Goal: Answer question/provide support: Share knowledge or assist other users

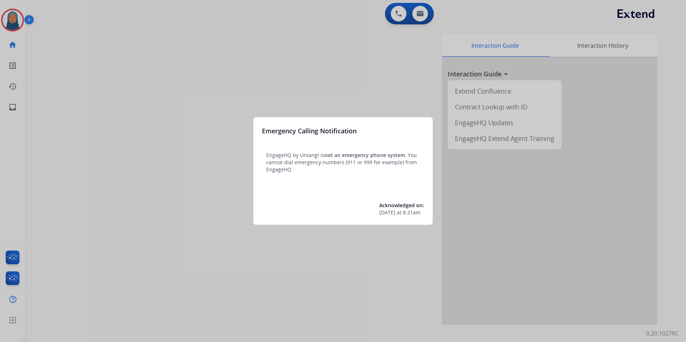
click at [165, 140] on div at bounding box center [343, 171] width 686 height 342
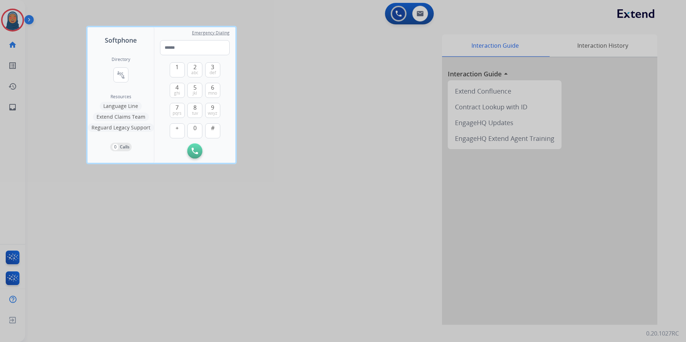
click at [55, 137] on div at bounding box center [343, 171] width 686 height 342
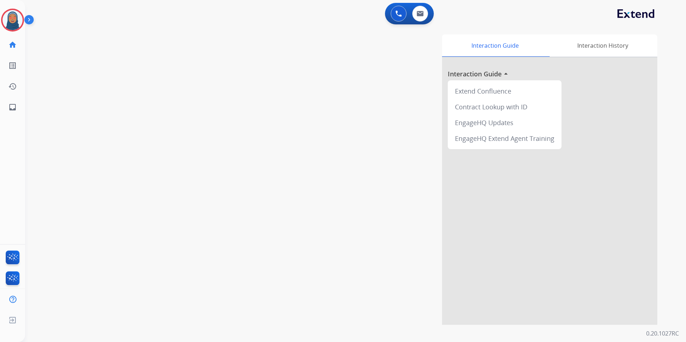
click at [8, 7] on div "Chiffani Logged In Edit Avatar Agent: [PERSON_NAME] Profile: Multi Skill ALL ho…" at bounding box center [12, 59] width 25 height 118
click at [10, 16] on img at bounding box center [13, 20] width 20 height 20
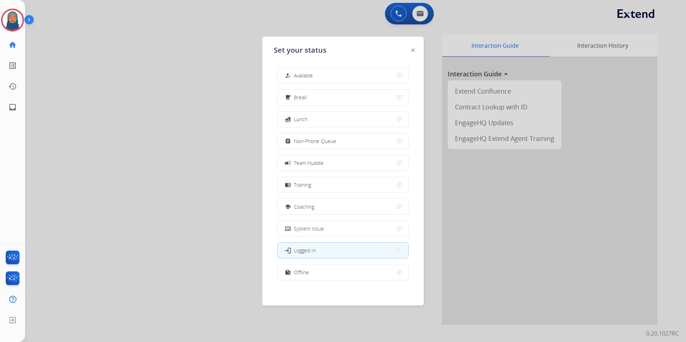
click at [159, 64] on div at bounding box center [343, 171] width 686 height 342
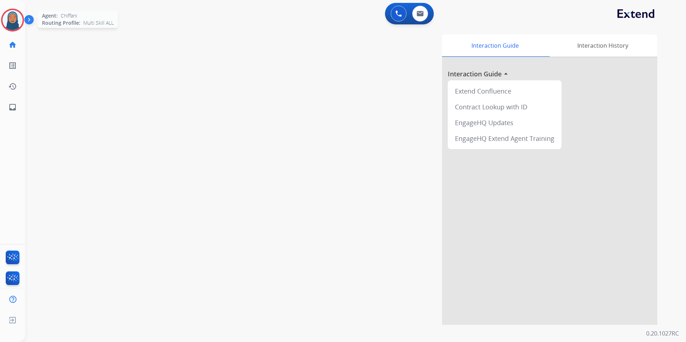
click at [8, 22] on img at bounding box center [13, 20] width 20 height 20
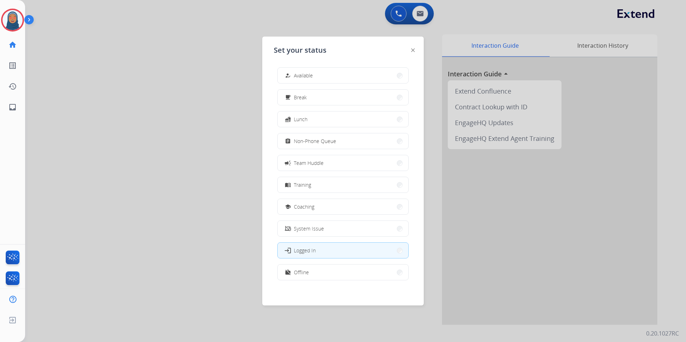
click at [180, 134] on div at bounding box center [343, 171] width 686 height 342
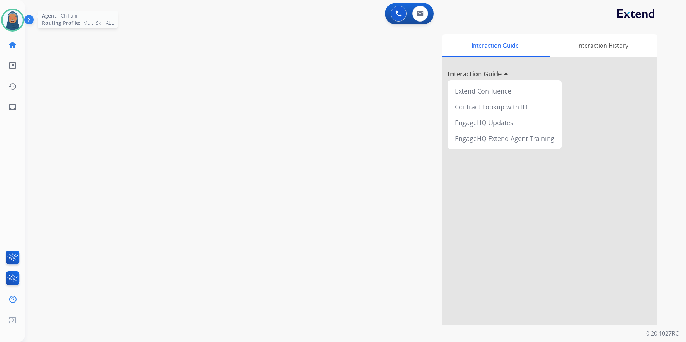
click at [13, 25] on img at bounding box center [13, 20] width 20 height 20
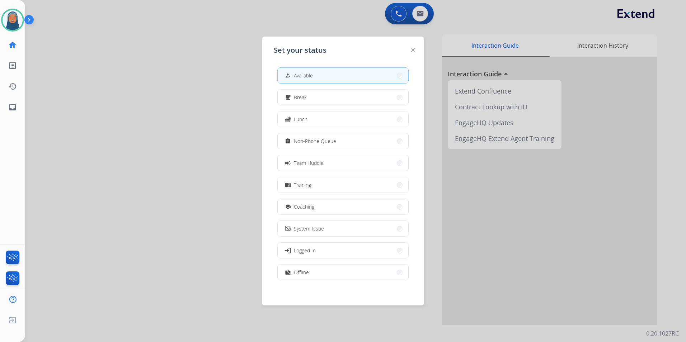
click at [195, 117] on div at bounding box center [343, 171] width 686 height 342
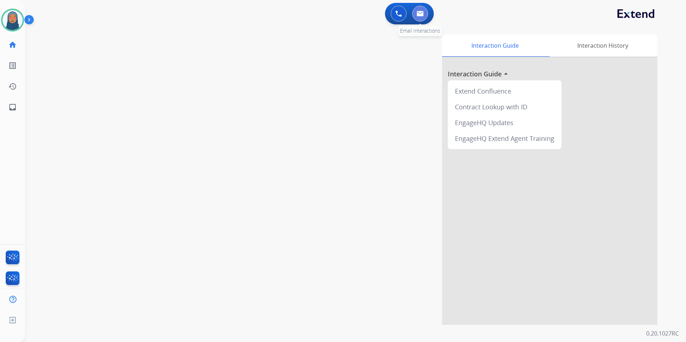
click at [418, 14] on img at bounding box center [419, 14] width 7 height 6
select select "**********"
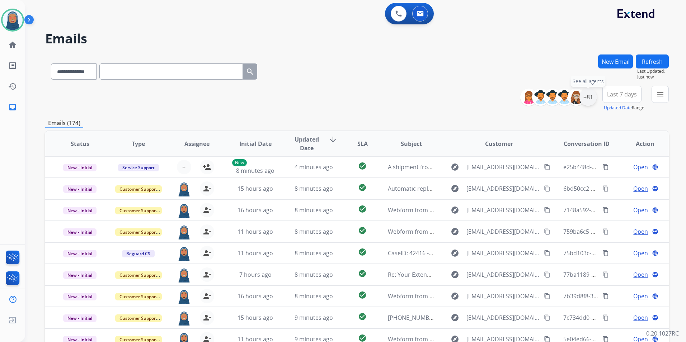
click at [587, 103] on div "+81" at bounding box center [587, 97] width 17 height 17
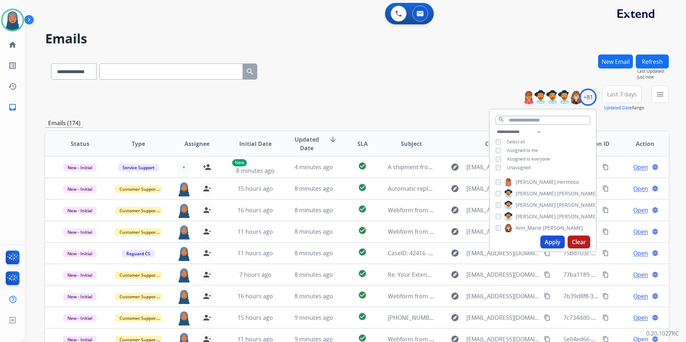
click at [551, 243] on button "Apply" at bounding box center [552, 242] width 24 height 13
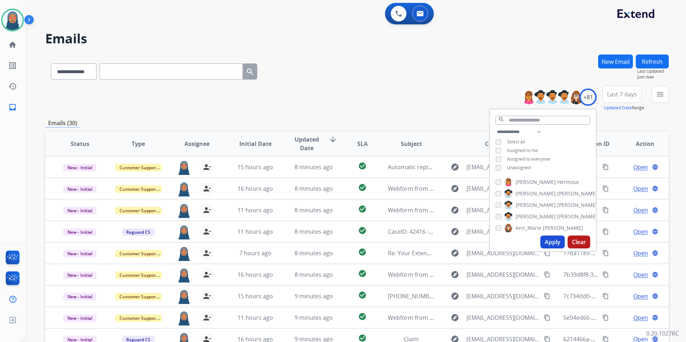
click at [437, 105] on div "**********" at bounding box center [356, 99] width 623 height 26
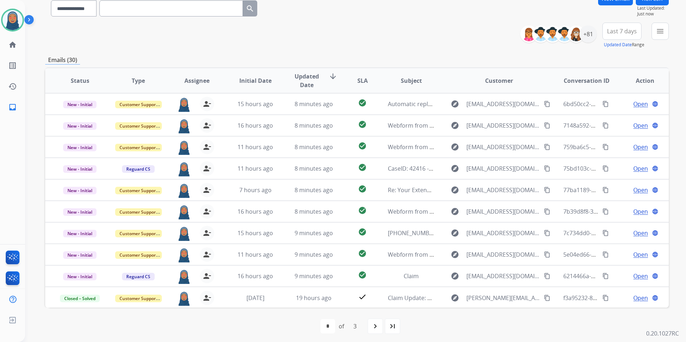
scroll to position [66, 0]
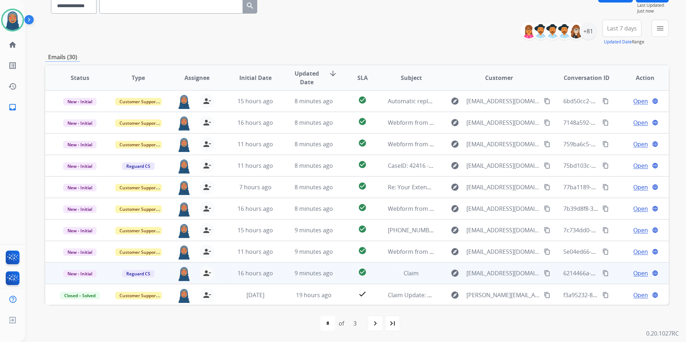
click at [642, 274] on div "Open language" at bounding box center [644, 273] width 47 height 9
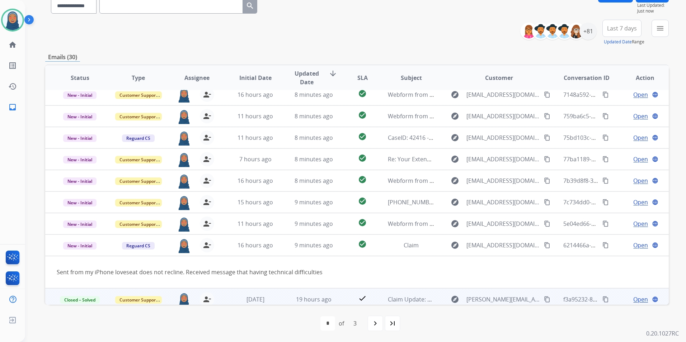
scroll to position [33, 0]
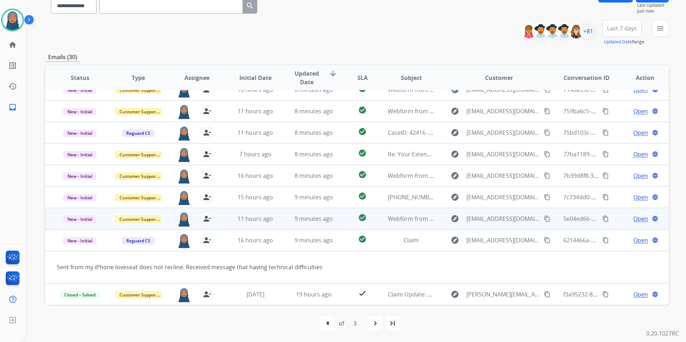
click at [621, 242] on div "Open language" at bounding box center [644, 240] width 47 height 9
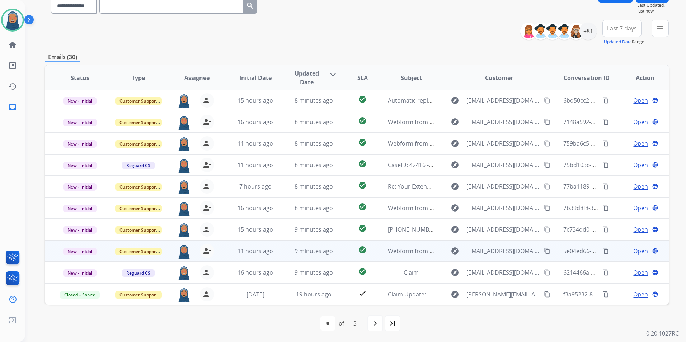
scroll to position [1, 0]
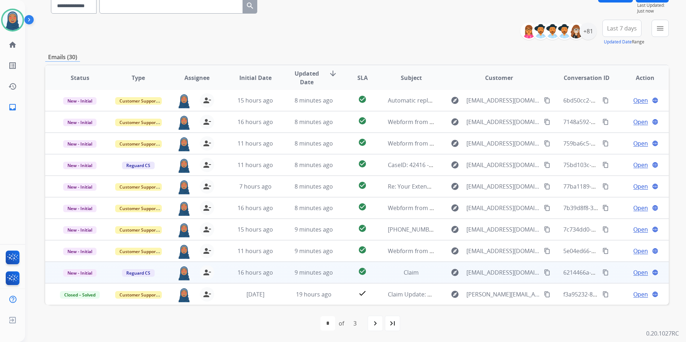
click at [603, 270] on mat-icon "content_copy" at bounding box center [605, 272] width 6 height 6
click at [610, 280] on td "Open language" at bounding box center [639, 273] width 58 height 22
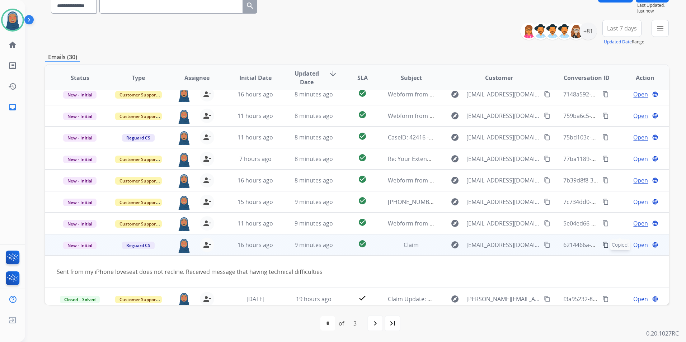
scroll to position [33, 0]
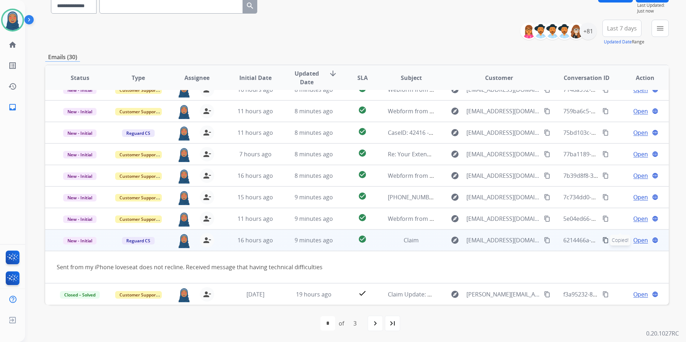
click at [622, 249] on td "Open language" at bounding box center [639, 241] width 58 height 22
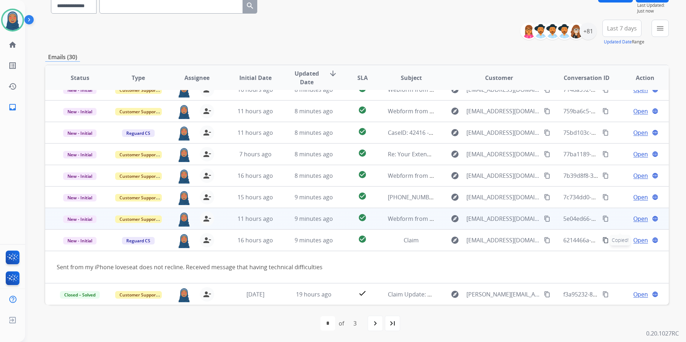
scroll to position [1, 0]
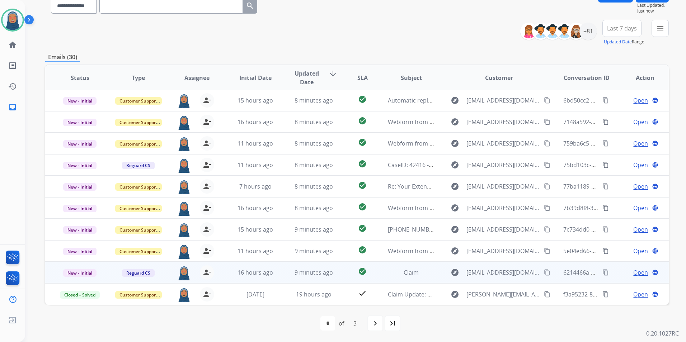
click at [633, 272] on span "Open" at bounding box center [640, 272] width 15 height 9
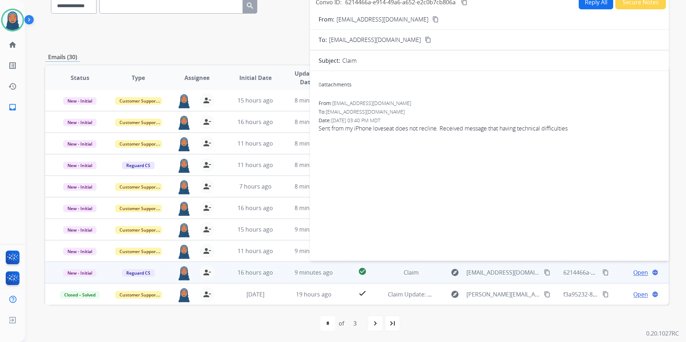
scroll to position [0, 0]
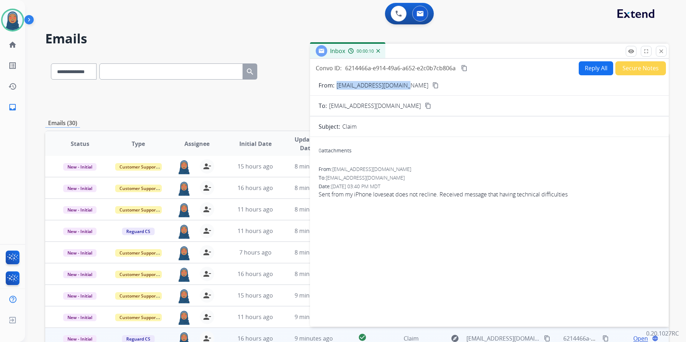
drag, startPoint x: 406, startPoint y: 87, endPoint x: 337, endPoint y: 91, distance: 69.0
click at [337, 91] on form "From: [EMAIL_ADDRESS][DOMAIN_NAME] content_copy To: [EMAIL_ADDRESS][DOMAIN_NAME…" at bounding box center [489, 199] width 359 height 249
copy p "[EMAIL_ADDRESS][DOMAIN_NAME]"
click at [579, 68] on button "Reply All" at bounding box center [595, 68] width 34 height 14
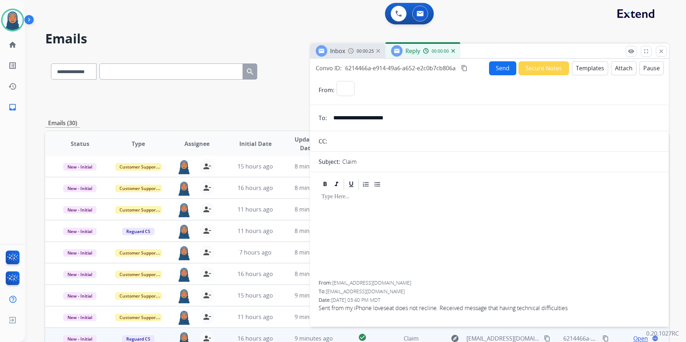
select select "**********"
click at [573, 68] on button "Templates" at bounding box center [590, 68] width 36 height 14
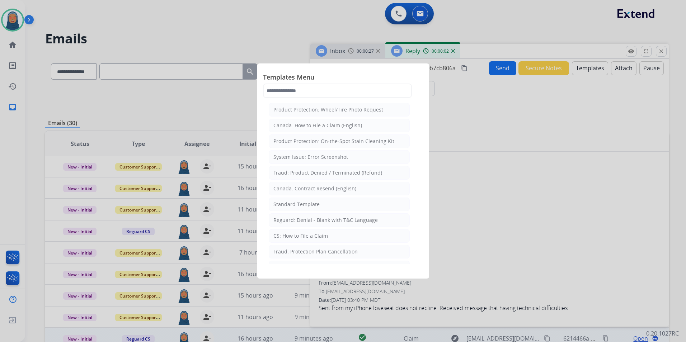
drag, startPoint x: 327, startPoint y: 237, endPoint x: 333, endPoint y: 236, distance: 5.8
click at [327, 237] on li "CS: How to File a Claim" at bounding box center [339, 236] width 141 height 14
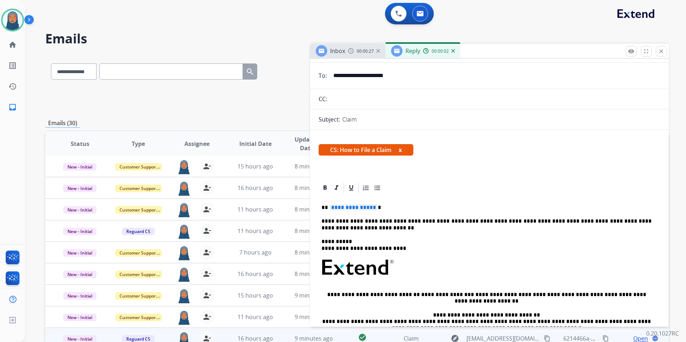
scroll to position [143, 0]
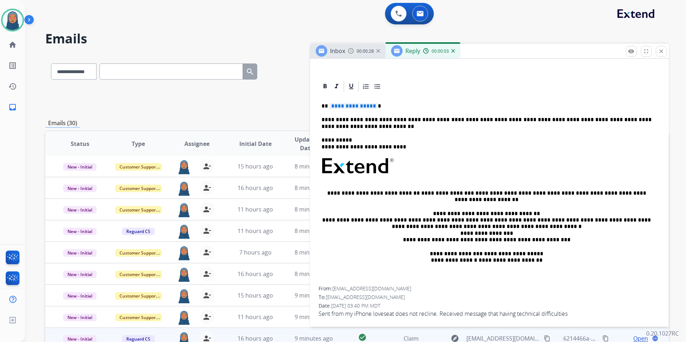
click at [356, 110] on div "**********" at bounding box center [488, 190] width 341 height 194
drag, startPoint x: 359, startPoint y: 105, endPoint x: 359, endPoint y: 110, distance: 5.7
click at [359, 105] on span "**********" at bounding box center [353, 106] width 48 height 6
paste div
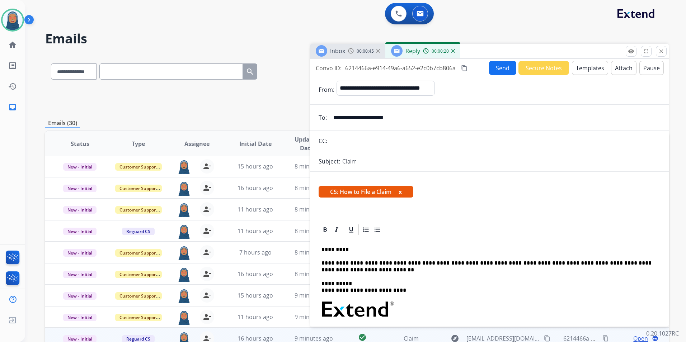
click at [503, 71] on button "Send" at bounding box center [502, 68] width 27 height 14
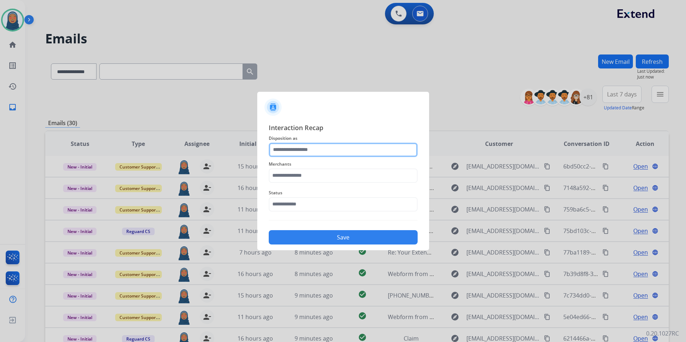
click at [305, 150] on input "text" at bounding box center [343, 150] width 149 height 14
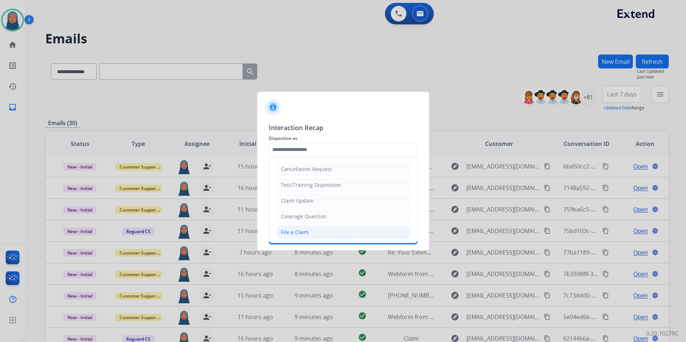
click at [313, 231] on li "File a Claim" at bounding box center [343, 233] width 134 height 14
type input "**********"
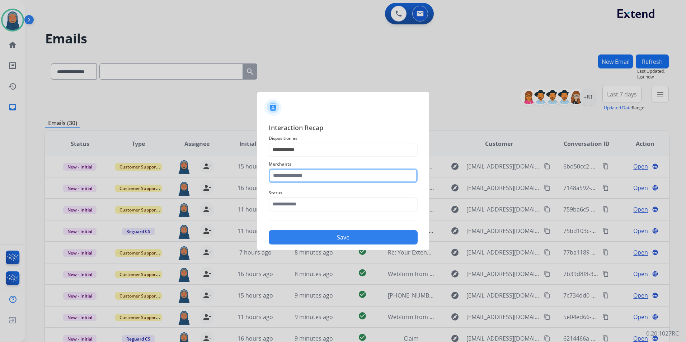
click at [317, 175] on input "text" at bounding box center [343, 176] width 149 height 14
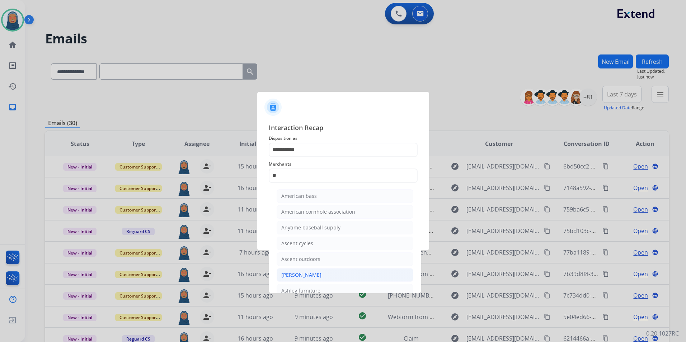
click at [310, 277] on div "[PERSON_NAME]" at bounding box center [301, 274] width 40 height 7
type input "**********"
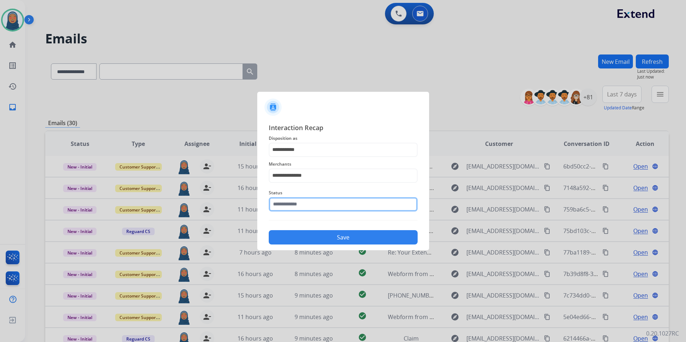
click at [315, 206] on input "text" at bounding box center [343, 204] width 149 height 14
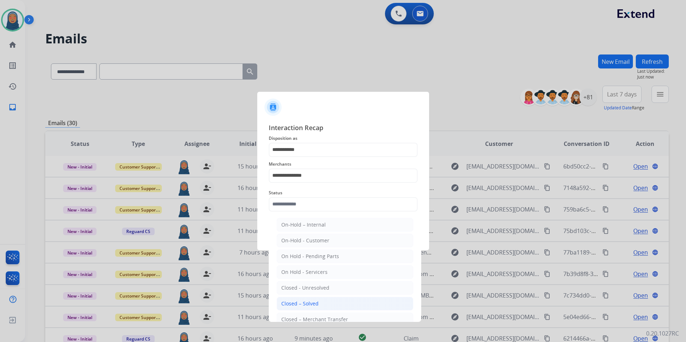
click at [322, 299] on li "Closed – Solved" at bounding box center [344, 304] width 137 height 14
type input "**********"
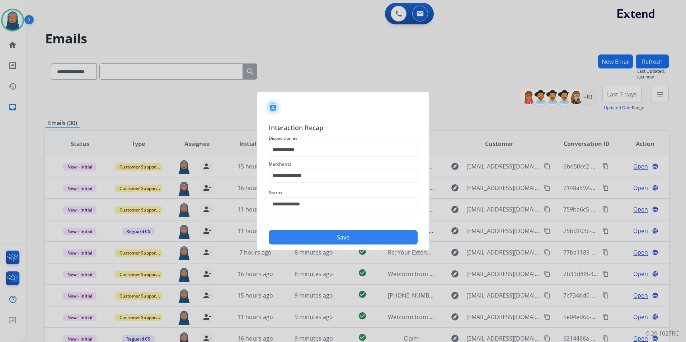
drag, startPoint x: 332, startPoint y: 236, endPoint x: 331, endPoint y: 242, distance: 6.4
click at [332, 237] on button "Save" at bounding box center [343, 237] width 149 height 14
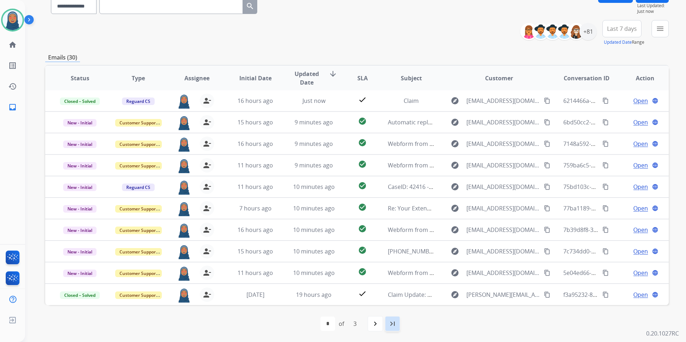
scroll to position [66, 0]
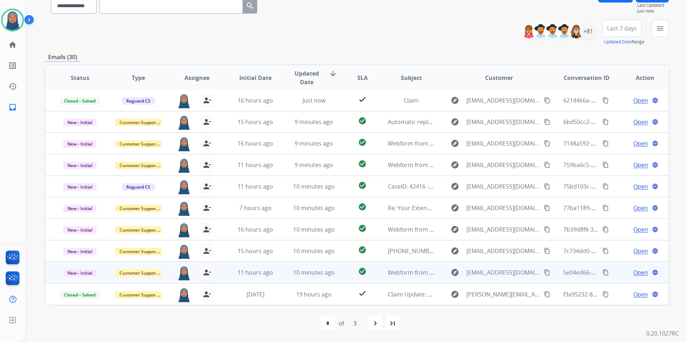
click at [634, 274] on span "Open" at bounding box center [640, 272] width 15 height 9
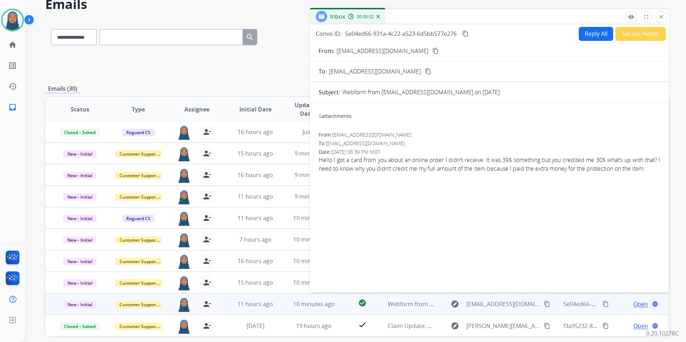
scroll to position [30, 0]
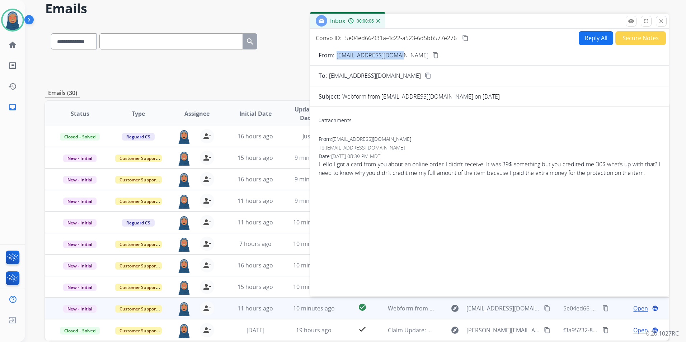
drag, startPoint x: 398, startPoint y: 56, endPoint x: 336, endPoint y: 60, distance: 61.4
click at [336, 60] on form "From: [EMAIL_ADDRESS][DOMAIN_NAME] content_copy To: [EMAIL_ADDRESS][DOMAIN_NAME…" at bounding box center [489, 169] width 359 height 249
copy p "[EMAIL_ADDRESS][DOMAIN_NAME]"
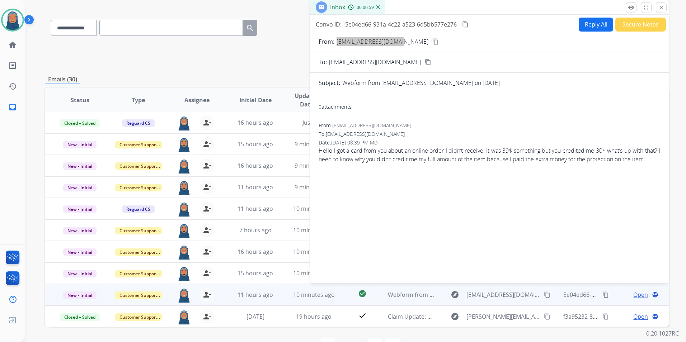
scroll to position [66, 0]
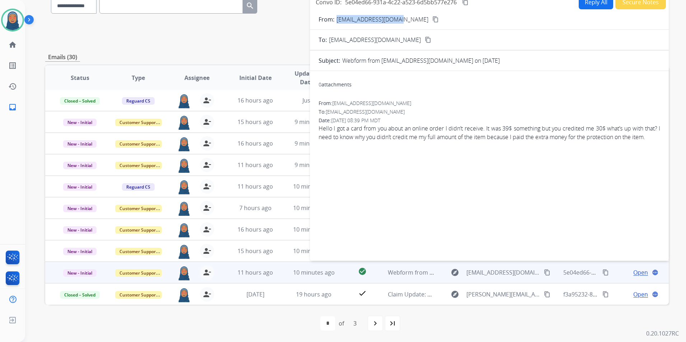
click at [587, 8] on button "Reply All" at bounding box center [595, 2] width 34 height 14
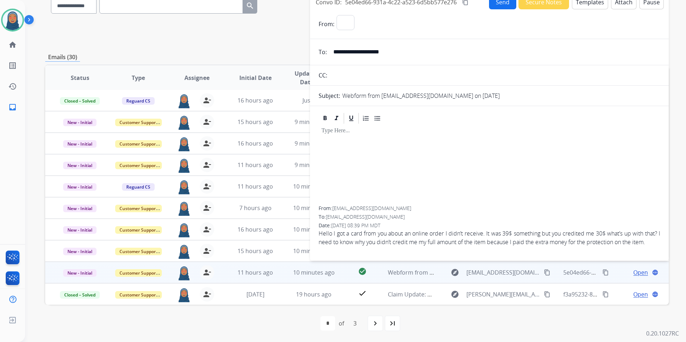
select select "**********"
click at [587, 6] on button "Templates" at bounding box center [590, 2] width 36 height 14
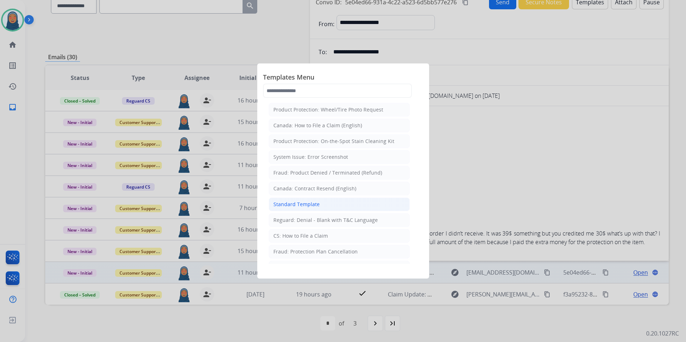
click at [323, 207] on li "Standard Template" at bounding box center [339, 205] width 141 height 14
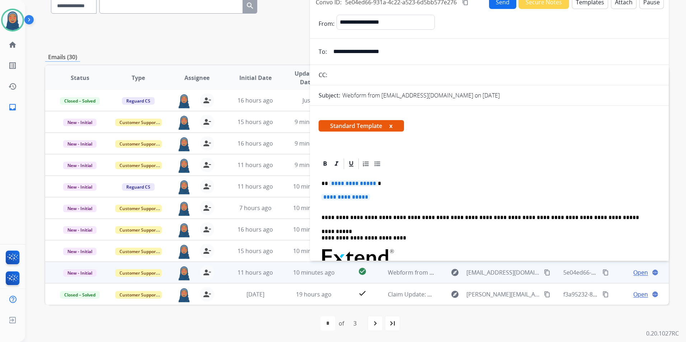
click at [350, 186] on span "**********" at bounding box center [353, 183] width 48 height 6
click at [361, 184] on span "**********" at bounding box center [353, 183] width 48 height 6
click at [353, 181] on span "**********" at bounding box center [353, 183] width 48 height 6
click at [356, 184] on span "**********" at bounding box center [353, 183] width 48 height 6
click at [348, 200] on p "**********" at bounding box center [489, 200] width 336 height 13
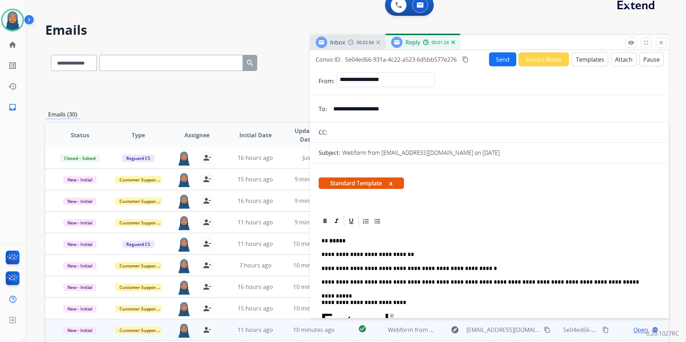
scroll to position [0, 0]
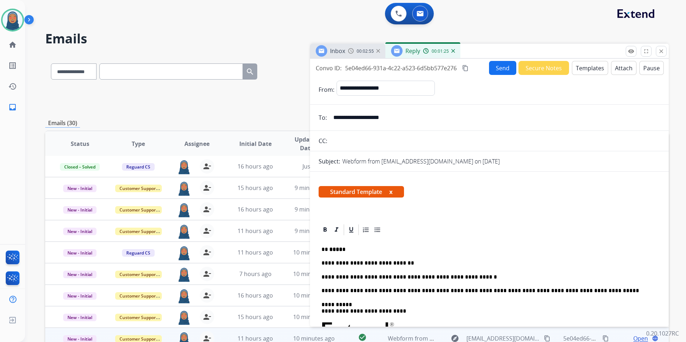
click at [502, 68] on button "Send" at bounding box center [502, 68] width 27 height 14
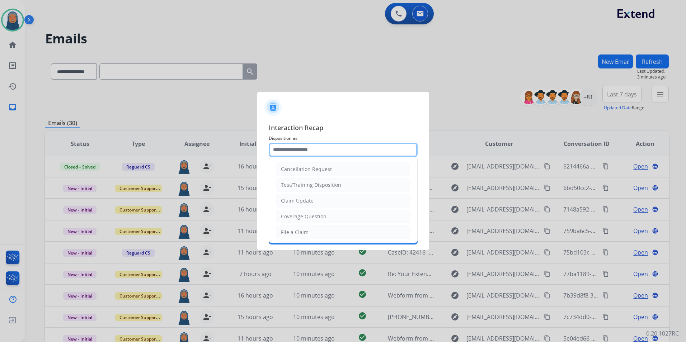
click at [292, 146] on input "text" at bounding box center [343, 150] width 149 height 14
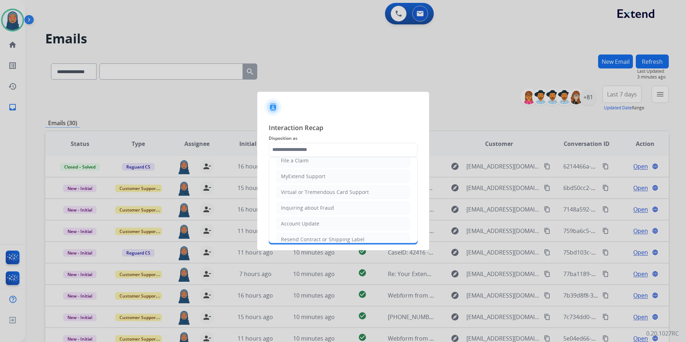
click at [312, 198] on li "Virtual or Tremendous Card Support" at bounding box center [343, 192] width 134 height 14
type input "**********"
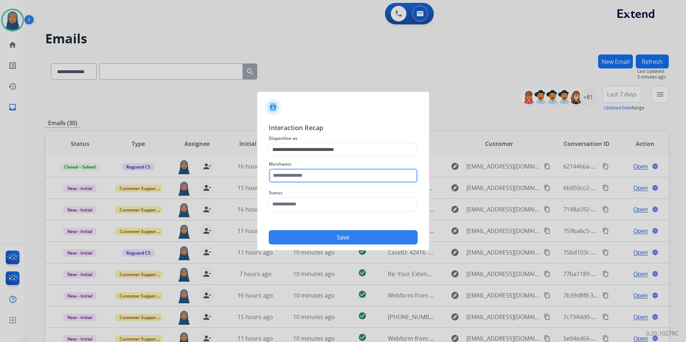
click at [310, 180] on input "text" at bounding box center [343, 176] width 149 height 14
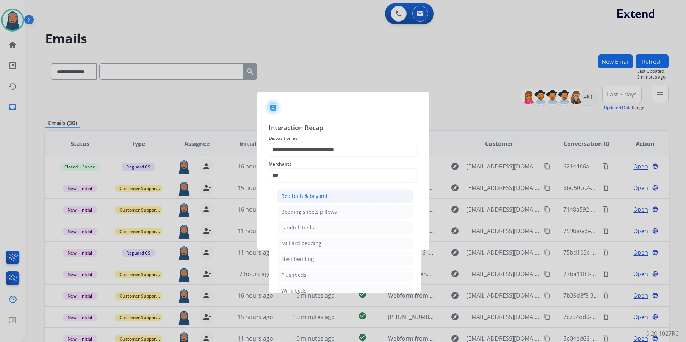
click at [323, 199] on div "Bed bath & beyond" at bounding box center [304, 196] width 46 height 7
type input "**********"
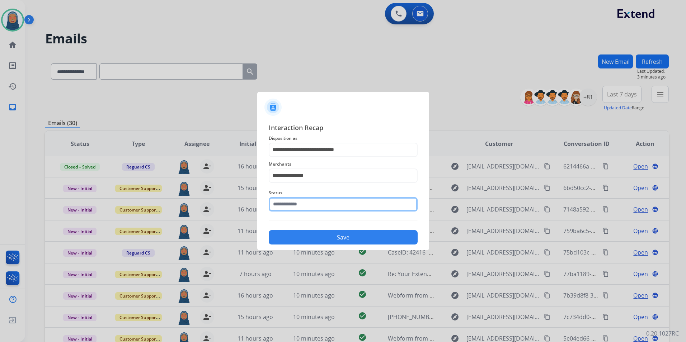
drag, startPoint x: 302, startPoint y: 204, endPoint x: 303, endPoint y: 211, distance: 6.1
click at [302, 204] on input "text" at bounding box center [343, 204] width 149 height 14
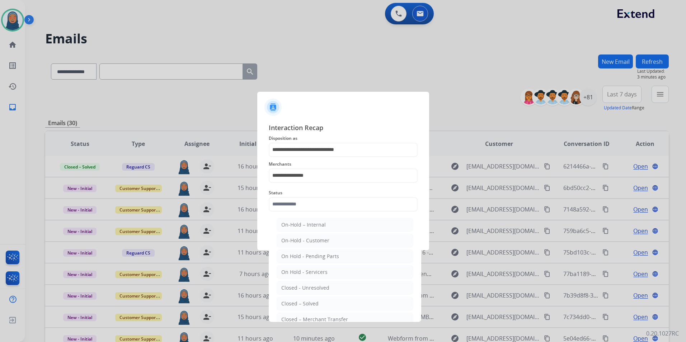
drag, startPoint x: 313, startPoint y: 310, endPoint x: 313, endPoint y: 300, distance: 10.0
click at [313, 308] on li "Closed – Solved" at bounding box center [344, 304] width 137 height 14
type input "**********"
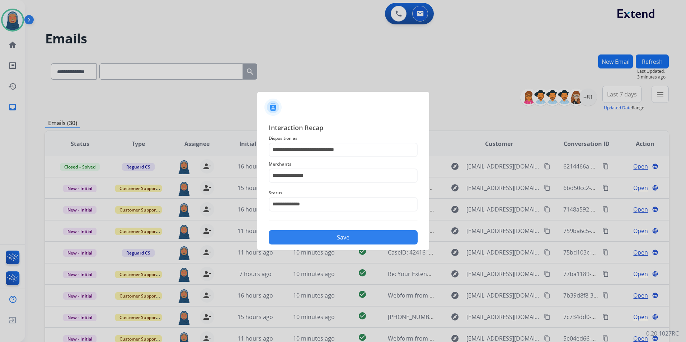
click at [344, 242] on button "Save" at bounding box center [343, 237] width 149 height 14
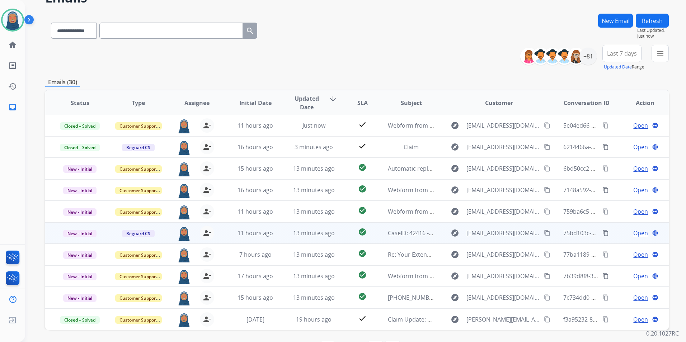
scroll to position [66, 0]
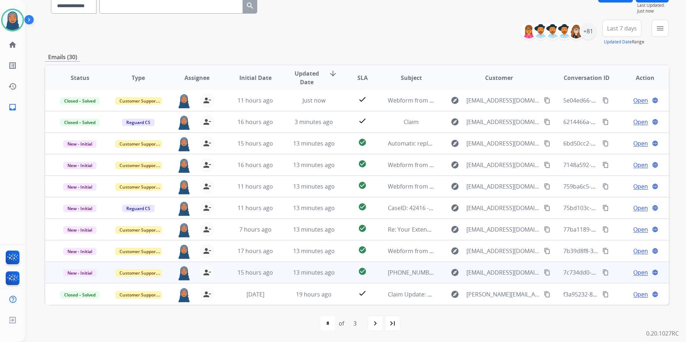
click at [635, 273] on span "Open" at bounding box center [640, 272] width 15 height 9
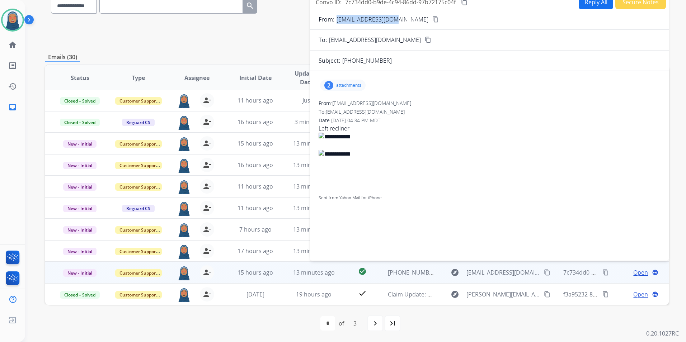
drag, startPoint x: 391, startPoint y: 20, endPoint x: 335, endPoint y: 23, distance: 55.7
click at [335, 23] on div "From: [EMAIL_ADDRESS][DOMAIN_NAME] content_copy" at bounding box center [489, 19] width 359 height 9
copy div "[EMAIL_ADDRESS][DOMAIN_NAME]"
click at [346, 86] on p "attachments" at bounding box center [348, 85] width 25 height 6
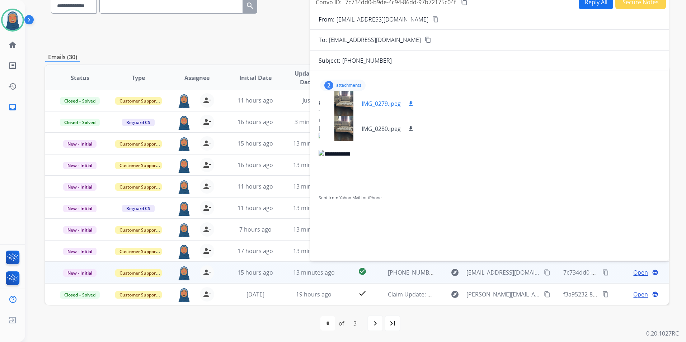
click at [388, 105] on p "IMG_0279.jpeg" at bounding box center [380, 103] width 39 height 9
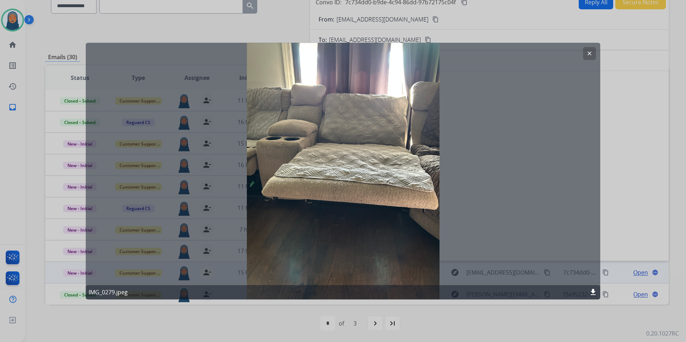
click at [593, 56] on button "clear" at bounding box center [589, 53] width 13 height 13
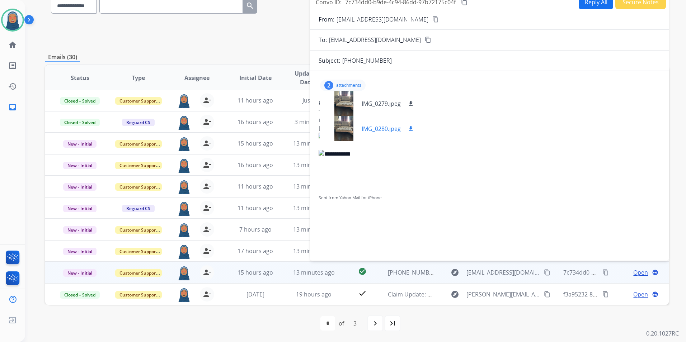
click at [352, 135] on div at bounding box center [344, 128] width 36 height 25
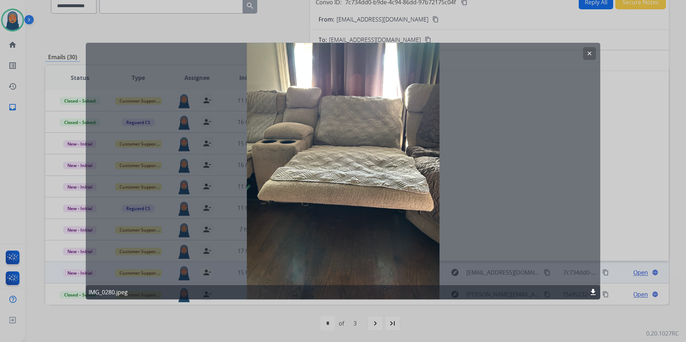
drag, startPoint x: 593, startPoint y: 52, endPoint x: 487, endPoint y: 85, distance: 110.3
click at [592, 52] on button "clear" at bounding box center [589, 53] width 13 height 13
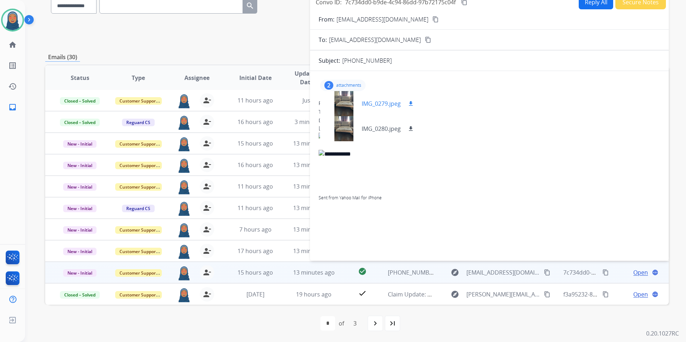
click at [388, 104] on p "IMG_0279.jpeg" at bounding box center [380, 103] width 39 height 9
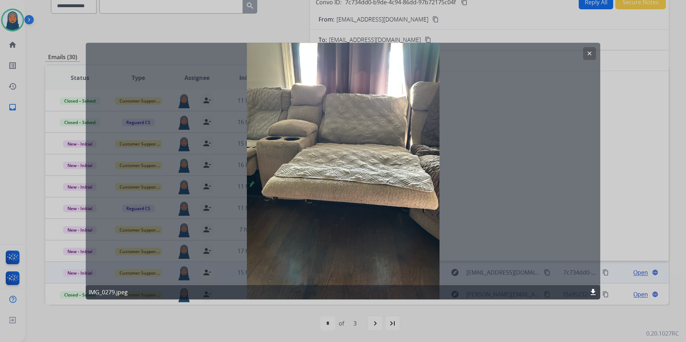
click at [595, 57] on button "clear" at bounding box center [589, 53] width 13 height 13
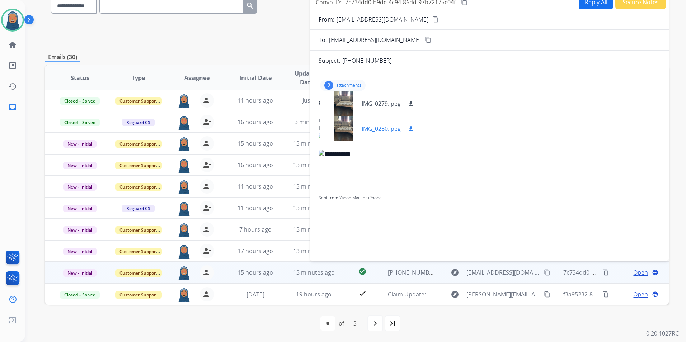
click at [377, 128] on p "IMG_0280.jpeg" at bounding box center [380, 128] width 39 height 9
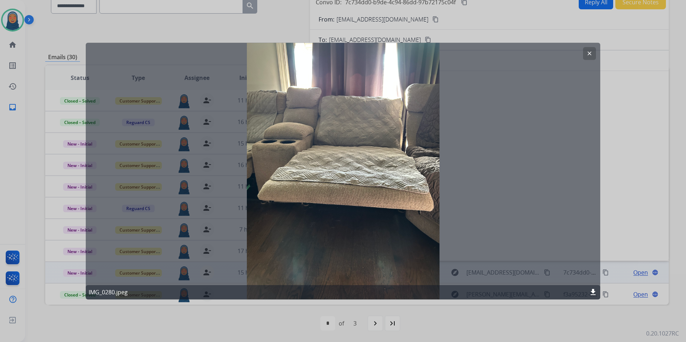
click at [588, 57] on button "clear" at bounding box center [589, 53] width 13 height 13
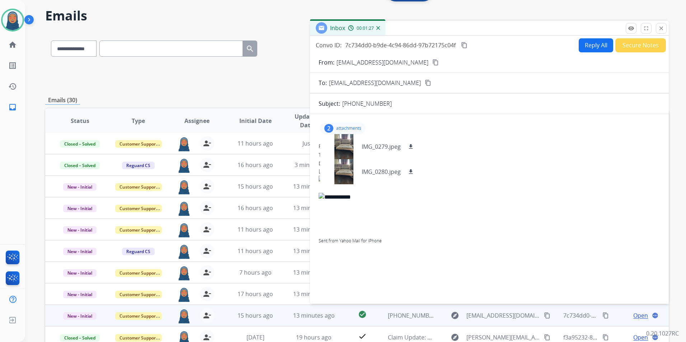
scroll to position [0, 0]
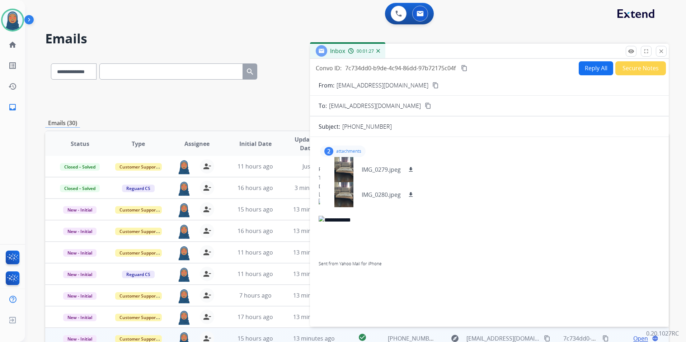
click at [585, 66] on button "Reply All" at bounding box center [595, 68] width 34 height 14
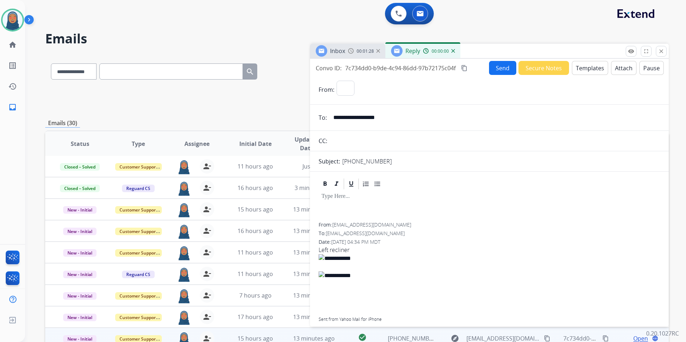
select select "**********"
click at [577, 68] on button "Templates" at bounding box center [590, 68] width 36 height 14
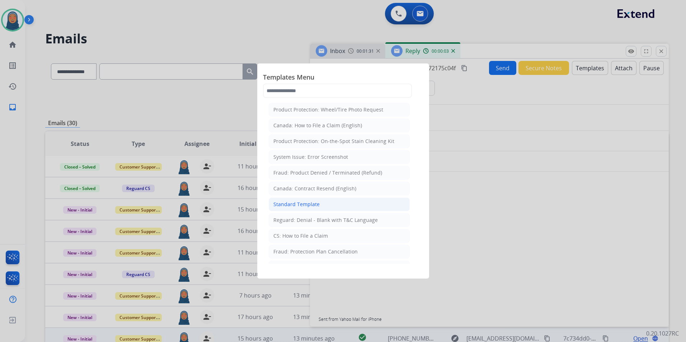
click at [312, 203] on div "Standard Template" at bounding box center [296, 204] width 46 height 7
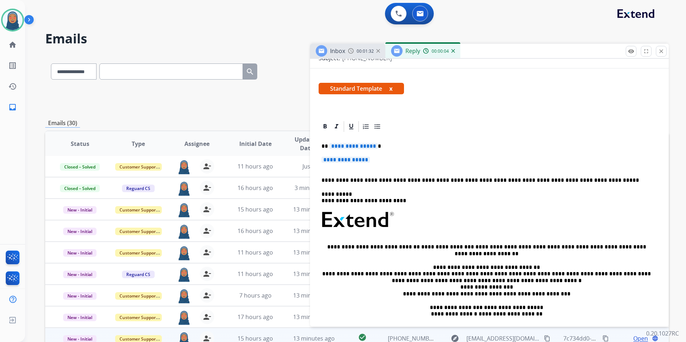
scroll to position [108, 0]
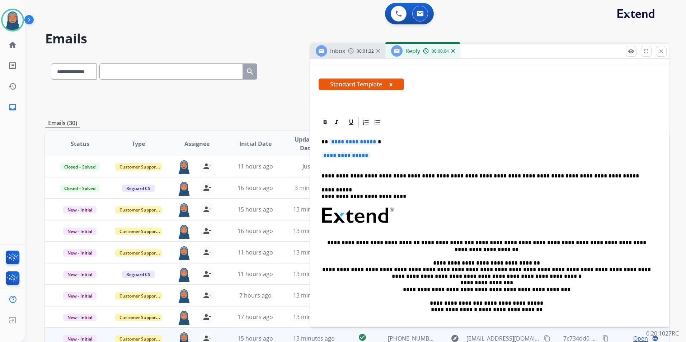
click at [357, 141] on span "**********" at bounding box center [353, 142] width 48 height 6
click at [362, 143] on span "**********" at bounding box center [353, 142] width 48 height 6
drag, startPoint x: 329, startPoint y: 142, endPoint x: 335, endPoint y: 138, distance: 7.2
paste div
click at [370, 157] on span "**********" at bounding box center [345, 155] width 48 height 6
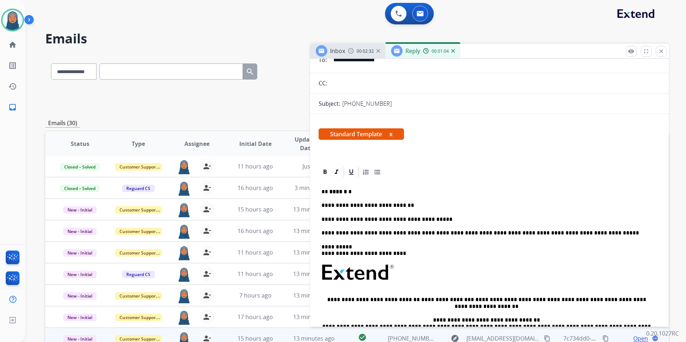
scroll to position [0, 0]
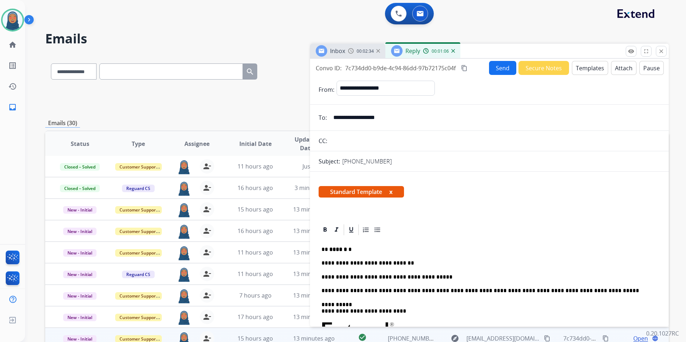
click at [499, 71] on button "Send" at bounding box center [502, 68] width 27 height 14
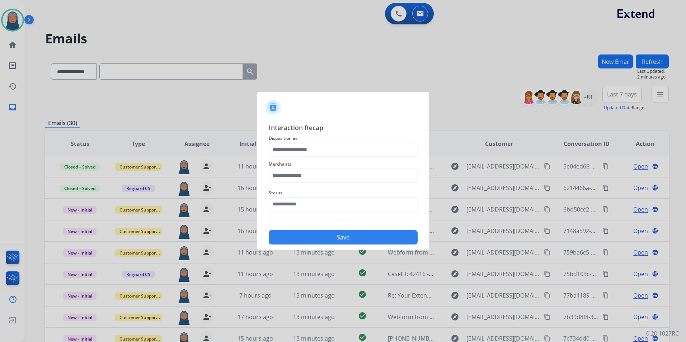
click at [298, 142] on div "Interaction Recap Disposition as Merchants Status Save" at bounding box center [343, 184] width 149 height 122
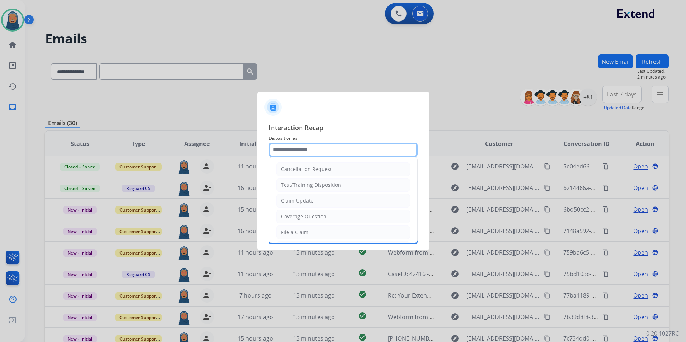
click at [299, 148] on input "text" at bounding box center [343, 150] width 149 height 14
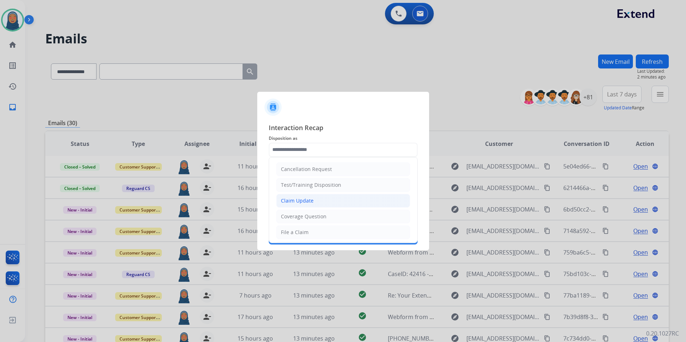
drag, startPoint x: 310, startPoint y: 200, endPoint x: 311, endPoint y: 189, distance: 11.5
click at [310, 200] on div "Claim Update" at bounding box center [297, 200] width 33 height 7
type input "**********"
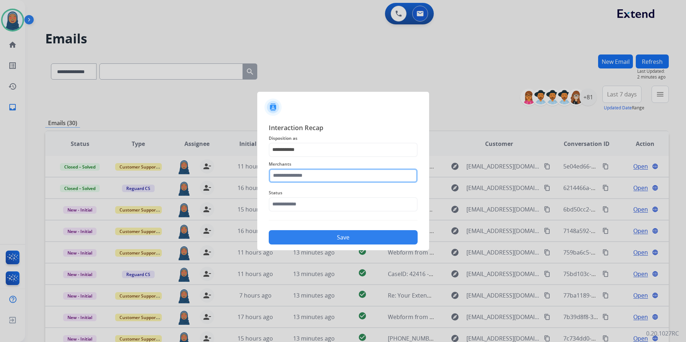
click at [314, 171] on input "text" at bounding box center [343, 176] width 149 height 14
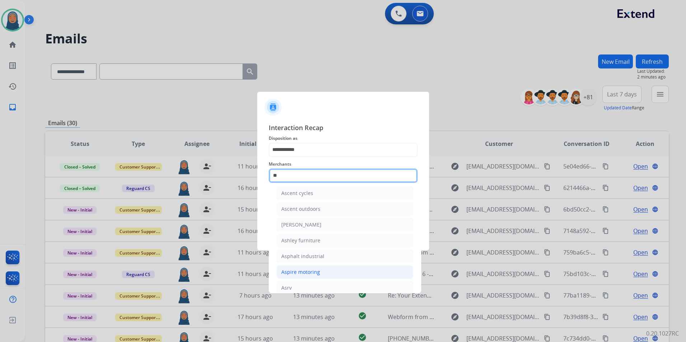
scroll to position [59, 0]
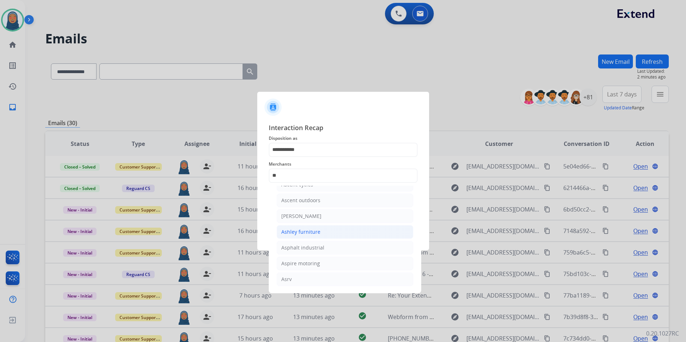
drag, startPoint x: 304, startPoint y: 234, endPoint x: 312, endPoint y: 233, distance: 7.9
click at [304, 234] on div "Ashley furniture" at bounding box center [300, 231] width 39 height 7
type input "**********"
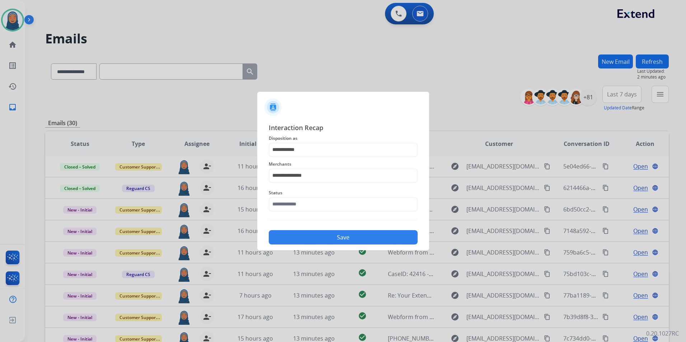
click at [340, 237] on button "Save" at bounding box center [343, 237] width 149 height 14
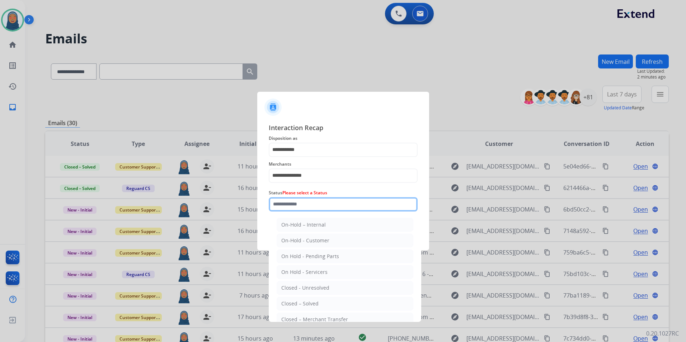
click at [306, 207] on input "text" at bounding box center [343, 204] width 149 height 14
click at [314, 302] on div "Closed – Solved" at bounding box center [299, 303] width 37 height 7
type input "**********"
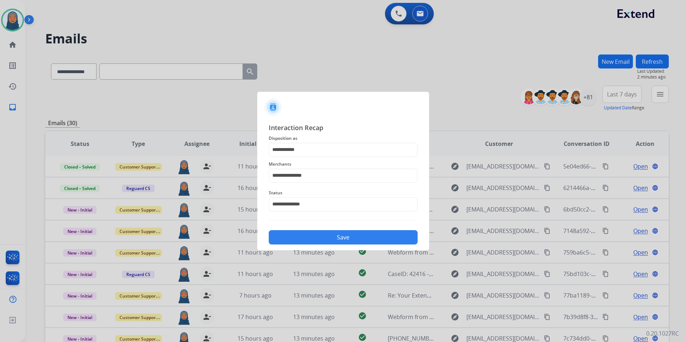
click at [347, 232] on button "Save" at bounding box center [343, 237] width 149 height 14
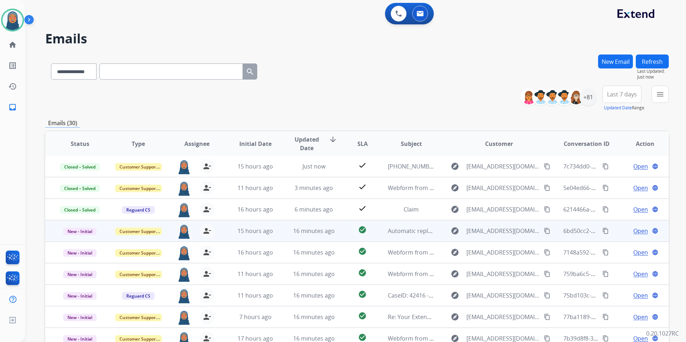
scroll to position [66, 0]
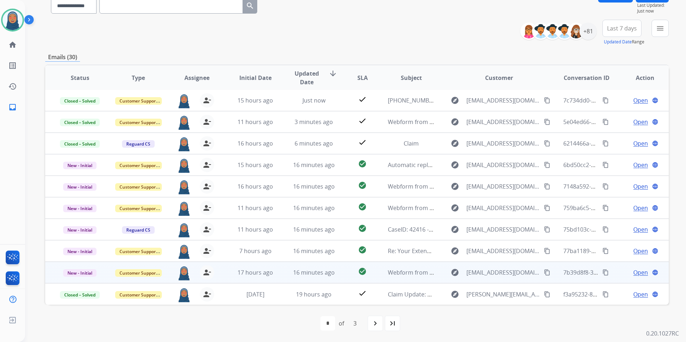
click at [639, 274] on span "Open" at bounding box center [640, 272] width 15 height 9
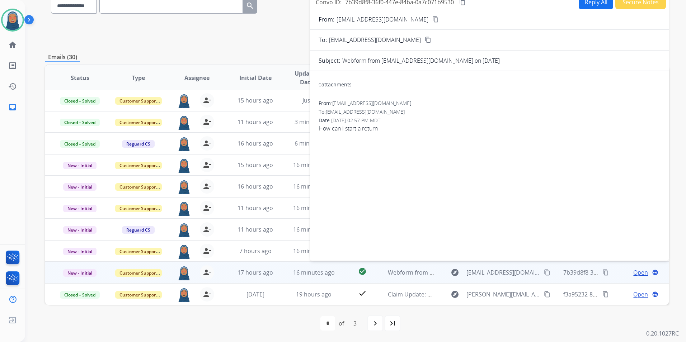
scroll to position [0, 0]
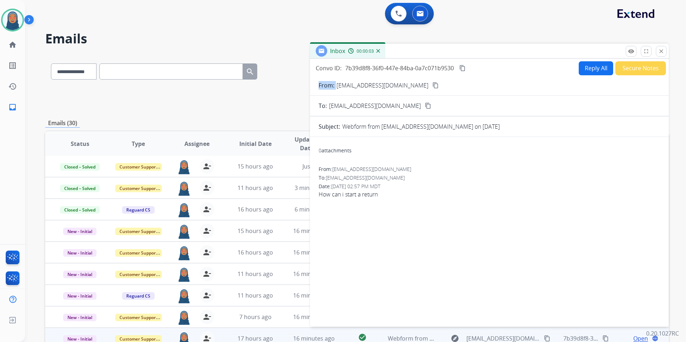
drag, startPoint x: 411, startPoint y: 88, endPoint x: 337, endPoint y: 89, distance: 73.9
click at [337, 89] on div "From: [EMAIL_ADDRESS][DOMAIN_NAME] content_copy" at bounding box center [489, 85] width 359 height 9
copy p "From:"
click at [583, 71] on button "Reply All" at bounding box center [595, 68] width 34 height 14
select select "**********"
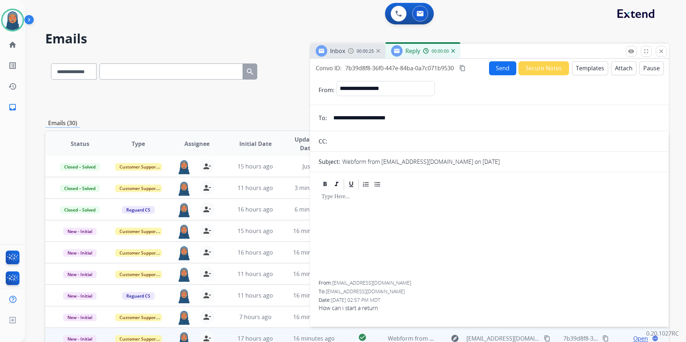
click at [358, 209] on div at bounding box center [488, 236] width 341 height 90
click at [590, 68] on button "Templates" at bounding box center [590, 68] width 36 height 14
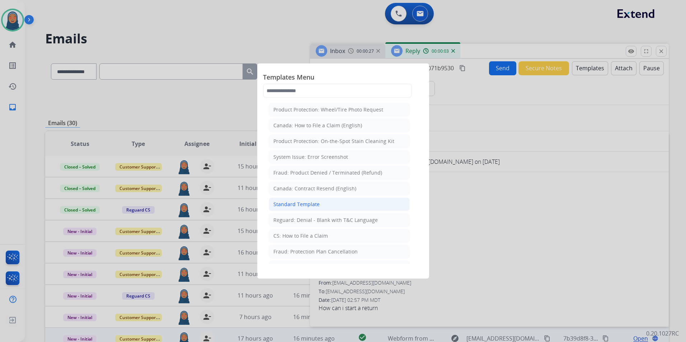
click at [311, 204] on div "Standard Template" at bounding box center [296, 204] width 46 height 7
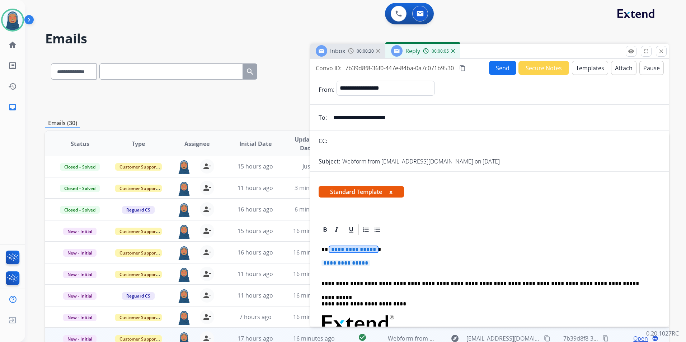
click at [356, 252] on span "**********" at bounding box center [353, 249] width 48 height 6
click at [359, 263] on span "**********" at bounding box center [345, 263] width 48 height 6
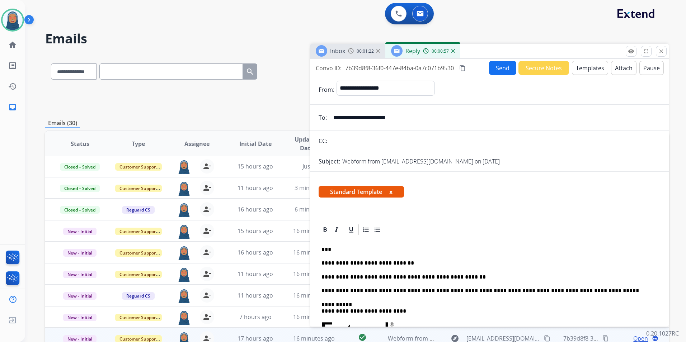
click at [546, 264] on p "**********" at bounding box center [486, 263] width 330 height 6
click at [497, 70] on button "Send" at bounding box center [502, 68] width 27 height 14
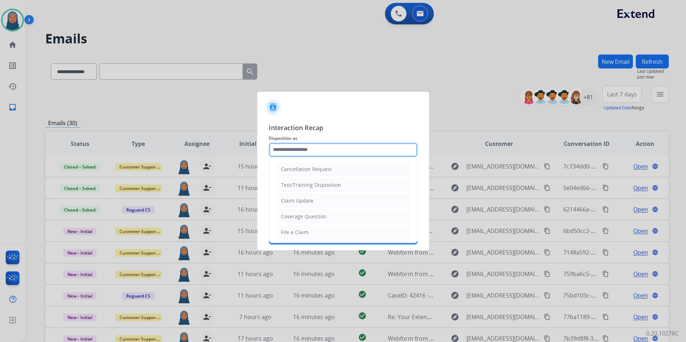
click at [293, 150] on input "text" at bounding box center [343, 150] width 149 height 14
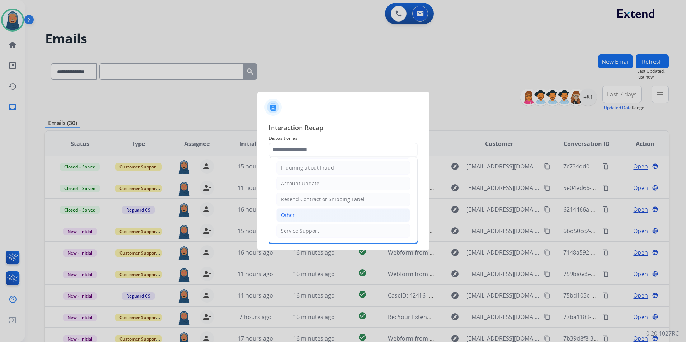
click at [306, 218] on li "Other" at bounding box center [343, 215] width 134 height 14
type input "*****"
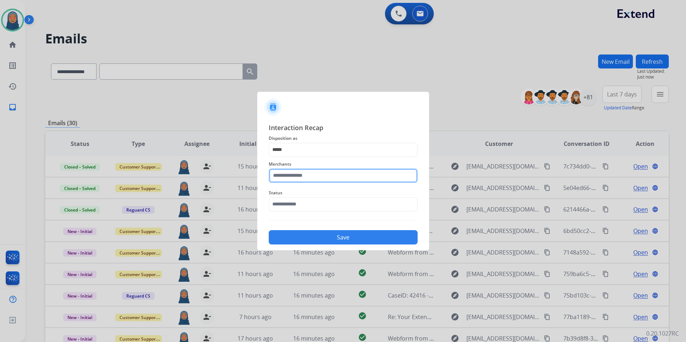
click at [306, 177] on input "text" at bounding box center [343, 176] width 149 height 14
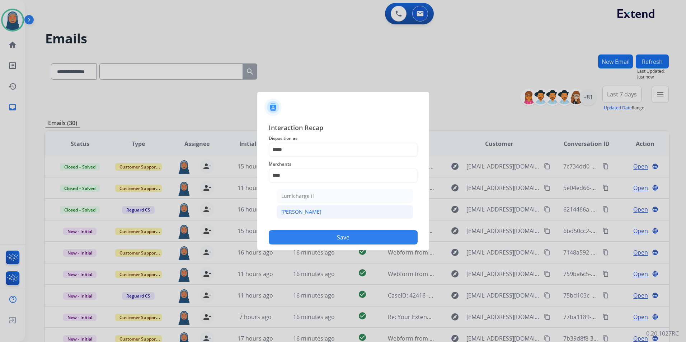
click at [287, 208] on li "[PERSON_NAME]" at bounding box center [344, 212] width 137 height 14
type input "********"
click at [290, 203] on input "text" at bounding box center [343, 204] width 149 height 14
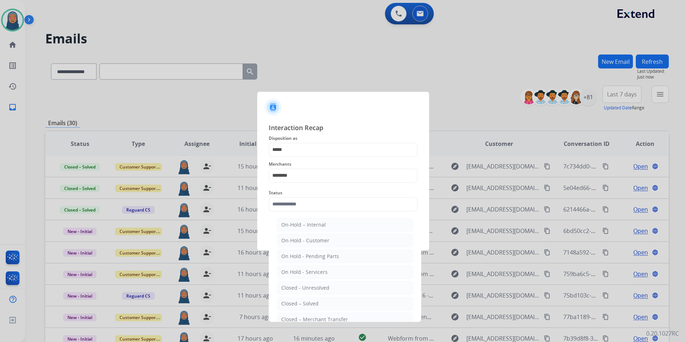
click at [303, 303] on div "Closed – Solved" at bounding box center [299, 303] width 37 height 7
type input "**********"
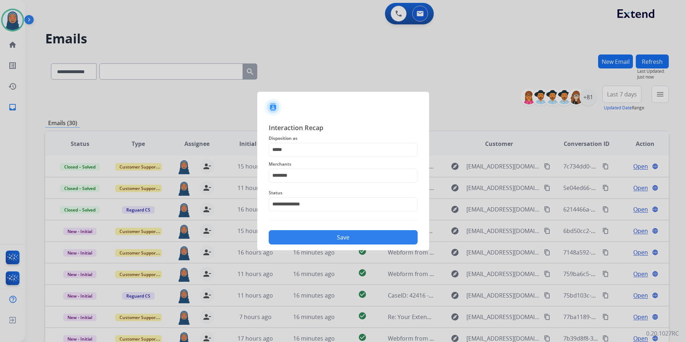
click at [327, 243] on button "Save" at bounding box center [343, 237] width 149 height 14
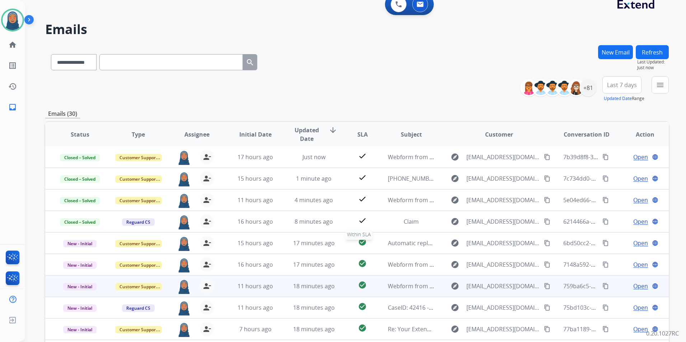
scroll to position [66, 0]
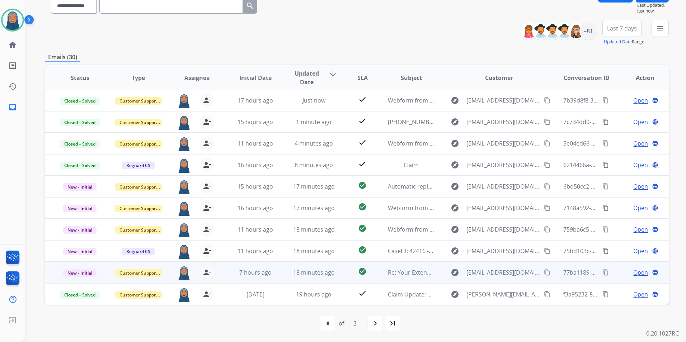
click at [634, 275] on span "Open" at bounding box center [640, 272] width 15 height 9
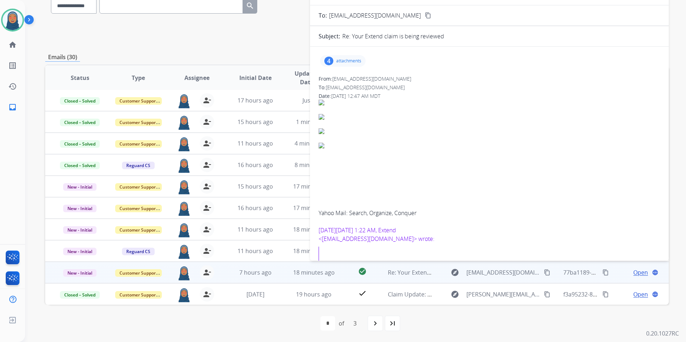
scroll to position [36, 0]
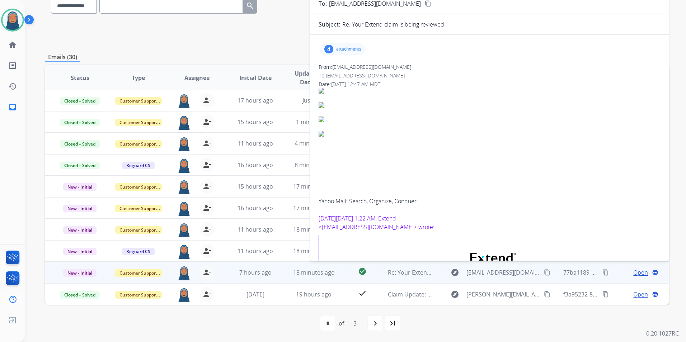
click at [353, 49] on p "attachments" at bounding box center [348, 49] width 25 height 6
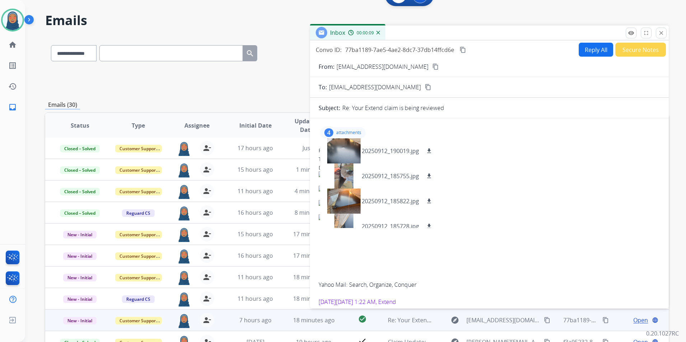
scroll to position [0, 0]
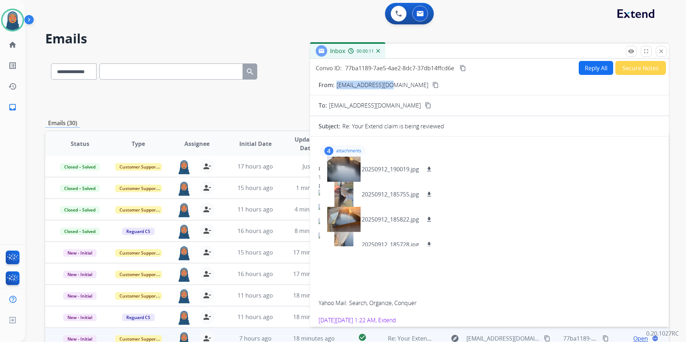
drag, startPoint x: 387, startPoint y: 85, endPoint x: 336, endPoint y: 88, distance: 50.6
click at [336, 88] on div "From: [EMAIL_ADDRESS][DOMAIN_NAME] content_copy" at bounding box center [489, 85] width 359 height 9
copy p "[EMAIL_ADDRESS][DOMAIN_NAME]"
click at [394, 168] on p "20250912_190019.jpg" at bounding box center [389, 169] width 57 height 9
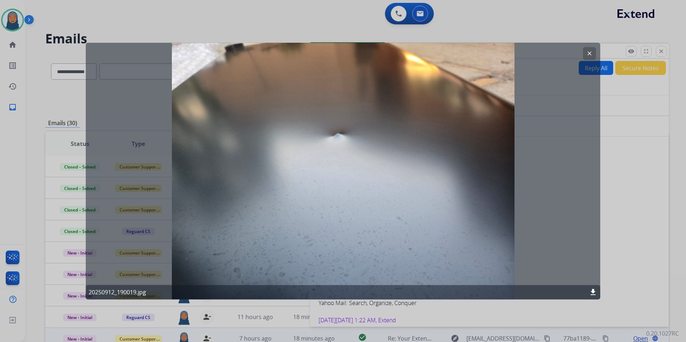
click at [590, 53] on mat-icon "clear" at bounding box center [589, 53] width 6 height 6
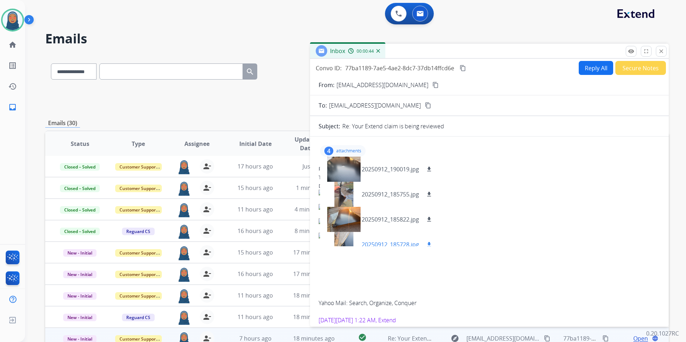
click at [353, 243] on div at bounding box center [344, 244] width 36 height 25
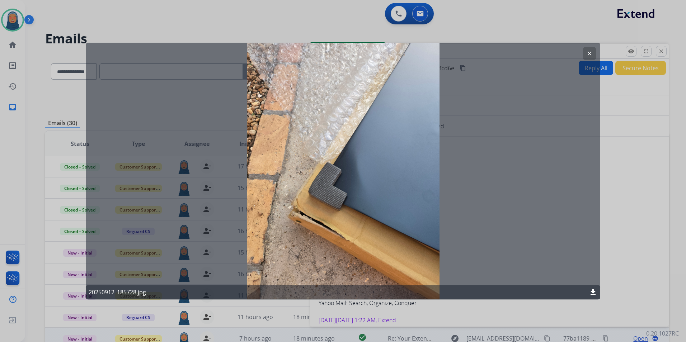
click at [594, 60] on div "clear" at bounding box center [589, 53] width 13 height 13
click at [590, 56] on mat-icon "clear" at bounding box center [589, 53] width 6 height 6
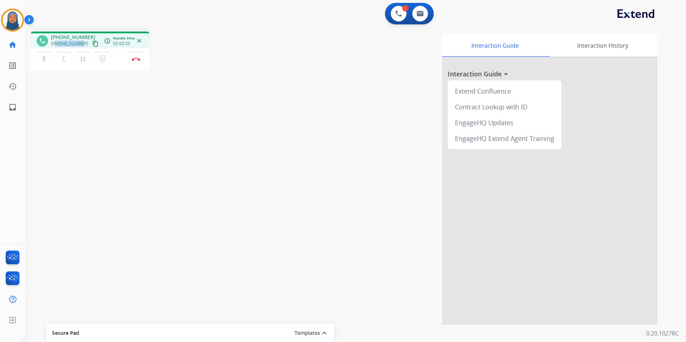
drag, startPoint x: 80, startPoint y: 44, endPoint x: 56, endPoint y: 45, distance: 23.7
click at [56, 45] on span "[PHONE_NUMBER]" at bounding box center [69, 44] width 37 height 6
copy span "7405627128"
click at [134, 58] on img at bounding box center [136, 59] width 9 height 4
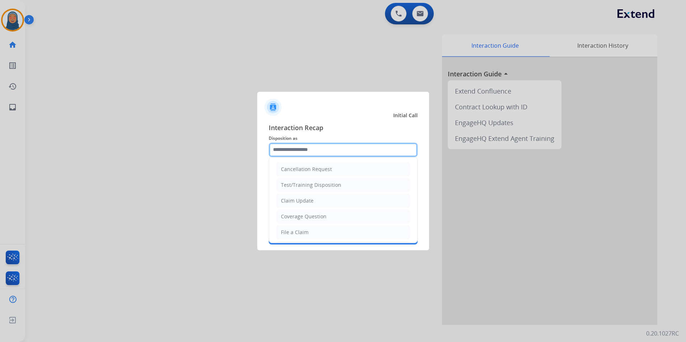
click at [299, 144] on input "text" at bounding box center [343, 150] width 149 height 14
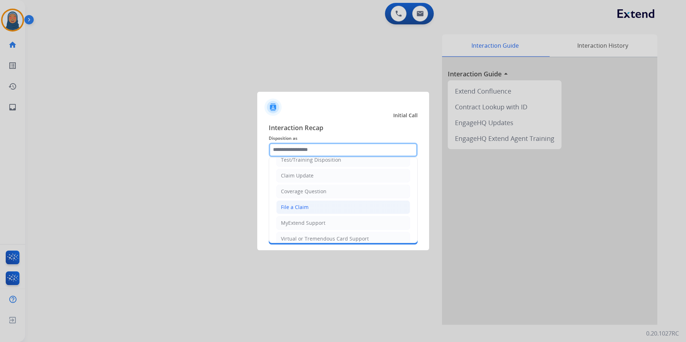
scroll to position [36, 0]
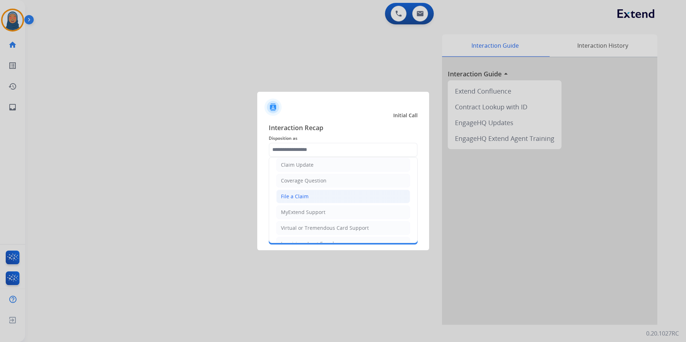
drag, startPoint x: 309, startPoint y: 198, endPoint x: 308, endPoint y: 184, distance: 13.7
click at [309, 197] on li "File a Claim" at bounding box center [343, 197] width 134 height 14
type input "**********"
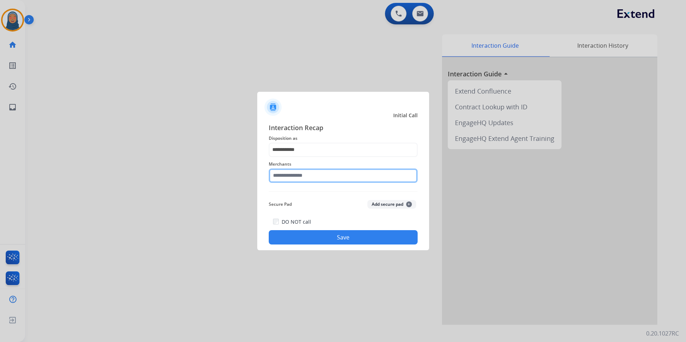
click at [308, 177] on input "text" at bounding box center [343, 176] width 149 height 14
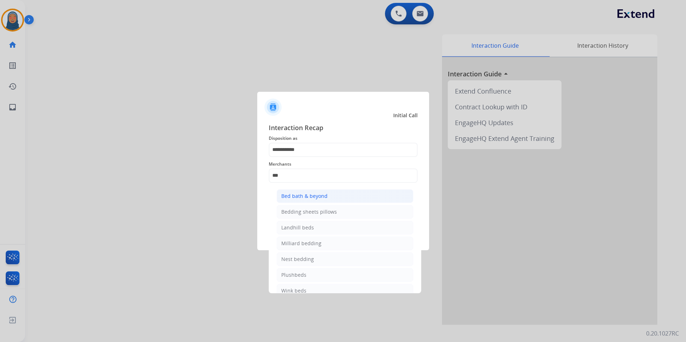
click at [326, 200] on li "Bed bath & beyond" at bounding box center [344, 196] width 137 height 14
type input "**********"
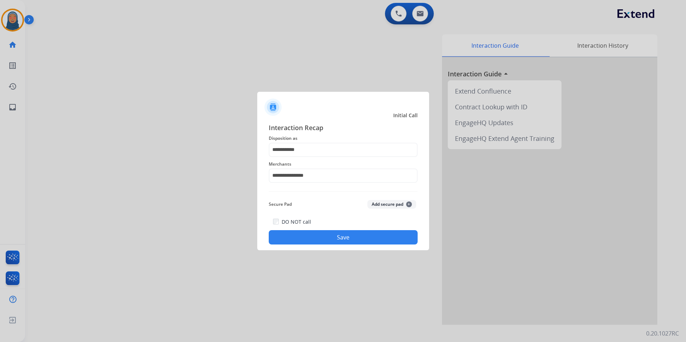
click at [348, 239] on button "Save" at bounding box center [343, 237] width 149 height 14
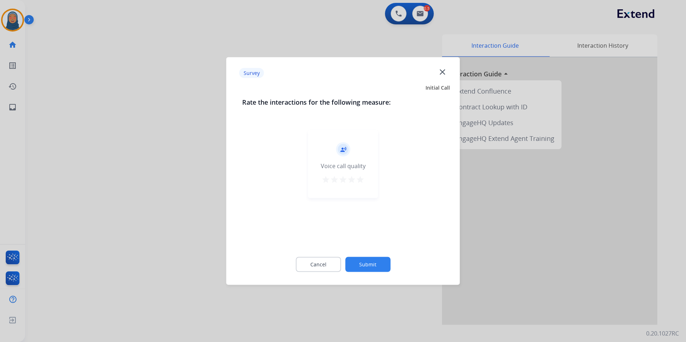
click at [369, 261] on button "Submit" at bounding box center [367, 264] width 45 height 15
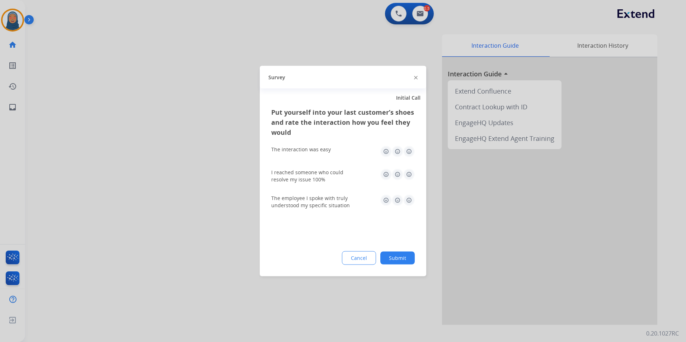
click at [401, 261] on button "Submit" at bounding box center [397, 258] width 34 height 13
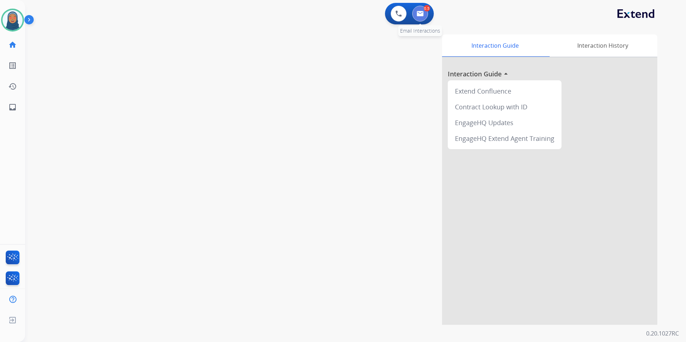
click at [424, 14] on button at bounding box center [420, 14] width 16 height 16
select select "**********"
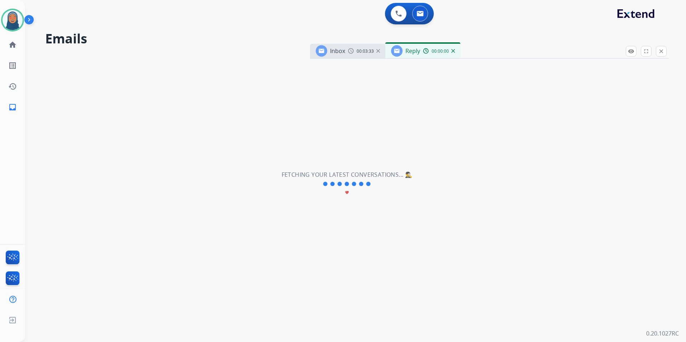
select select "**********"
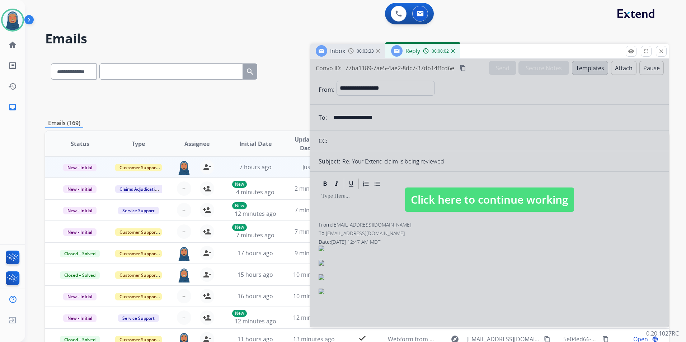
drag, startPoint x: 462, startPoint y: 226, endPoint x: 465, endPoint y: 220, distance: 6.9
click at [462, 226] on div at bounding box center [489, 193] width 359 height 268
select select
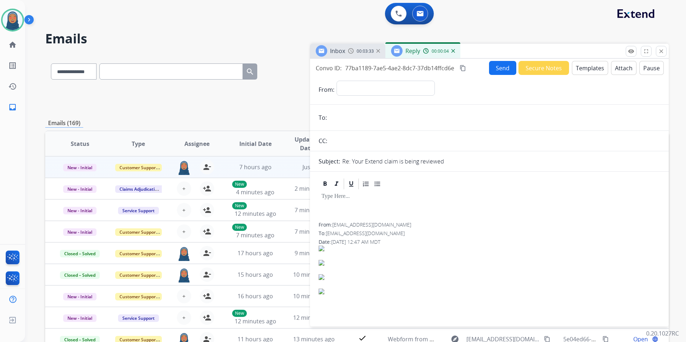
click at [577, 71] on button "Templates" at bounding box center [590, 68] width 36 height 14
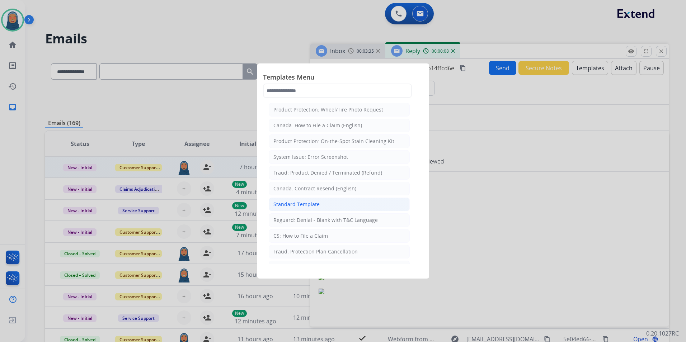
click at [310, 207] on div "Standard Template" at bounding box center [296, 204] width 46 height 7
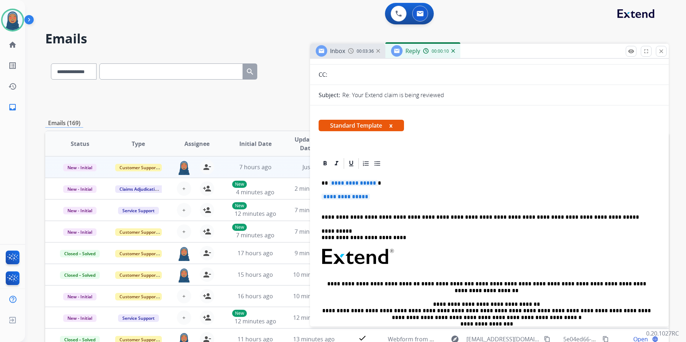
scroll to position [72, 0]
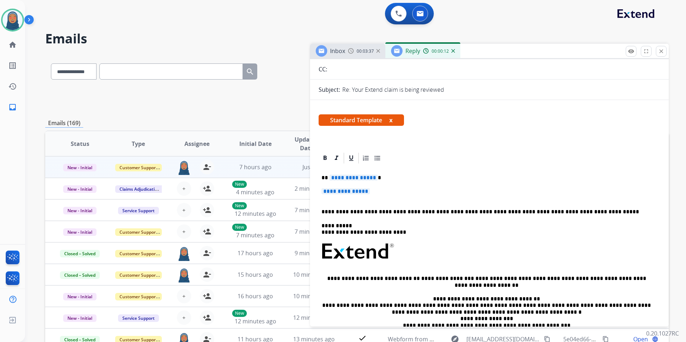
click at [357, 180] on span "**********" at bounding box center [353, 178] width 48 height 6
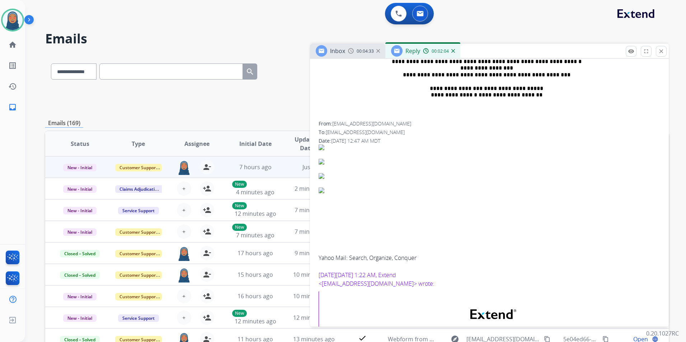
scroll to position [323, 0]
drag, startPoint x: 378, startPoint y: 125, endPoint x: 333, endPoint y: 126, distance: 44.8
click at [333, 126] on div "From: [EMAIL_ADDRESS][DOMAIN_NAME]" at bounding box center [488, 123] width 341 height 7
copy span "[EMAIL_ADDRESS][DOMAIN_NAME]"
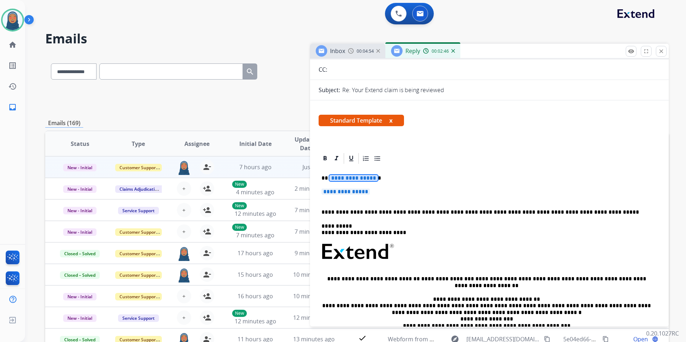
scroll to position [72, 0]
click at [347, 178] on span "**********" at bounding box center [353, 178] width 48 height 6
drag, startPoint x: 344, startPoint y: 179, endPoint x: 339, endPoint y: 179, distance: 5.4
click at [339, 179] on span "**********" at bounding box center [353, 178] width 48 height 6
click at [352, 192] on span "**********" at bounding box center [345, 191] width 48 height 6
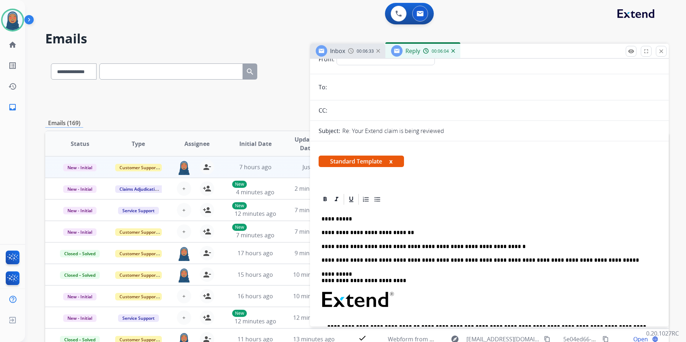
scroll to position [0, 0]
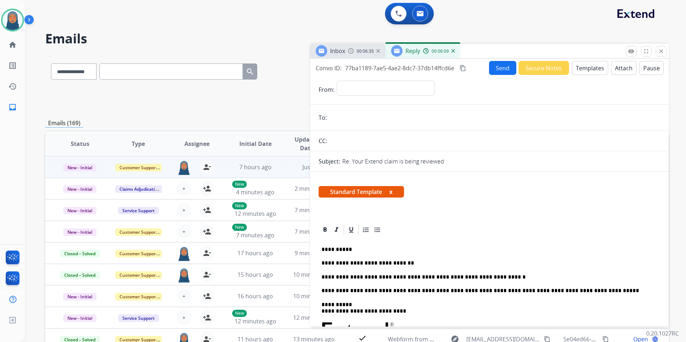
click at [355, 123] on input "email" at bounding box center [494, 117] width 331 height 14
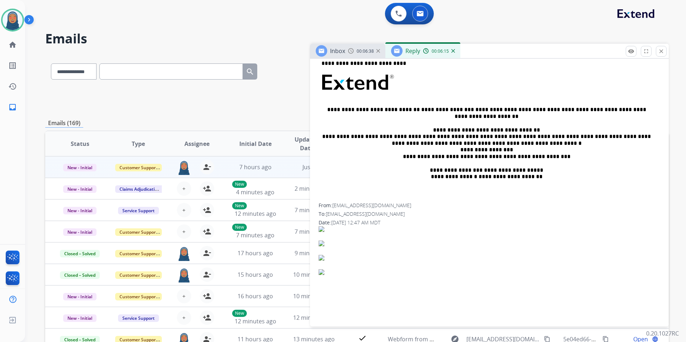
scroll to position [287, 0]
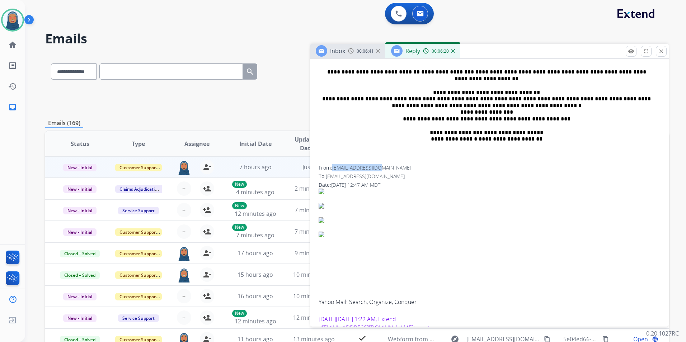
drag, startPoint x: 379, startPoint y: 167, endPoint x: 334, endPoint y: 170, distance: 45.6
click at [334, 170] on div "From: [EMAIL_ADDRESS][DOMAIN_NAME]" at bounding box center [488, 167] width 341 height 7
copy span "[EMAIL_ADDRESS][DOMAIN_NAME]"
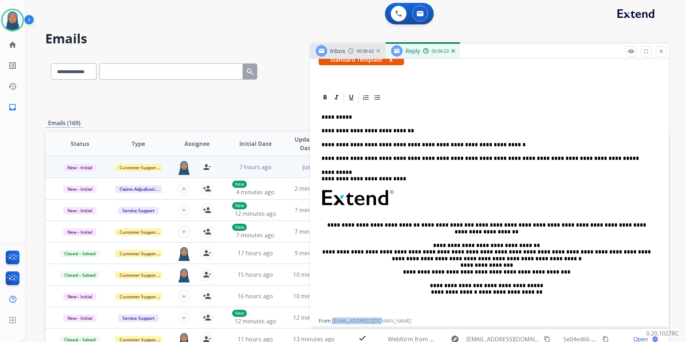
scroll to position [0, 0]
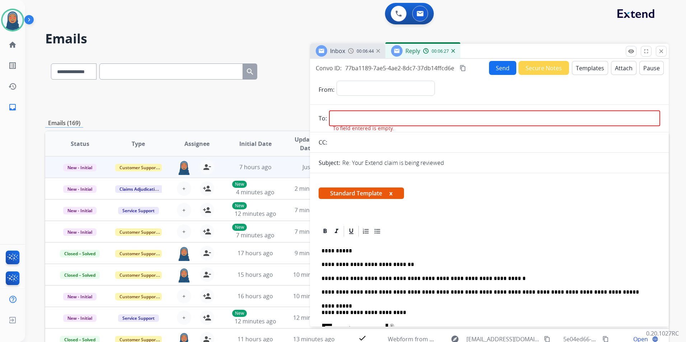
paste input "**********"
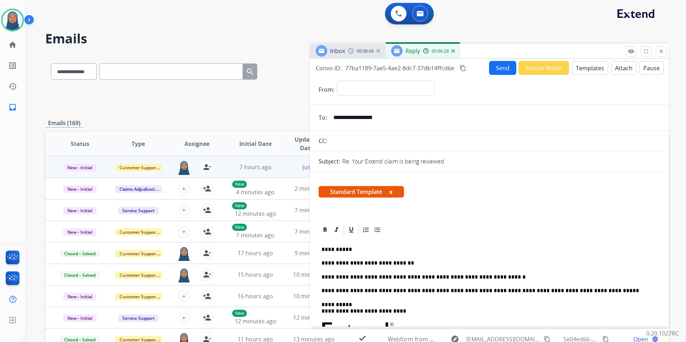
type input "**********"
click at [361, 84] on select "**********" at bounding box center [385, 88] width 98 height 14
select select "**********"
click at [336, 81] on select "**********" at bounding box center [385, 88] width 98 height 14
click at [501, 68] on button "Send" at bounding box center [502, 68] width 27 height 14
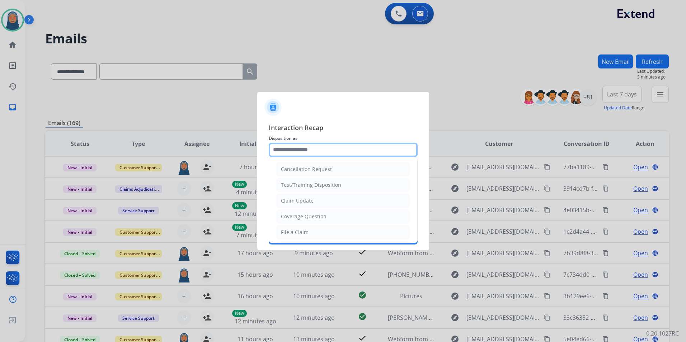
click at [323, 151] on input "text" at bounding box center [343, 150] width 149 height 14
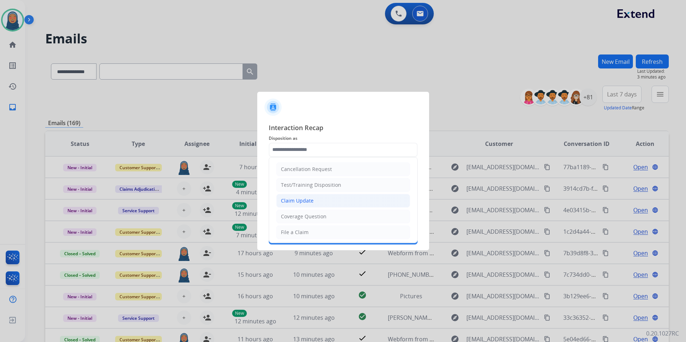
click at [317, 205] on li "Claim Update" at bounding box center [343, 201] width 134 height 14
type input "**********"
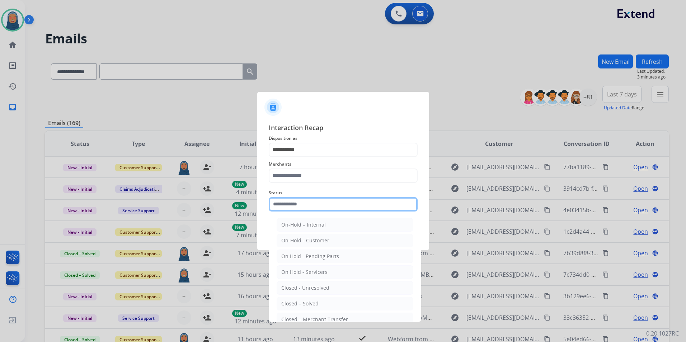
click at [316, 210] on input "text" at bounding box center [343, 204] width 149 height 14
drag, startPoint x: 312, startPoint y: 305, endPoint x: 327, endPoint y: 271, distance: 36.9
click at [313, 304] on div "Closed – Solved" at bounding box center [299, 303] width 37 height 7
type input "**********"
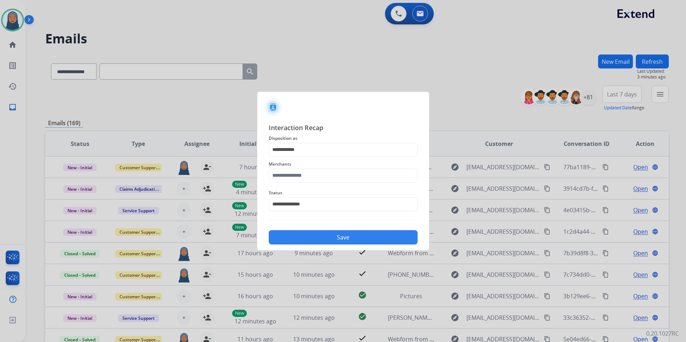
click at [343, 242] on button "Save" at bounding box center [343, 237] width 149 height 14
drag, startPoint x: 300, startPoint y: 176, endPoint x: 302, endPoint y: 179, distance: 3.8
click at [300, 176] on input "text" at bounding box center [343, 176] width 149 height 14
click at [307, 178] on input "text" at bounding box center [343, 176] width 149 height 14
click at [302, 199] on div "Cj pony parts" at bounding box center [297, 196] width 32 height 7
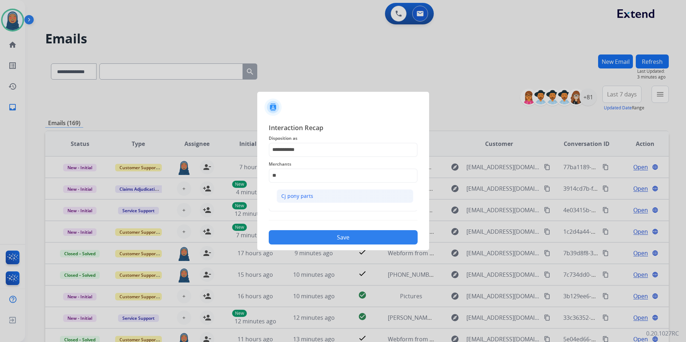
type input "**********"
click at [331, 241] on button "Save" at bounding box center [343, 237] width 149 height 14
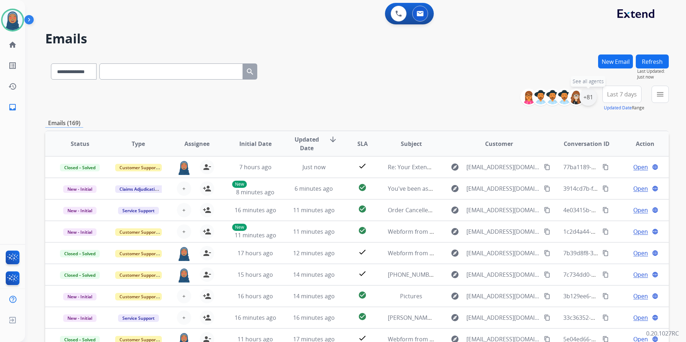
click at [592, 98] on div "+81" at bounding box center [587, 97] width 17 height 17
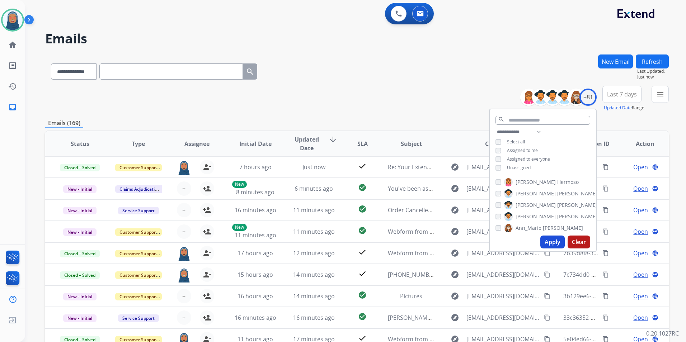
click at [493, 167] on div "**********" at bounding box center [543, 151] width 106 height 46
click at [500, 170] on div "Unassigned" at bounding box center [512, 168] width 35 height 6
click at [548, 242] on button "Apply" at bounding box center [552, 242] width 24 height 13
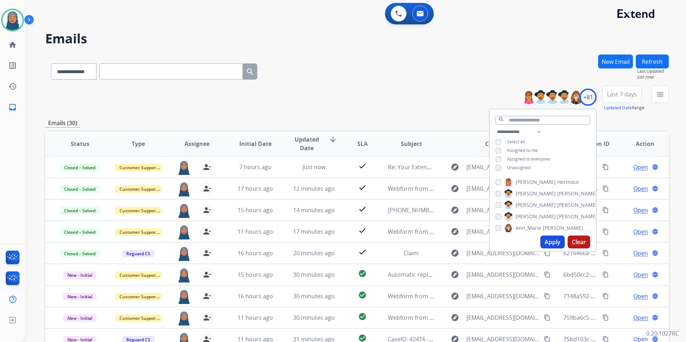
click at [399, 71] on div "**********" at bounding box center [356, 70] width 623 height 31
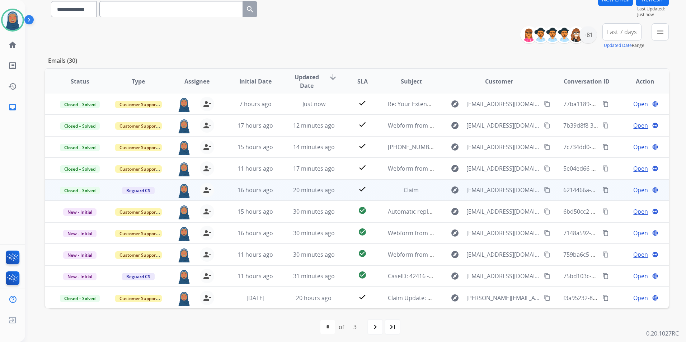
scroll to position [66, 0]
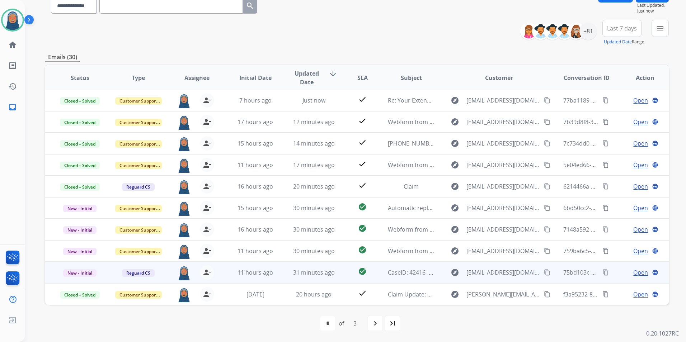
click at [637, 274] on span "Open" at bounding box center [640, 272] width 15 height 9
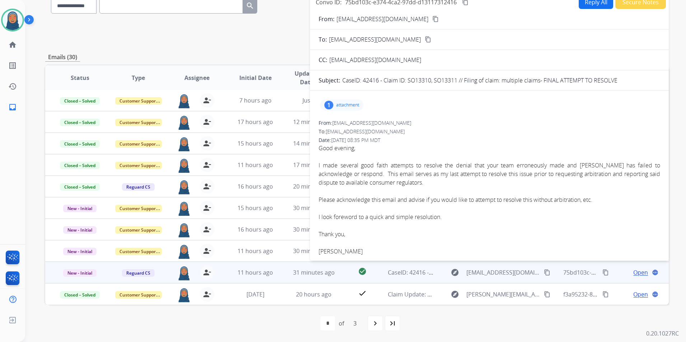
click at [356, 107] on p "attachment" at bounding box center [347, 105] width 23 height 6
click at [350, 122] on div at bounding box center [344, 123] width 36 height 25
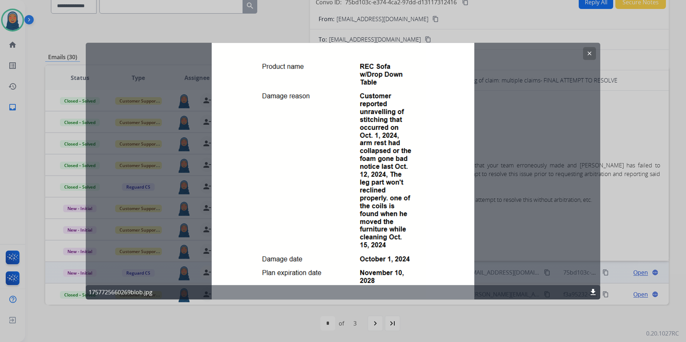
click at [588, 55] on mat-icon "clear" at bounding box center [589, 53] width 6 height 6
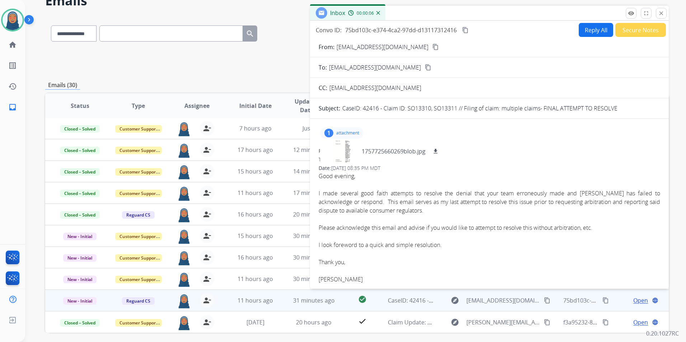
scroll to position [30, 0]
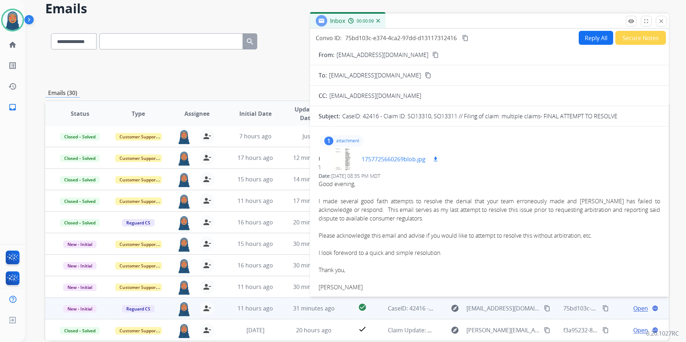
click at [421, 157] on p "1757725660269blob.jpg" at bounding box center [393, 159] width 64 height 9
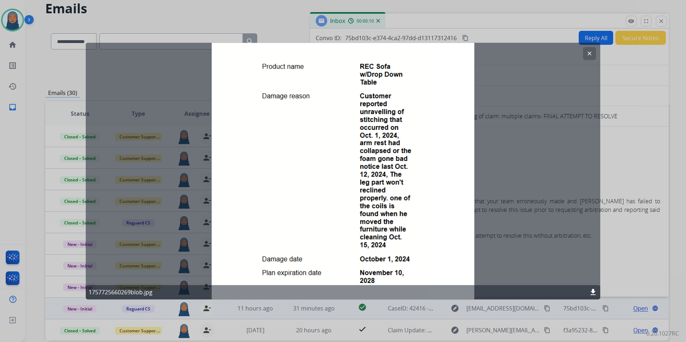
click at [585, 52] on button "clear" at bounding box center [589, 53] width 13 height 13
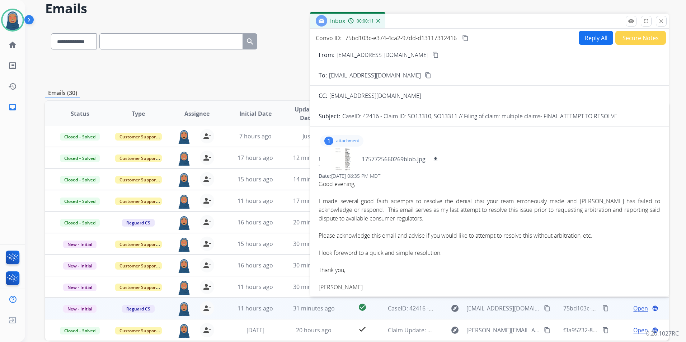
click at [347, 145] on div "1 attachment 1757725660269blob.jpg download" at bounding box center [341, 140] width 43 height 11
drag, startPoint x: 405, startPoint y: 57, endPoint x: 336, endPoint y: 62, distance: 69.0
copy p "[EMAIL_ADDRESS][DOMAIN_NAME]"
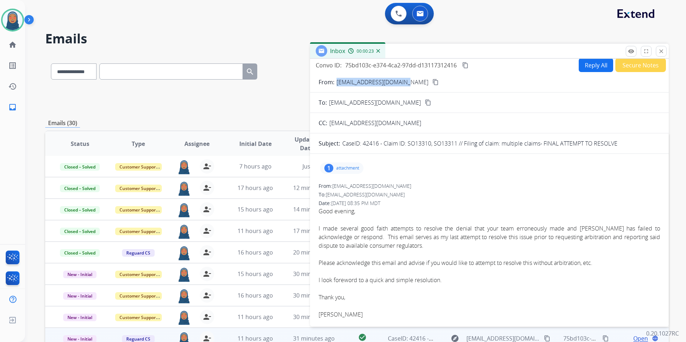
scroll to position [0, 0]
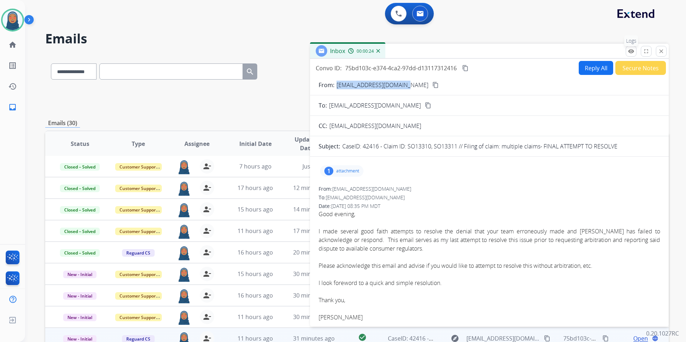
click at [632, 52] on mat-icon "remove_red_eye" at bounding box center [631, 51] width 6 height 6
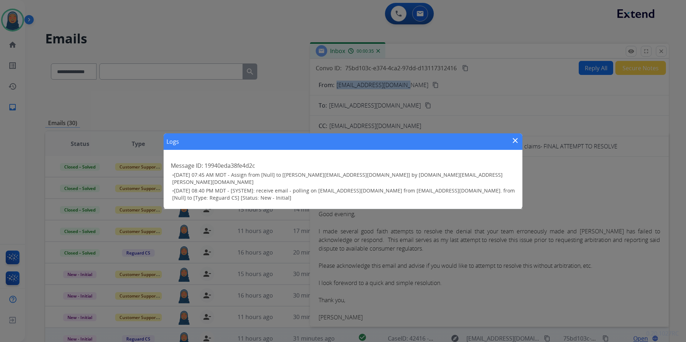
click at [519, 143] on mat-icon "close" at bounding box center [515, 140] width 9 height 9
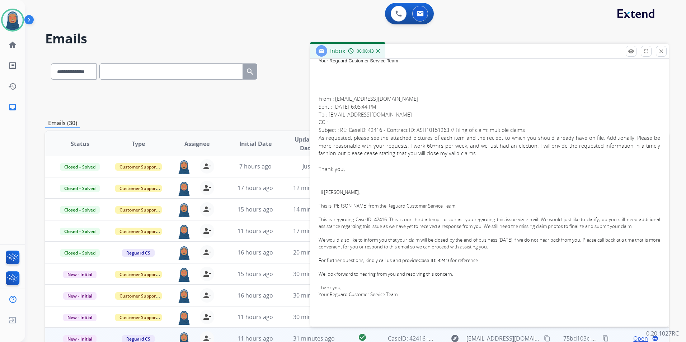
scroll to position [968, 0]
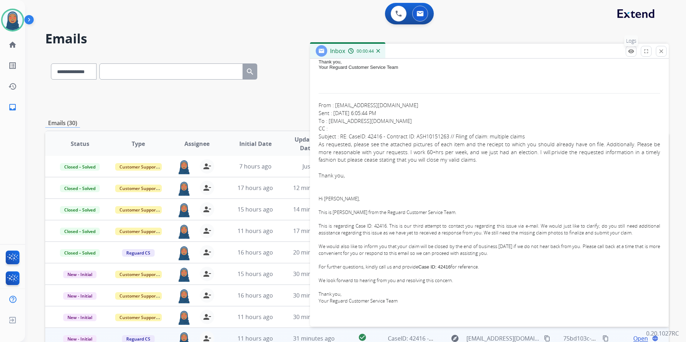
click at [629, 55] on button "remove_red_eye Logs" at bounding box center [630, 51] width 11 height 11
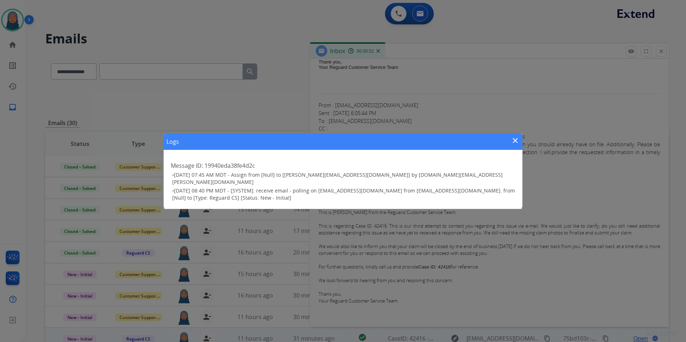
click at [515, 141] on mat-icon "close" at bounding box center [515, 140] width 9 height 9
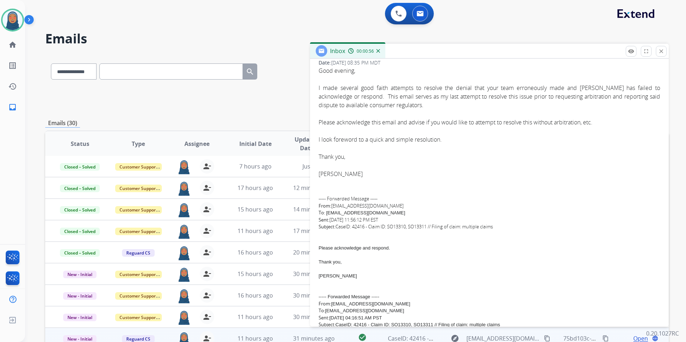
scroll to position [0, 0]
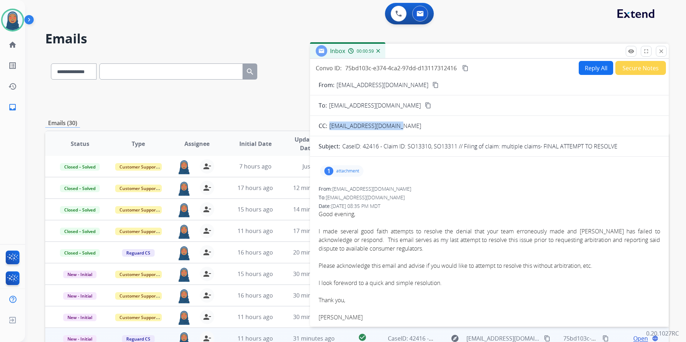
drag, startPoint x: 402, startPoint y: 124, endPoint x: 330, endPoint y: 126, distance: 72.8
click at [330, 126] on div "[EMAIL_ADDRESS][DOMAIN_NAME]" at bounding box center [376, 126] width 95 height 9
click at [395, 83] on p "[EMAIL_ADDRESS][DOMAIN_NAME]" at bounding box center [382, 85] width 92 height 9
drag, startPoint x: 408, startPoint y: 86, endPoint x: 334, endPoint y: 86, distance: 74.2
click at [334, 86] on div "From: [EMAIL_ADDRESS][DOMAIN_NAME] content_copy" at bounding box center [489, 85] width 359 height 9
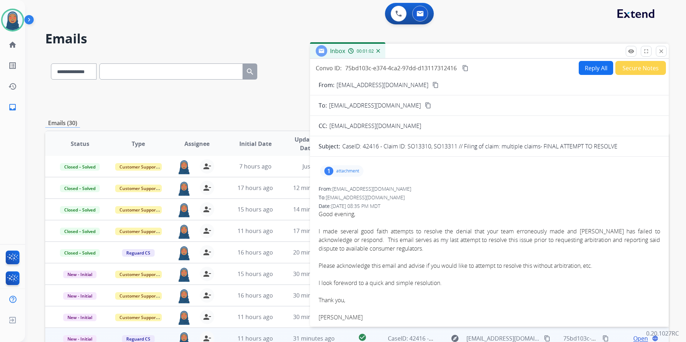
drag, startPoint x: 334, startPoint y: 86, endPoint x: 387, endPoint y: 128, distance: 67.9
drag, startPoint x: 387, startPoint y: 128, endPoint x: 406, endPoint y: 126, distance: 19.5
click at [406, 126] on div "CC: [EMAIL_ADDRESS][DOMAIN_NAME]" at bounding box center [489, 126] width 359 height 9
drag, startPoint x: 406, startPoint y: 126, endPoint x: 333, endPoint y: 131, distance: 73.4
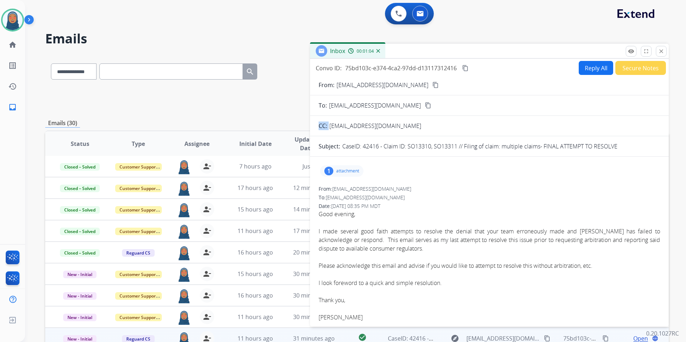
click at [585, 71] on button "Reply All" at bounding box center [595, 68] width 34 height 14
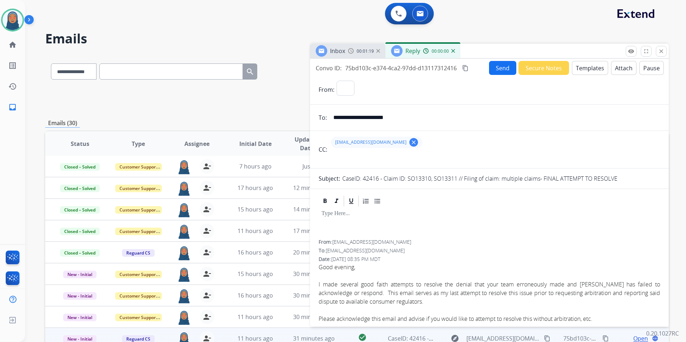
select select "**********"
click at [584, 66] on button "Templates" at bounding box center [590, 68] width 36 height 14
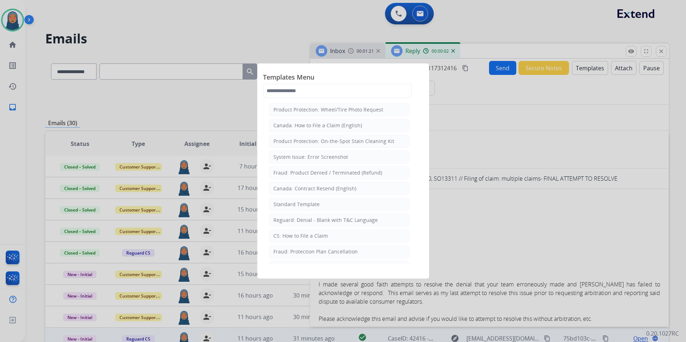
drag, startPoint x: 318, startPoint y: 197, endPoint x: 343, endPoint y: 226, distance: 38.4
click at [313, 206] on div "Standard Template" at bounding box center [296, 204] width 46 height 7
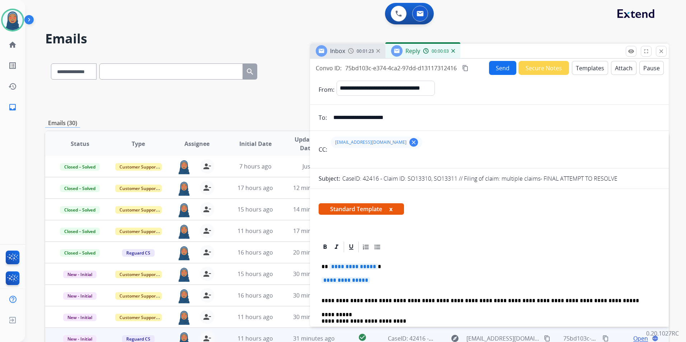
scroll to position [36, 0]
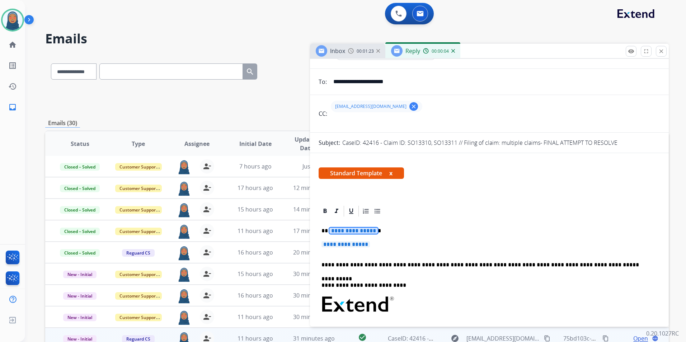
click at [347, 224] on div "**********" at bounding box center [488, 322] width 341 height 208
click at [350, 232] on span "**********" at bounding box center [353, 231] width 48 height 6
paste div
click at [369, 247] on span "**********" at bounding box center [345, 244] width 48 height 6
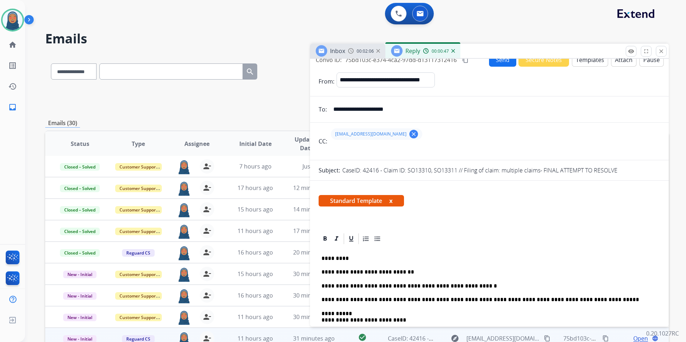
scroll to position [0, 0]
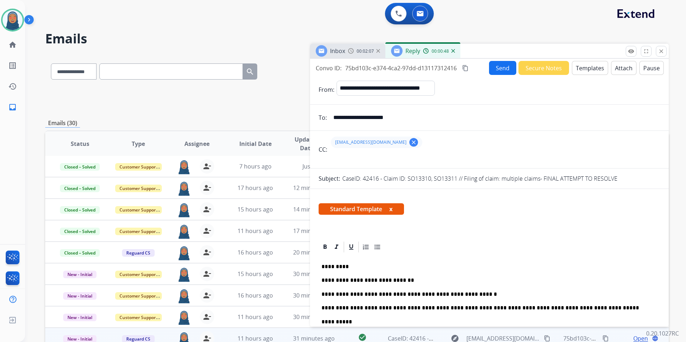
click at [500, 65] on button "Send" at bounding box center [502, 68] width 27 height 14
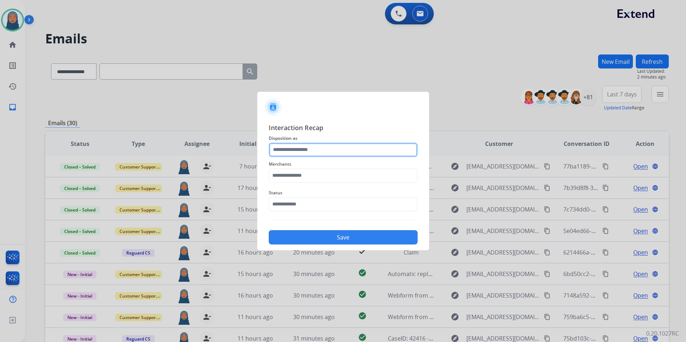
click at [323, 149] on input "text" at bounding box center [343, 150] width 149 height 14
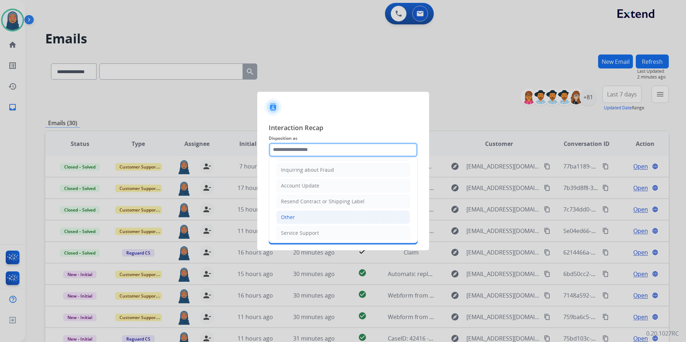
scroll to position [112, 0]
click at [300, 214] on li "Other" at bounding box center [343, 215] width 134 height 14
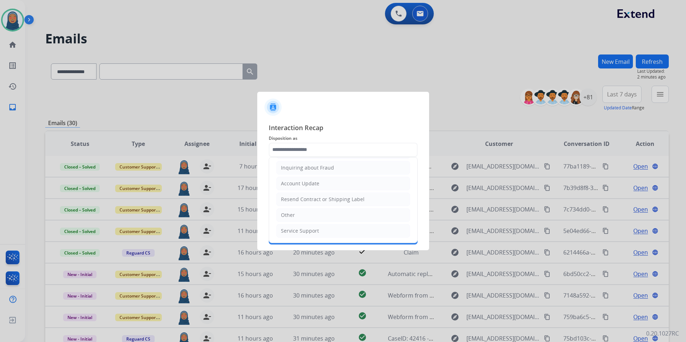
type input "*****"
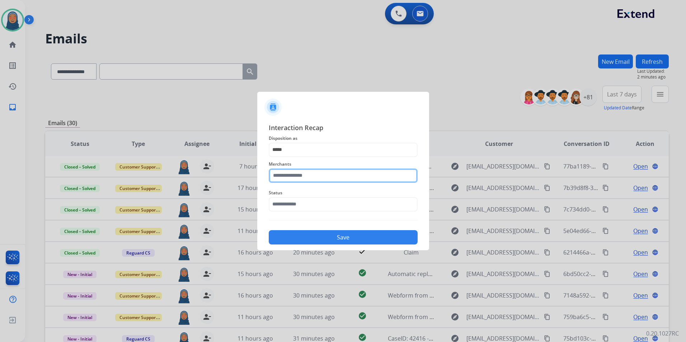
click at [310, 174] on input "text" at bounding box center [343, 176] width 149 height 14
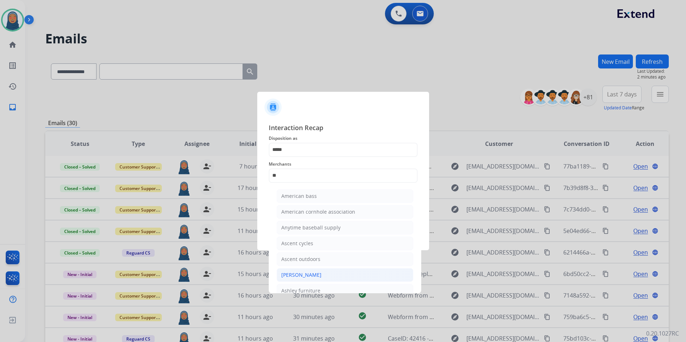
click at [318, 272] on div "[PERSON_NAME]" at bounding box center [301, 274] width 40 height 7
type input "**********"
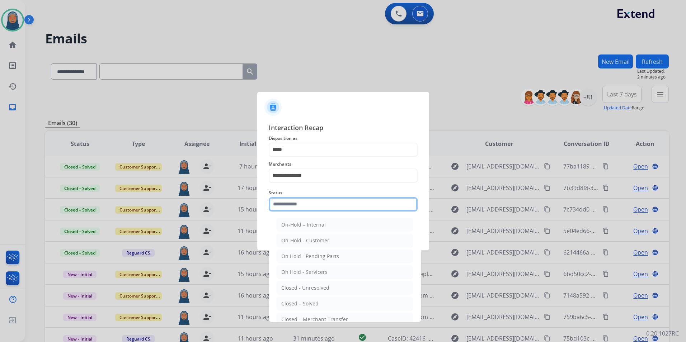
click at [315, 207] on input "text" at bounding box center [343, 204] width 149 height 14
click at [310, 303] on div "Closed – Solved" at bounding box center [299, 303] width 37 height 7
type input "**********"
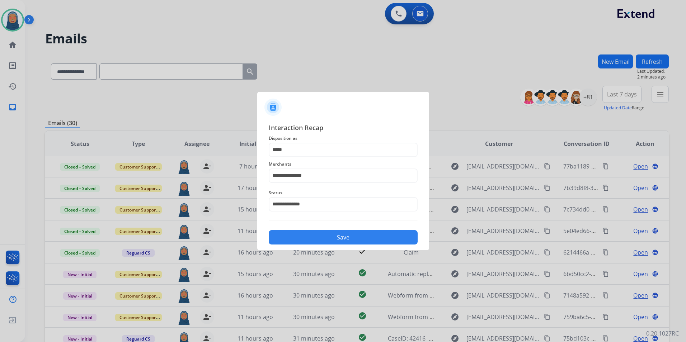
click at [323, 235] on button "Save" at bounding box center [343, 237] width 149 height 14
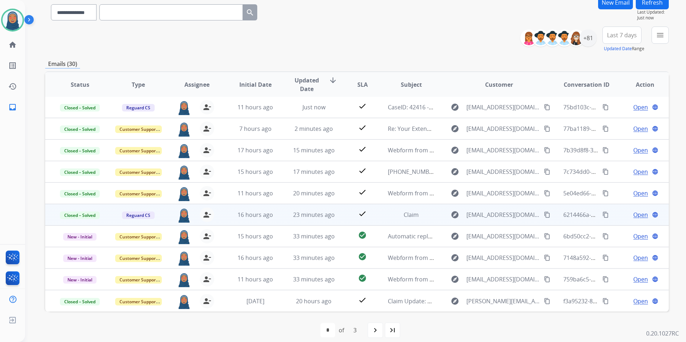
scroll to position [66, 0]
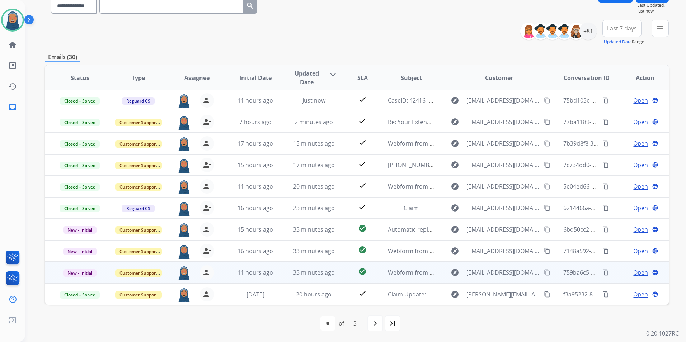
click at [635, 274] on span "Open" at bounding box center [640, 272] width 15 height 9
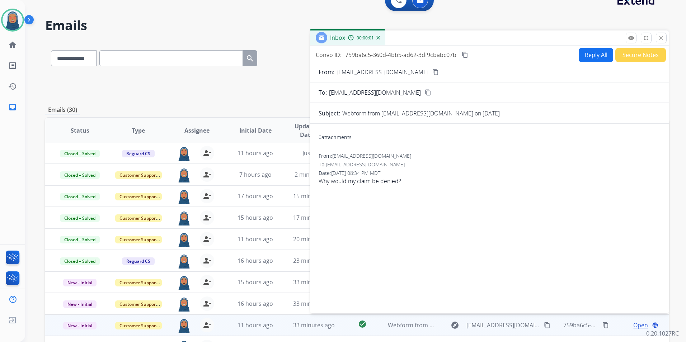
scroll to position [0, 0]
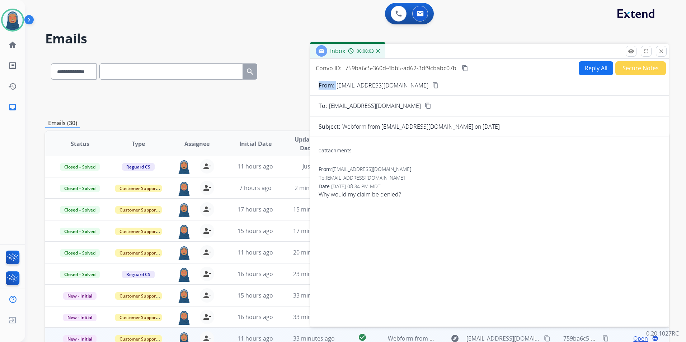
drag, startPoint x: 405, startPoint y: 86, endPoint x: 338, endPoint y: 85, distance: 67.1
click at [338, 85] on div "From: [EMAIL_ADDRESS][DOMAIN_NAME] content_copy" at bounding box center [489, 85] width 359 height 9
copy p "From:"
click at [633, 51] on mat-icon "remove_red_eye" at bounding box center [631, 51] width 6 height 6
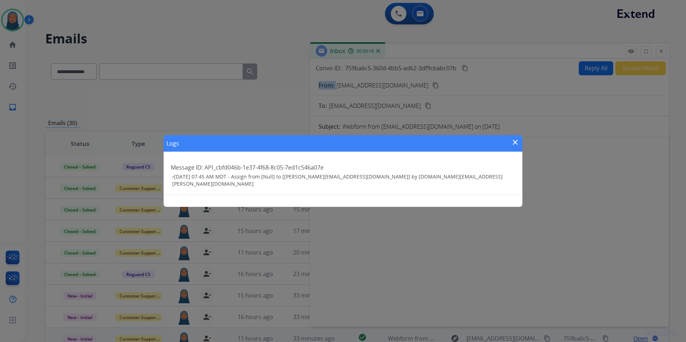
click at [517, 141] on mat-icon "close" at bounding box center [515, 142] width 9 height 9
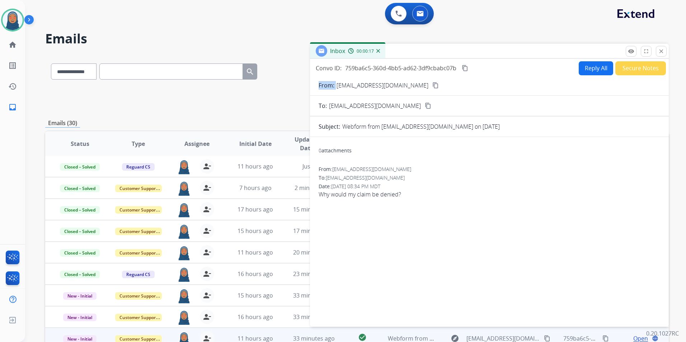
click at [638, 68] on button "Secure Notes" at bounding box center [640, 68] width 51 height 14
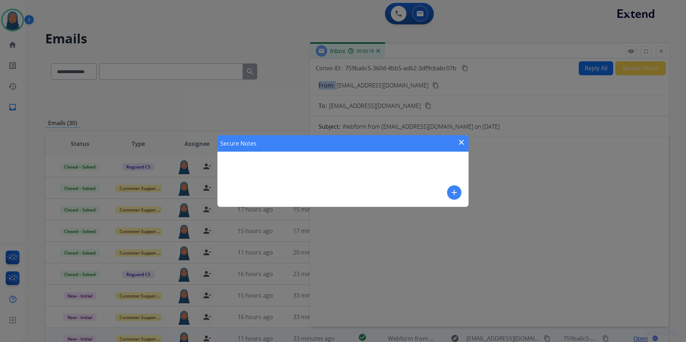
click at [455, 193] on mat-icon "add" at bounding box center [454, 192] width 9 height 9
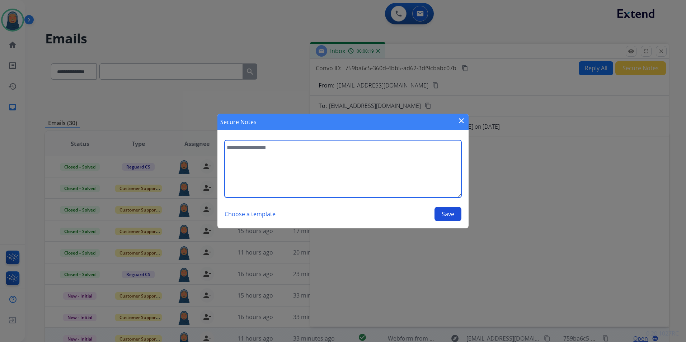
click at [362, 170] on textarea at bounding box center [342, 168] width 237 height 57
type textarea "**********"
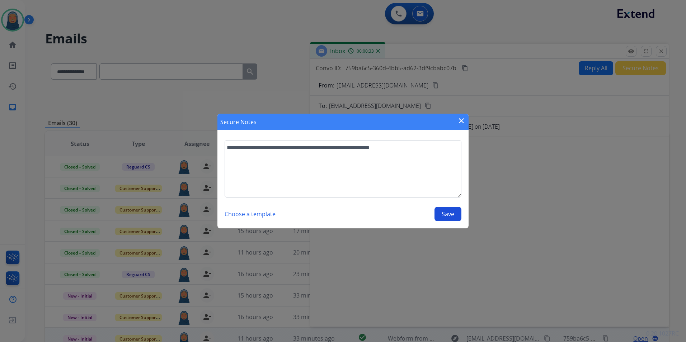
click at [436, 213] on button "Save" at bounding box center [447, 214] width 27 height 14
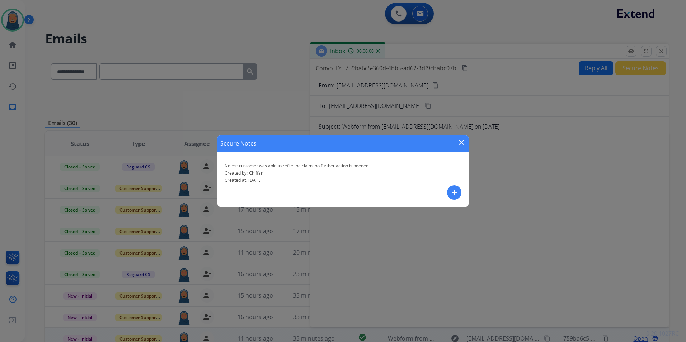
click at [463, 147] on button "close" at bounding box center [461, 143] width 9 height 11
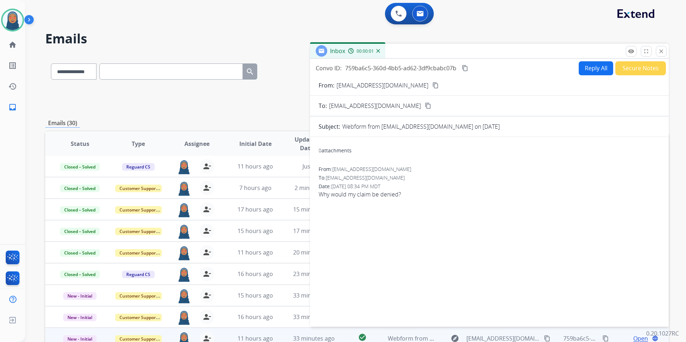
click at [660, 54] on mat-icon "close" at bounding box center [661, 51] width 6 height 6
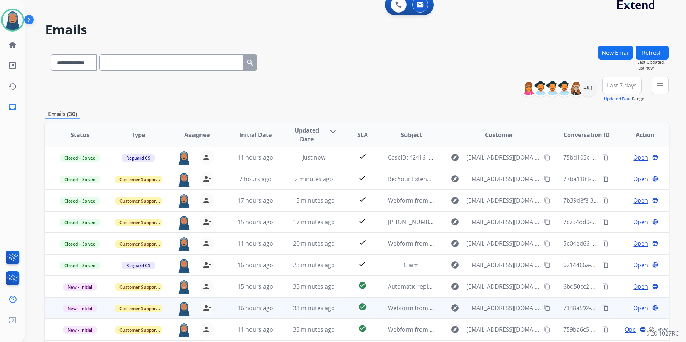
scroll to position [66, 0]
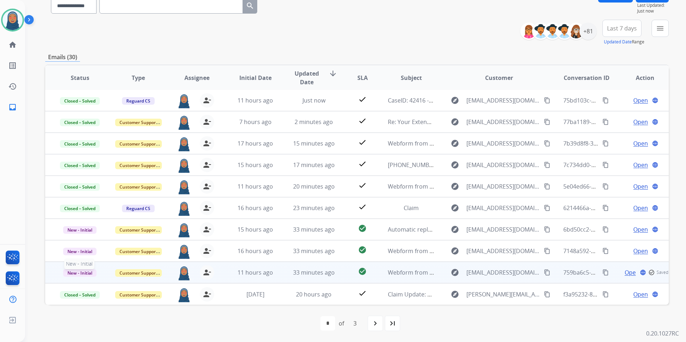
click at [82, 274] on span "New - Initial" at bounding box center [79, 273] width 33 height 8
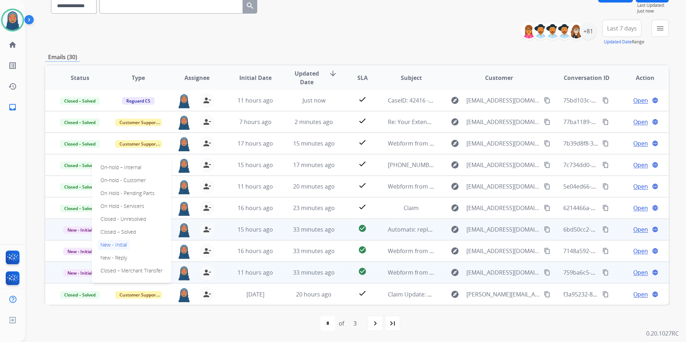
click at [120, 230] on p "Closed – Solved" at bounding box center [118, 232] width 41 height 10
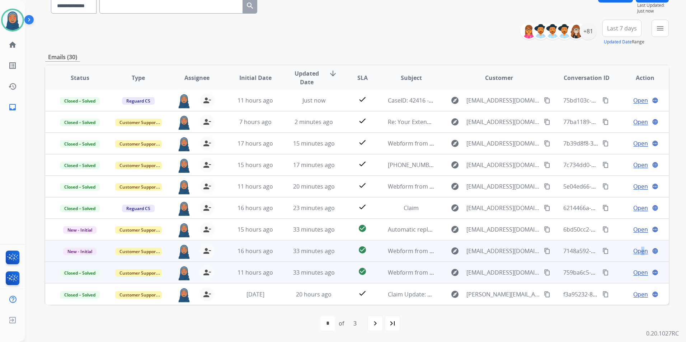
click at [637, 251] on span "Open" at bounding box center [640, 251] width 15 height 9
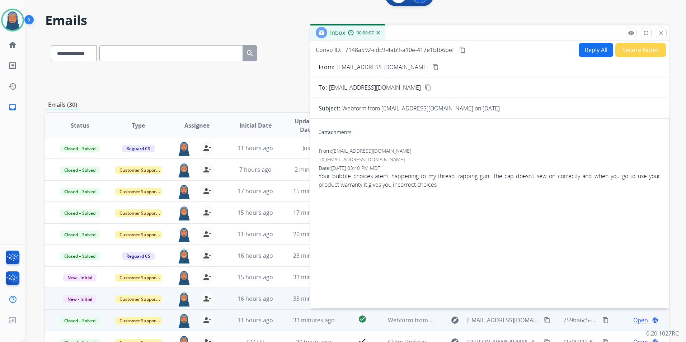
scroll to position [0, 0]
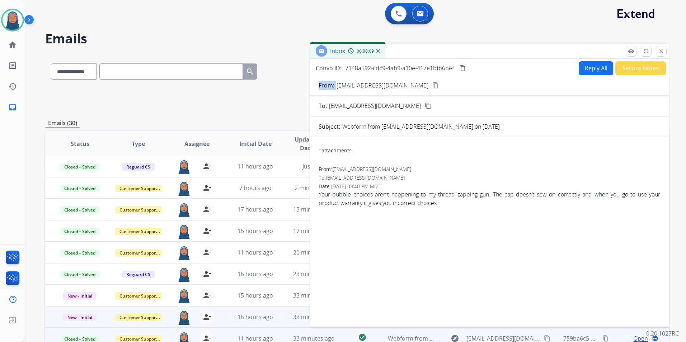
drag, startPoint x: 412, startPoint y: 85, endPoint x: 336, endPoint y: 90, distance: 75.5
click at [336, 90] on form "From: [PERSON_NAME][EMAIL_ADDRESS][DOMAIN_NAME] content_copy To: [EMAIL_ADDRESS…" at bounding box center [489, 199] width 359 height 249
click at [592, 67] on button "Reply All" at bounding box center [595, 68] width 34 height 14
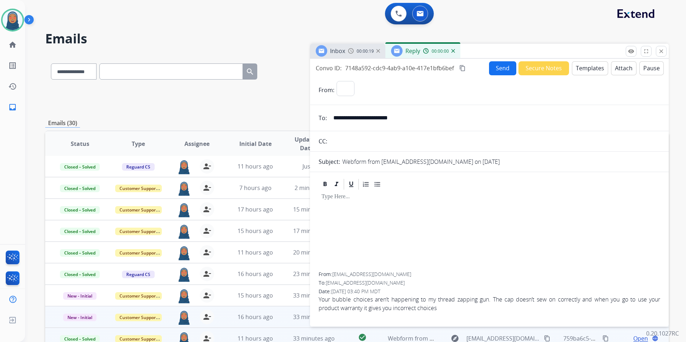
select select "**********"
click at [580, 69] on button "Templates" at bounding box center [590, 68] width 36 height 14
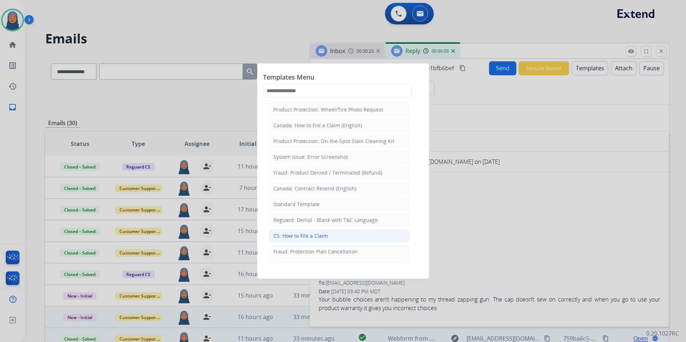
click at [311, 235] on div "CS: How to File a Claim" at bounding box center [300, 235] width 55 height 7
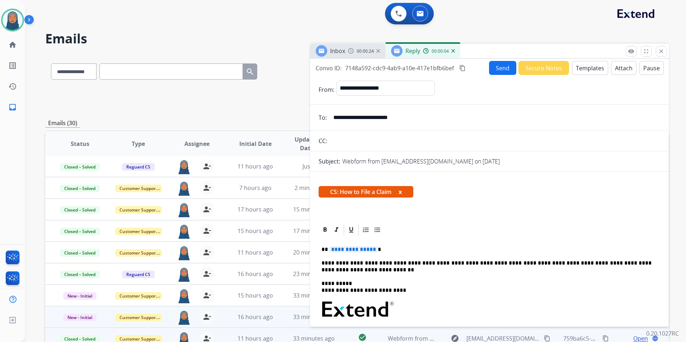
click at [353, 247] on span "**********" at bounding box center [353, 249] width 48 height 6
click at [499, 74] on button "Send" at bounding box center [502, 68] width 27 height 14
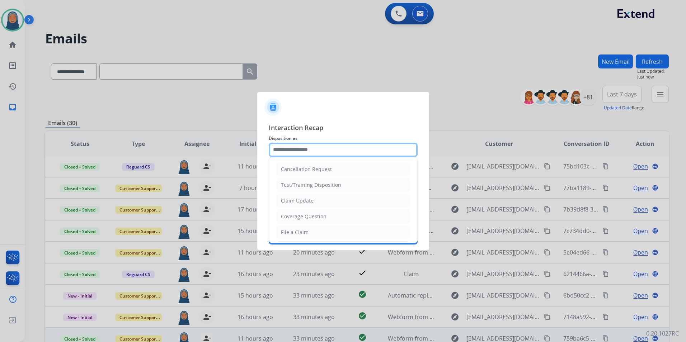
click at [307, 155] on input "text" at bounding box center [343, 150] width 149 height 14
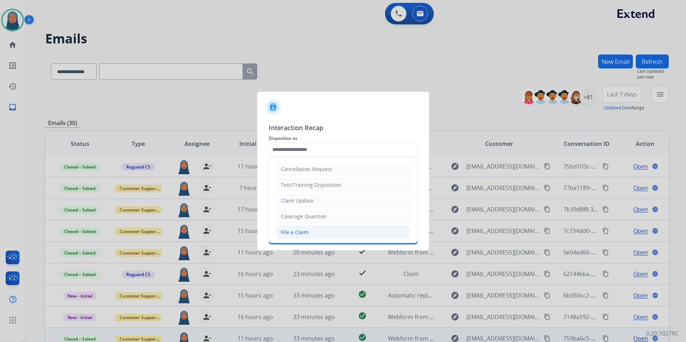
drag, startPoint x: 309, startPoint y: 231, endPoint x: 313, endPoint y: 180, distance: 50.8
click at [309, 229] on li "File a Claim" at bounding box center [343, 233] width 134 height 14
type input "**********"
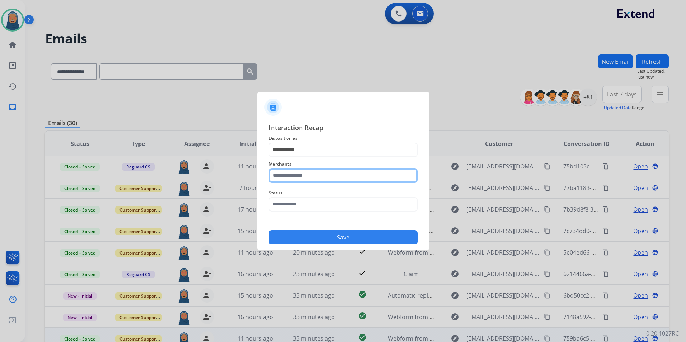
click at [315, 177] on input "text" at bounding box center [343, 176] width 149 height 14
click at [303, 213] on li "[PERSON_NAME]" at bounding box center [344, 212] width 137 height 14
type input "********"
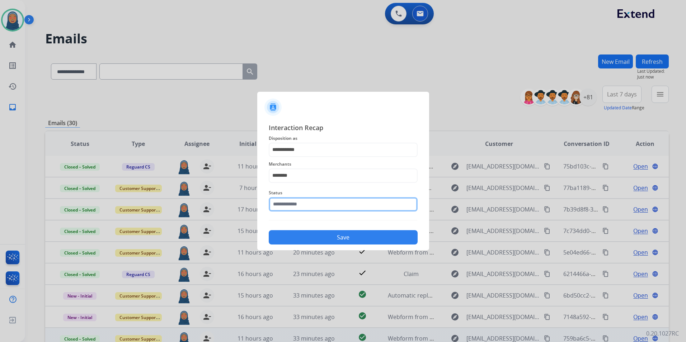
click at [303, 198] on input "text" at bounding box center [343, 204] width 149 height 14
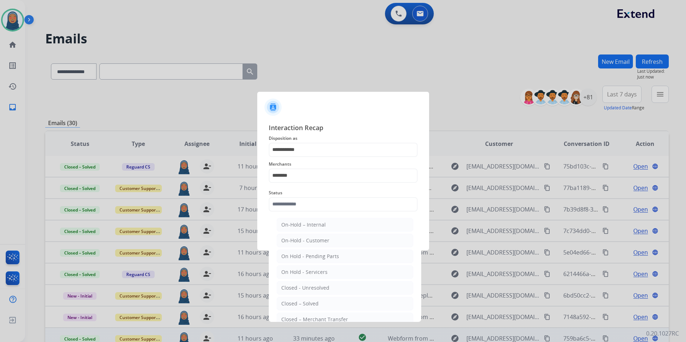
drag, startPoint x: 309, startPoint y: 304, endPoint x: 314, endPoint y: 301, distance: 5.6
click at [310, 304] on div "Closed – Solved" at bounding box center [299, 303] width 37 height 7
type input "**********"
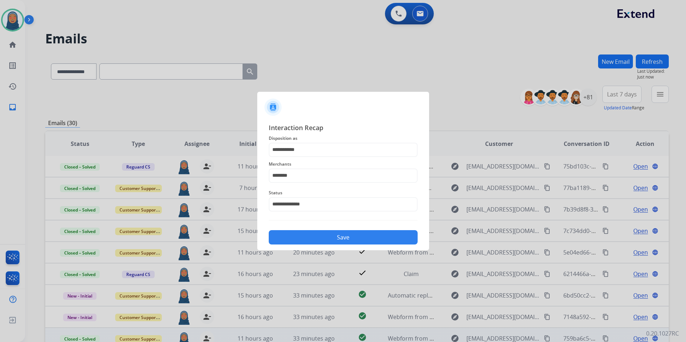
click at [358, 240] on button "Save" at bounding box center [343, 237] width 149 height 14
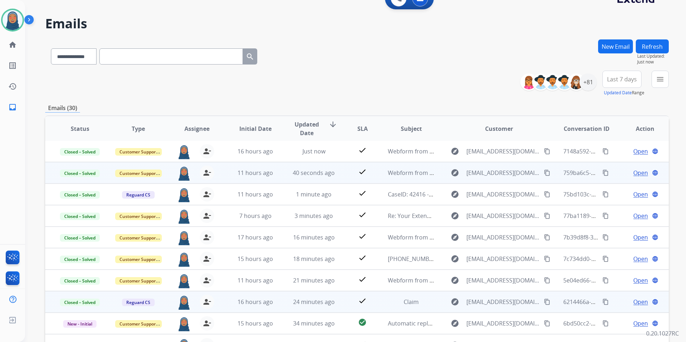
scroll to position [66, 0]
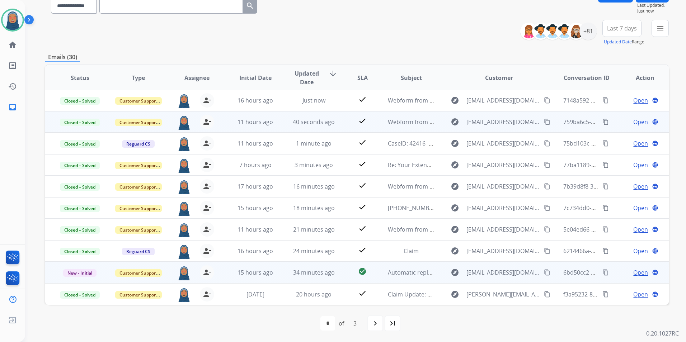
click at [633, 273] on span "Open" at bounding box center [640, 272] width 15 height 9
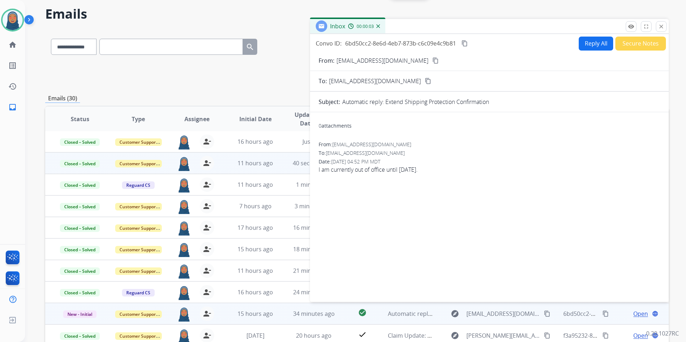
scroll to position [0, 0]
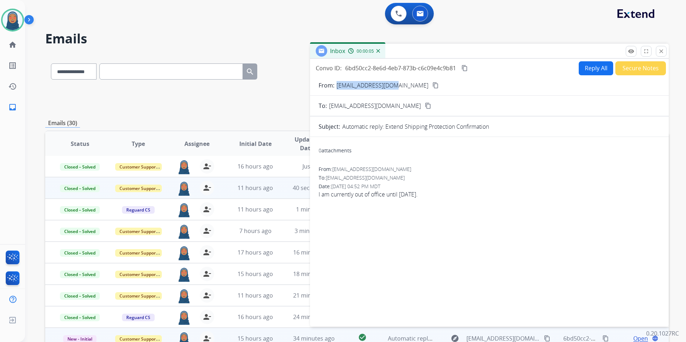
drag, startPoint x: 393, startPoint y: 86, endPoint x: 335, endPoint y: 88, distance: 57.4
click at [335, 88] on div "From: [EMAIL_ADDRESS][DOMAIN_NAME] content_copy" at bounding box center [489, 85] width 359 height 9
click at [634, 67] on button "Secure Notes" at bounding box center [640, 68] width 51 height 14
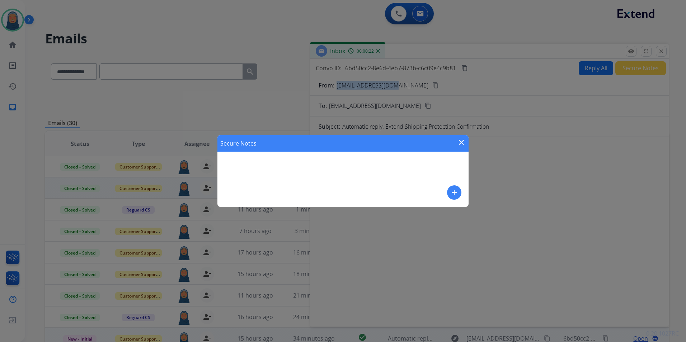
click at [453, 195] on mat-icon "add" at bounding box center [454, 192] width 9 height 9
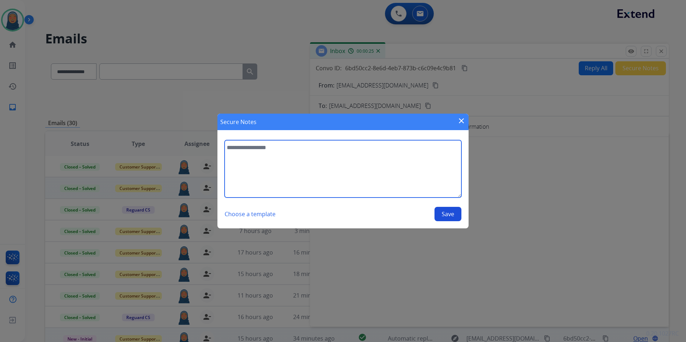
click at [360, 163] on textarea at bounding box center [342, 168] width 237 height 57
type textarea "*"
type textarea "**********"
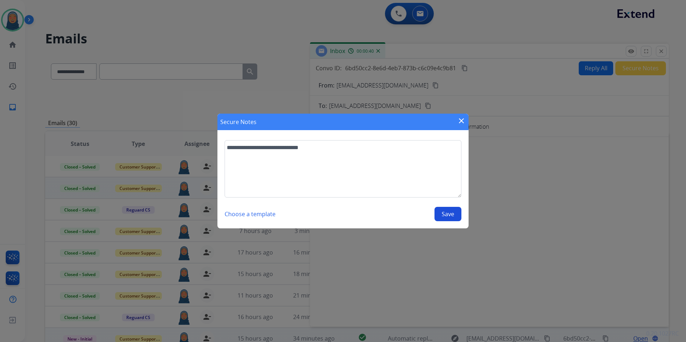
click at [450, 214] on button "Save" at bounding box center [447, 214] width 27 height 14
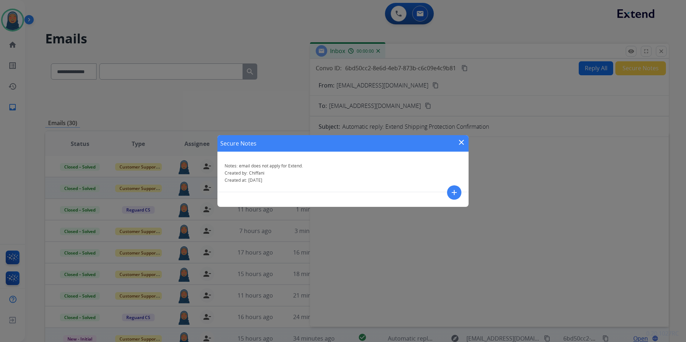
click at [463, 143] on mat-icon "close" at bounding box center [461, 142] width 9 height 9
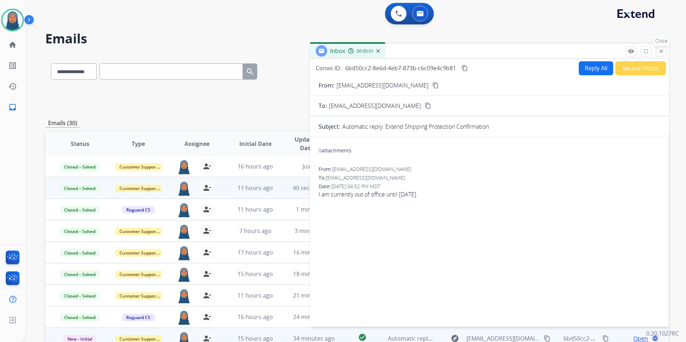
click at [662, 52] on mat-icon "close" at bounding box center [661, 51] width 6 height 6
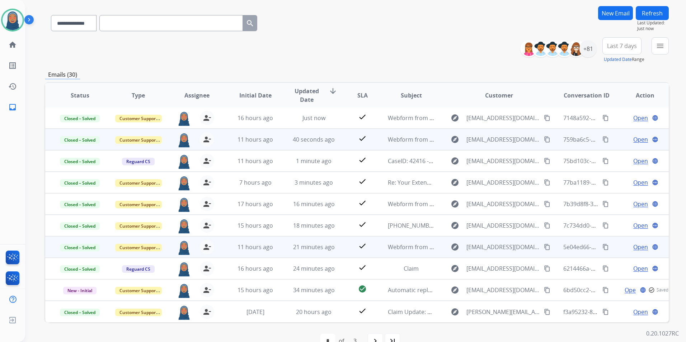
scroll to position [66, 0]
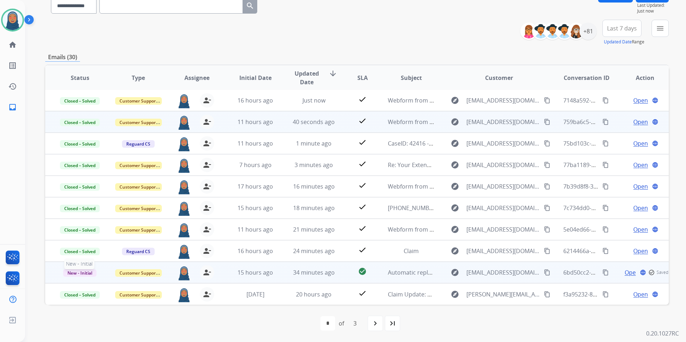
click at [84, 271] on span "New - Initial" at bounding box center [79, 273] width 33 height 8
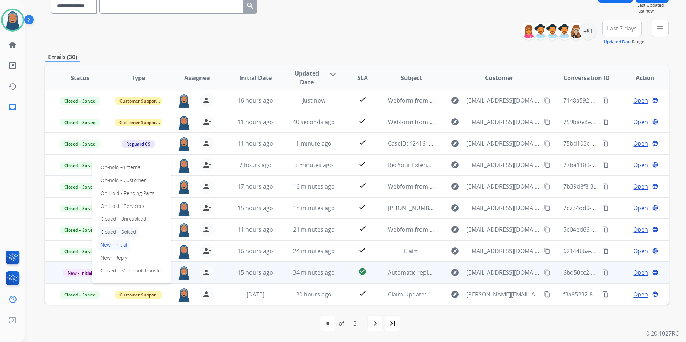
click at [122, 234] on p "Closed – Solved" at bounding box center [118, 232] width 41 height 10
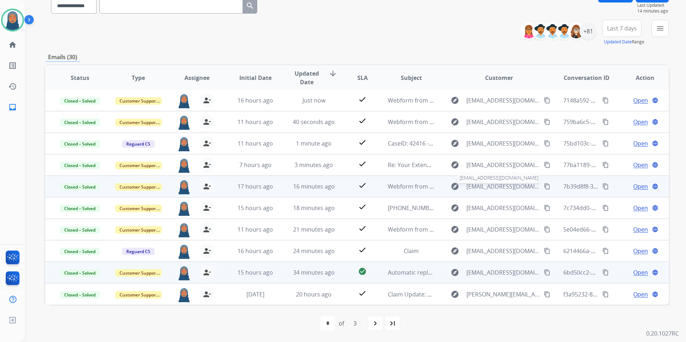
scroll to position [0, 0]
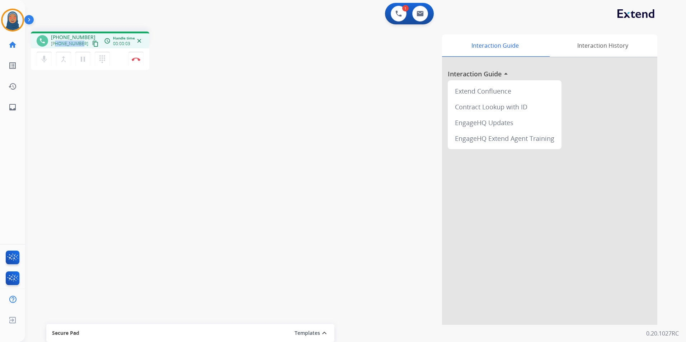
drag, startPoint x: 81, startPoint y: 44, endPoint x: 56, endPoint y: 46, distance: 24.8
click at [56, 46] on div "[PHONE_NUMBER] content_copy" at bounding box center [75, 43] width 49 height 9
click at [137, 62] on button "Disconnect" at bounding box center [135, 59] width 15 height 15
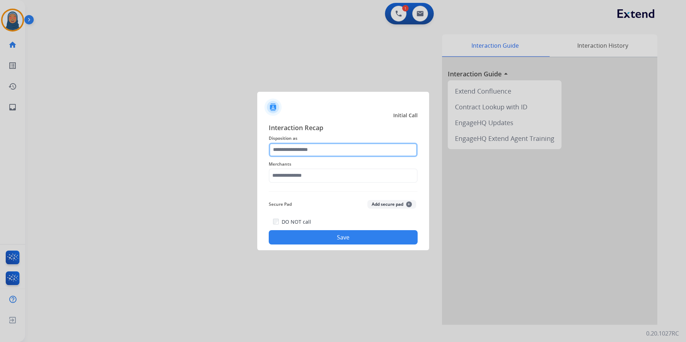
click at [318, 151] on input "text" at bounding box center [343, 150] width 149 height 14
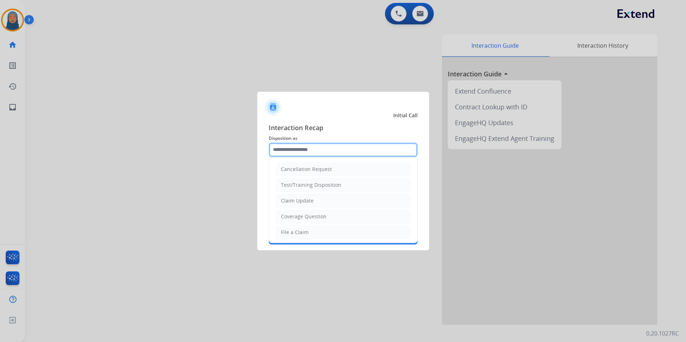
scroll to position [72, 0]
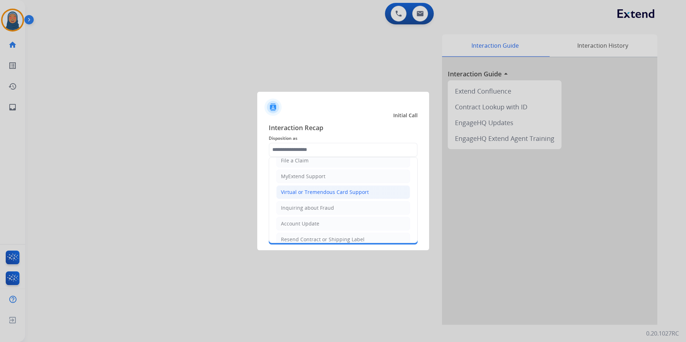
click at [306, 198] on li "Virtual or Tremendous Card Support" at bounding box center [343, 192] width 134 height 14
type input "**********"
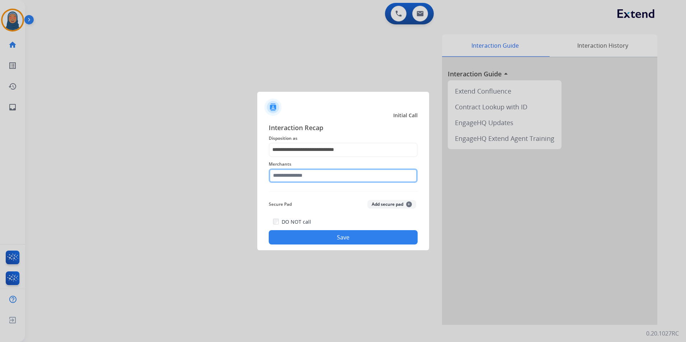
click at [311, 176] on input "text" at bounding box center [343, 176] width 149 height 14
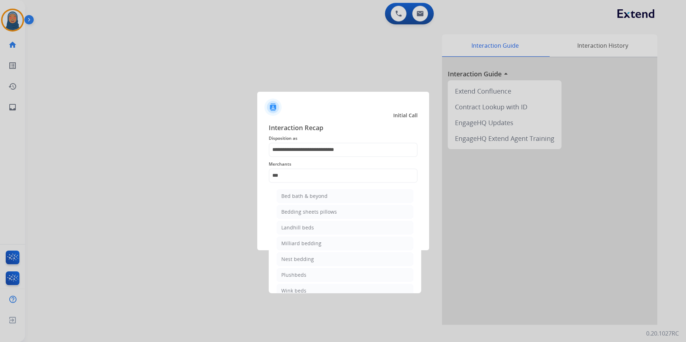
click at [317, 191] on li "Bed bath & beyond" at bounding box center [344, 196] width 137 height 14
type input "**********"
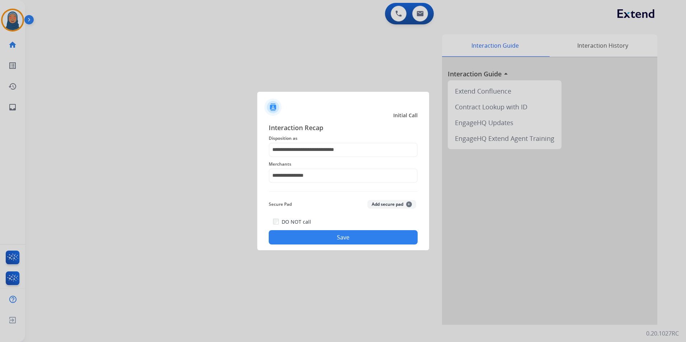
click at [351, 240] on button "Save" at bounding box center [343, 237] width 149 height 14
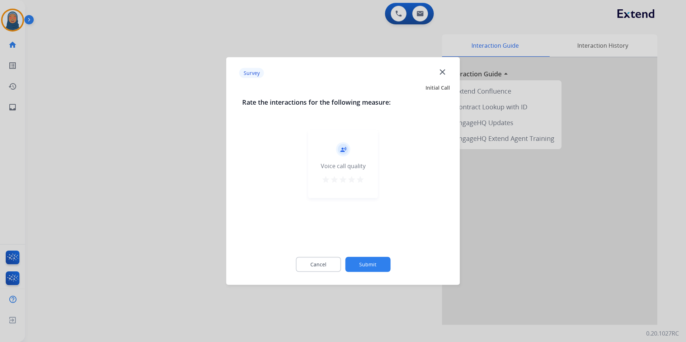
click at [361, 265] on button "Submit" at bounding box center [367, 264] width 45 height 15
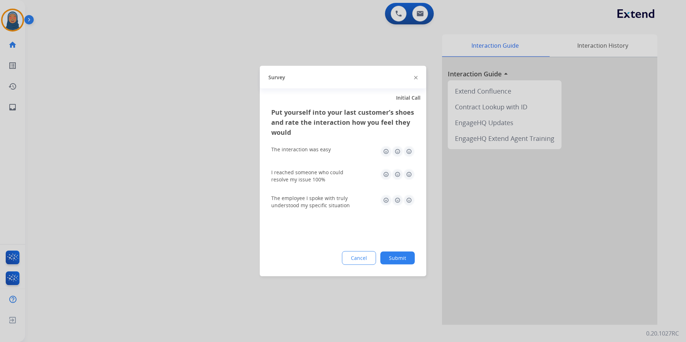
click at [403, 262] on button "Submit" at bounding box center [397, 258] width 34 height 13
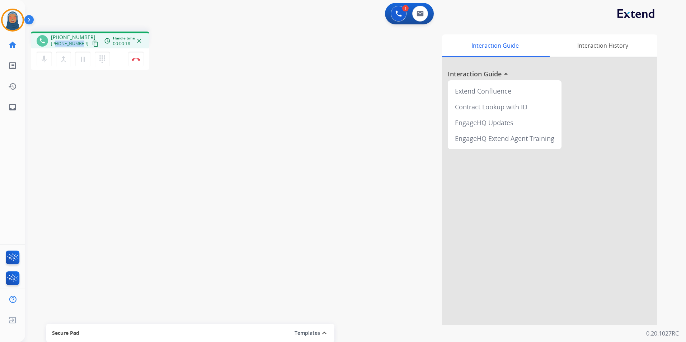
drag, startPoint x: 81, startPoint y: 45, endPoint x: 55, endPoint y: 46, distance: 26.2
click at [55, 46] on div "[PHONE_NUMBER] content_copy" at bounding box center [75, 43] width 49 height 9
click at [137, 62] on button "Disconnect" at bounding box center [135, 59] width 15 height 15
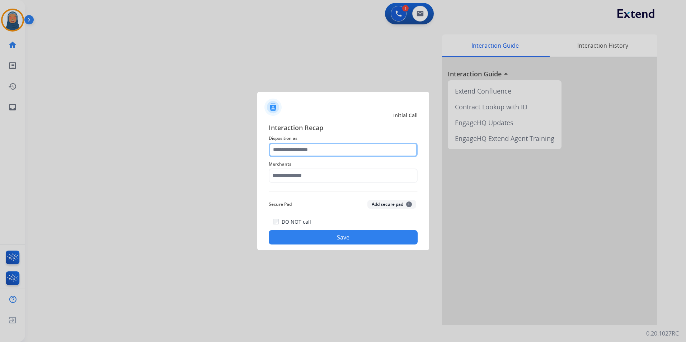
click at [323, 154] on input "text" at bounding box center [343, 150] width 149 height 14
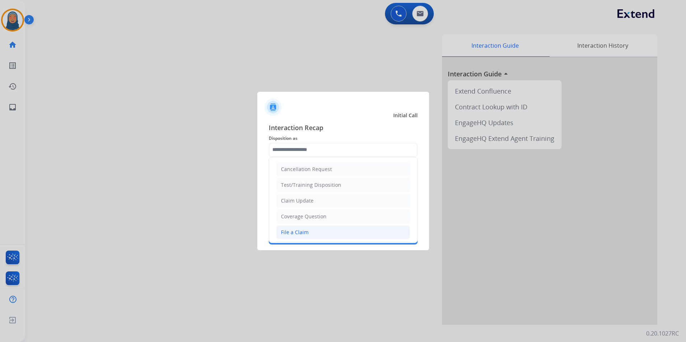
click at [308, 232] on li "File a Claim" at bounding box center [343, 233] width 134 height 14
type input "**********"
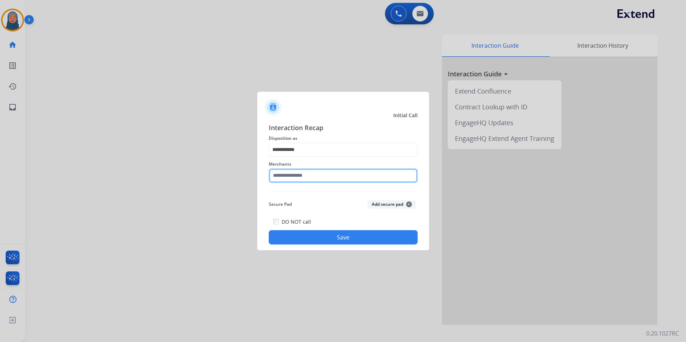
click at [309, 178] on input "text" at bounding box center [343, 176] width 149 height 14
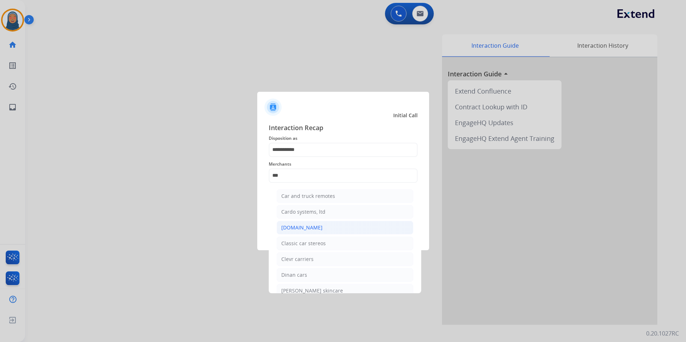
click at [299, 226] on div "[DOMAIN_NAME]" at bounding box center [301, 227] width 41 height 7
type input "**********"
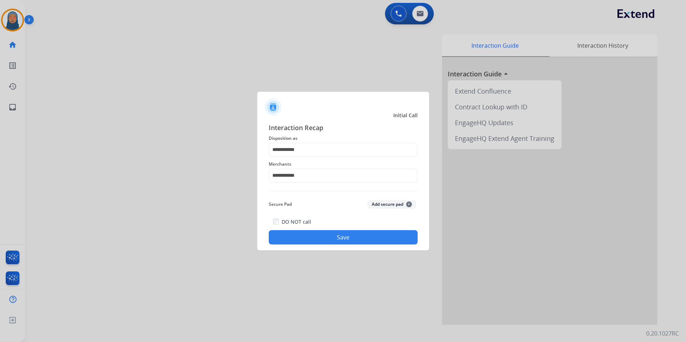
click at [346, 238] on button "Save" at bounding box center [343, 237] width 149 height 14
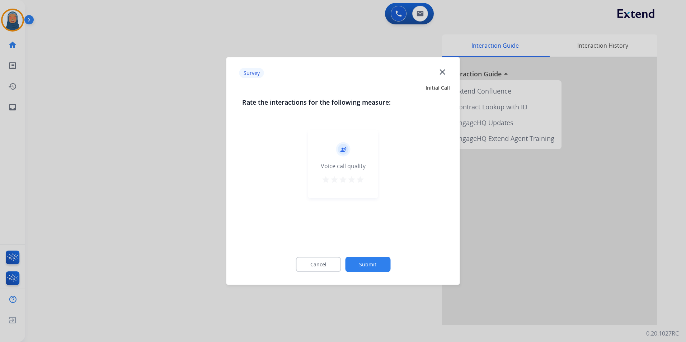
drag, startPoint x: 373, startPoint y: 276, endPoint x: 373, endPoint y: 268, distance: 7.6
click at [373, 274] on div "Cancel Submit" at bounding box center [343, 265] width 202 height 32
click at [373, 267] on button "Submit" at bounding box center [367, 264] width 45 height 15
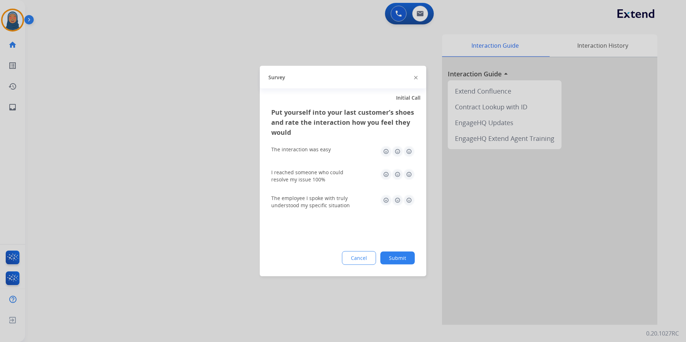
click at [387, 261] on button "Submit" at bounding box center [397, 258] width 34 height 13
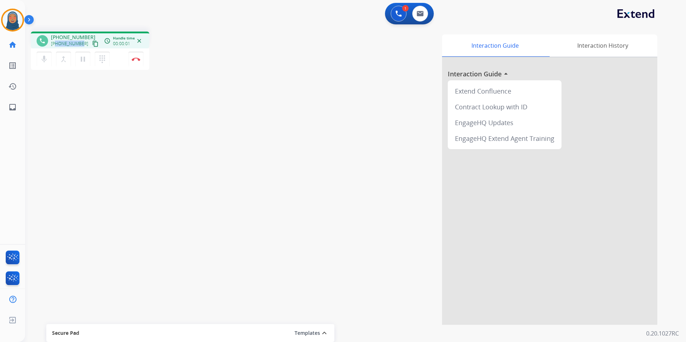
drag, startPoint x: 80, startPoint y: 43, endPoint x: 57, endPoint y: 47, distance: 24.1
click at [57, 47] on div "[PHONE_NUMBER] content_copy" at bounding box center [75, 43] width 49 height 9
click at [137, 63] on button "Disconnect" at bounding box center [135, 59] width 15 height 15
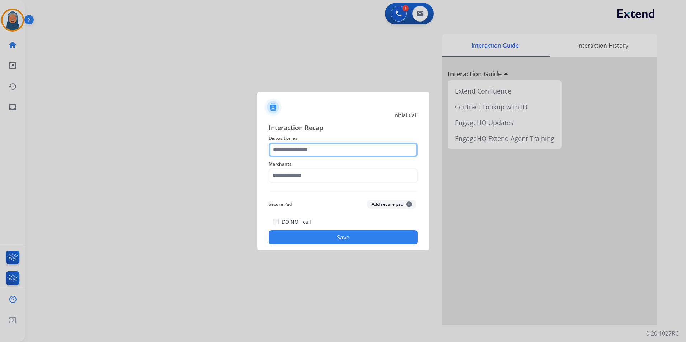
click at [331, 143] on input "text" at bounding box center [343, 150] width 149 height 14
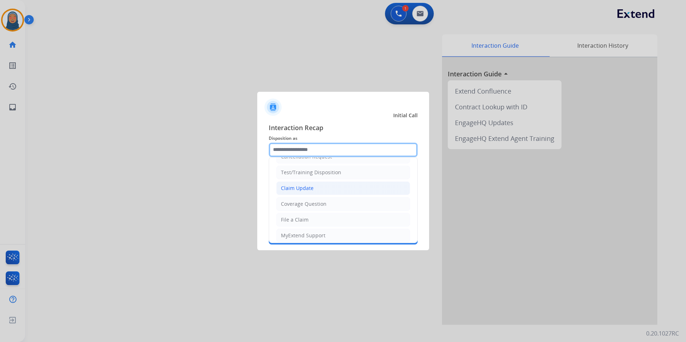
scroll to position [0, 0]
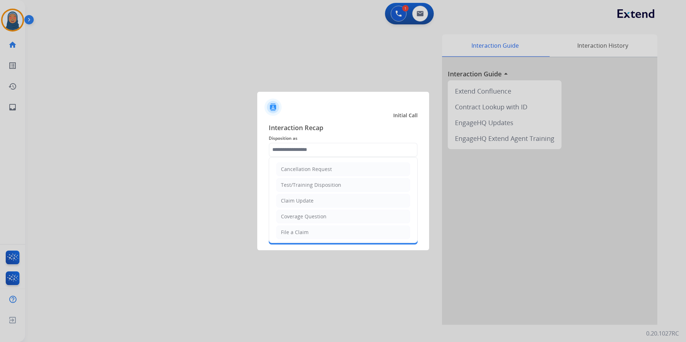
click at [311, 204] on li "Claim Update" at bounding box center [343, 201] width 134 height 14
type input "**********"
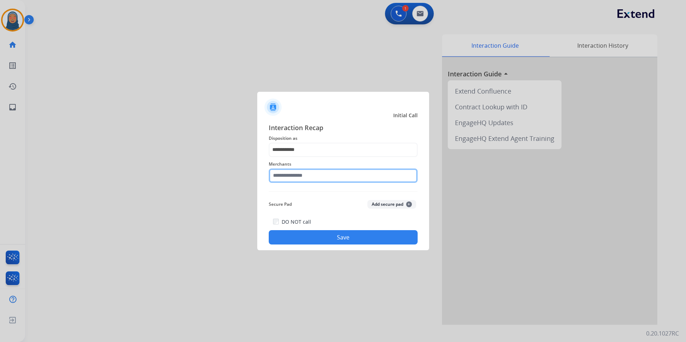
click at [310, 176] on input "text" at bounding box center [343, 176] width 149 height 14
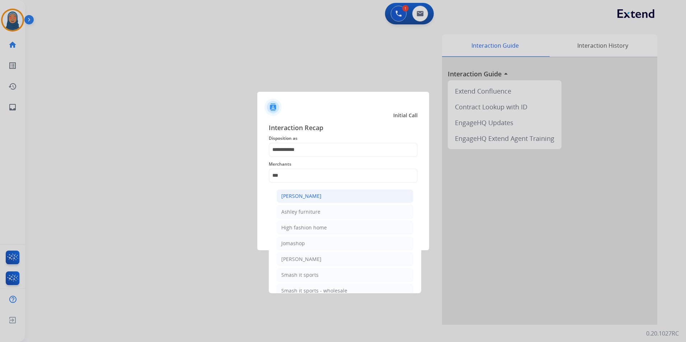
click at [327, 200] on li "[PERSON_NAME]" at bounding box center [344, 196] width 137 height 14
type input "**********"
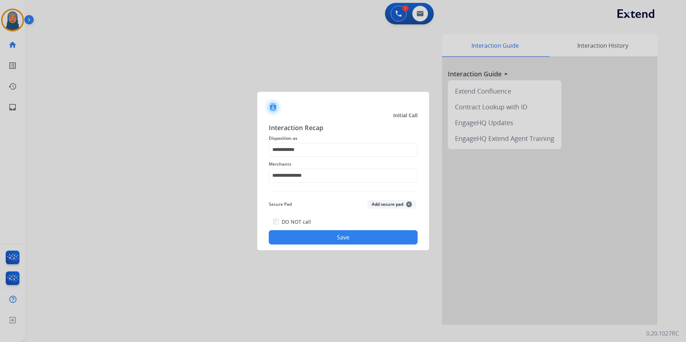
click at [359, 241] on button "Save" at bounding box center [343, 237] width 149 height 14
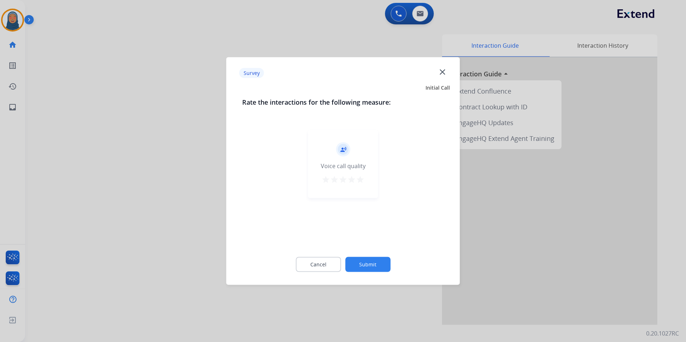
click at [370, 248] on div "Rate the interactions for the following measure: record_voice_over Voice call q…" at bounding box center [343, 189] width 225 height 184
drag, startPoint x: 370, startPoint y: 248, endPoint x: 373, endPoint y: 270, distance: 22.4
click at [373, 270] on button "Submit" at bounding box center [367, 264] width 45 height 15
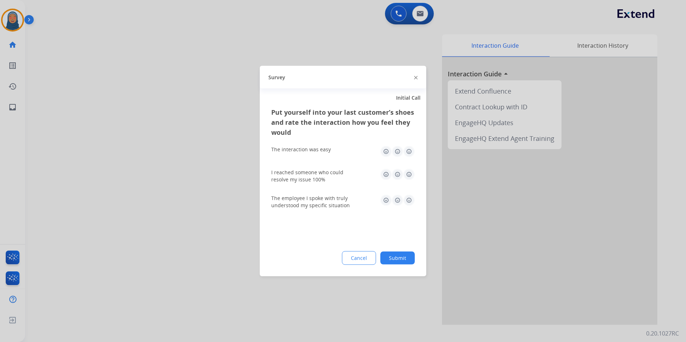
click at [406, 256] on button "Submit" at bounding box center [397, 258] width 34 height 13
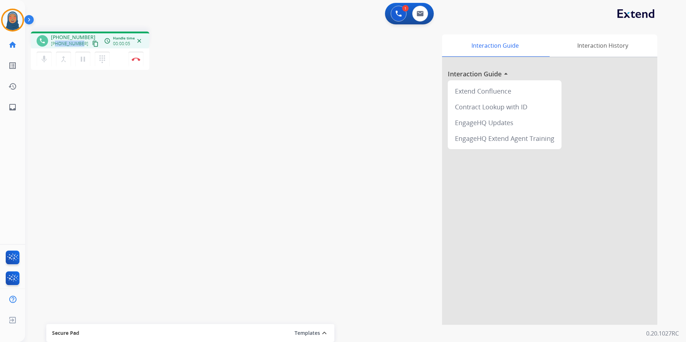
drag, startPoint x: 81, startPoint y: 44, endPoint x: 57, endPoint y: 46, distance: 24.4
click at [57, 46] on div "[PHONE_NUMBER] content_copy" at bounding box center [75, 43] width 49 height 9
click at [136, 62] on button "Disconnect" at bounding box center [135, 59] width 15 height 15
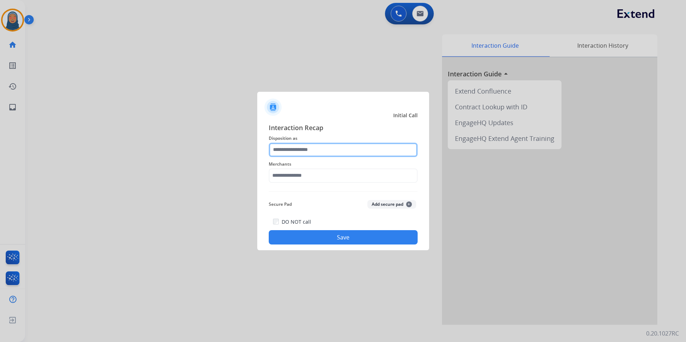
click at [326, 150] on input "text" at bounding box center [343, 150] width 149 height 14
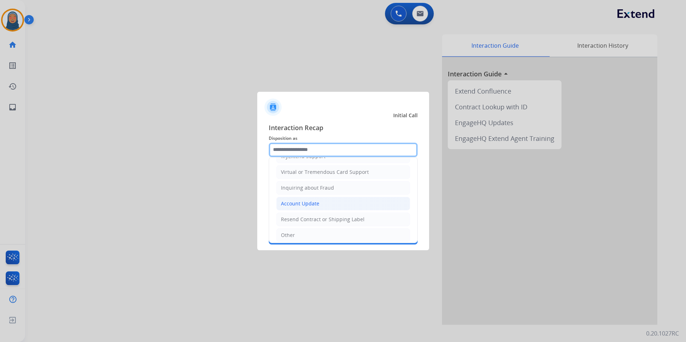
scroll to position [112, 0]
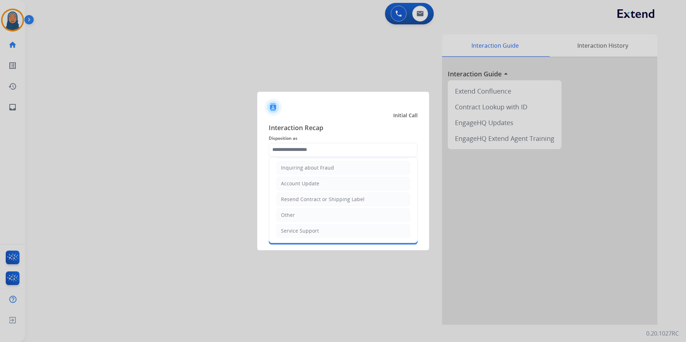
click at [300, 213] on li "Other" at bounding box center [343, 215] width 134 height 14
type input "*****"
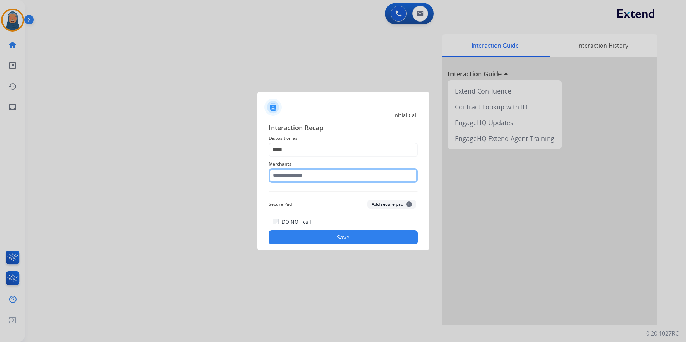
click at [310, 175] on input "text" at bounding box center [343, 176] width 149 height 14
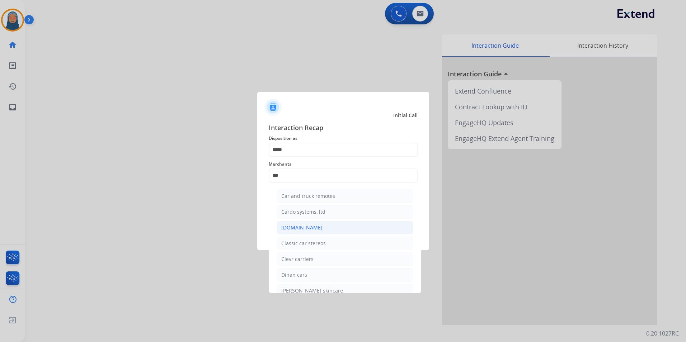
click at [311, 228] on div "[DOMAIN_NAME]" at bounding box center [301, 227] width 41 height 7
type input "**********"
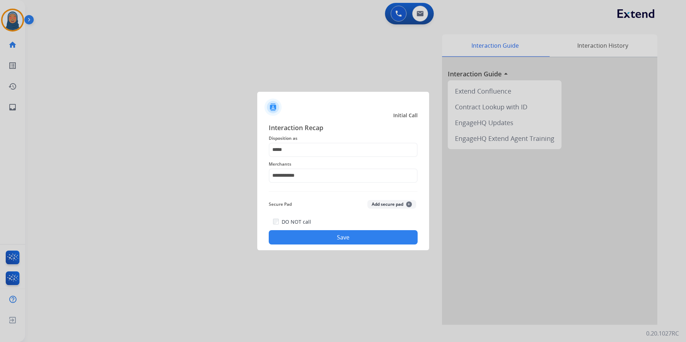
click at [356, 238] on button "Save" at bounding box center [343, 237] width 149 height 14
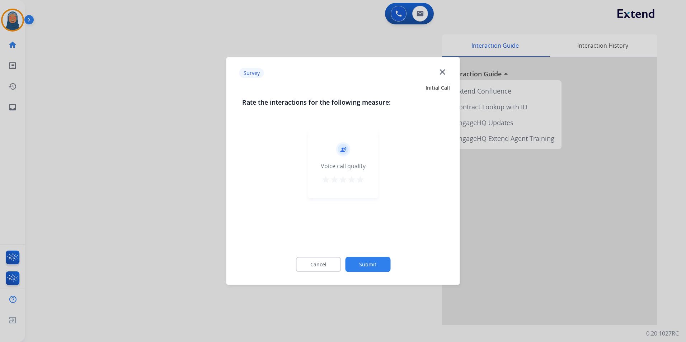
click at [367, 268] on button "Submit" at bounding box center [367, 264] width 45 height 15
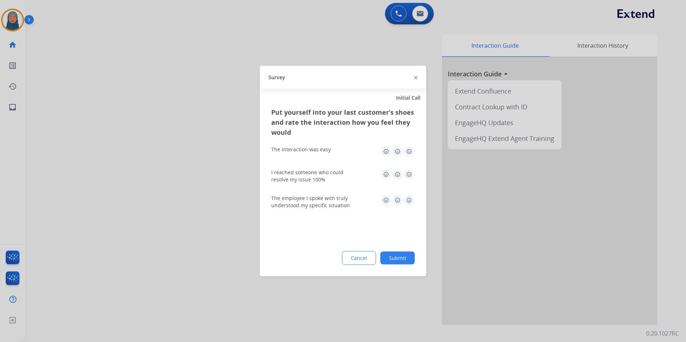
click at [397, 260] on button "Submit" at bounding box center [397, 258] width 34 height 13
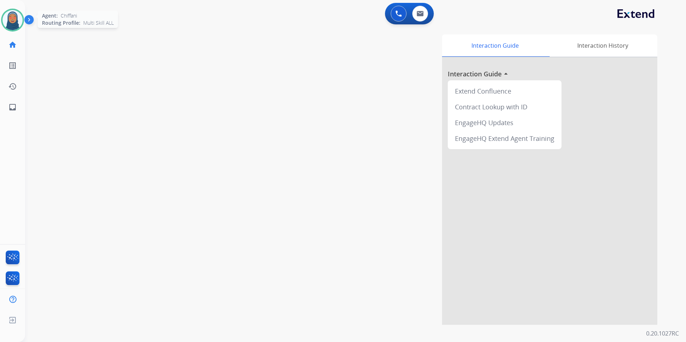
click at [8, 16] on img at bounding box center [13, 20] width 20 height 20
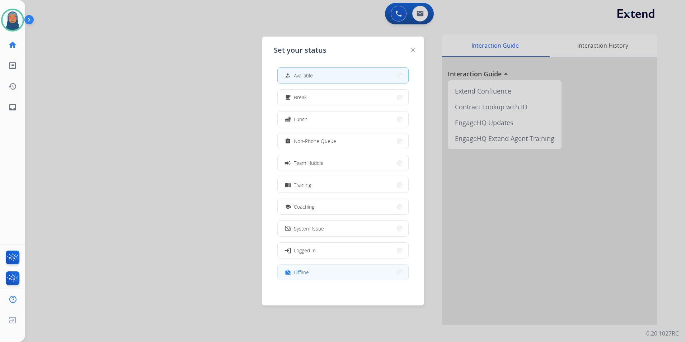
click at [329, 264] on div "work_off Offline" at bounding box center [342, 272] width 131 height 16
click at [391, 274] on button "work_off Offline" at bounding box center [343, 272] width 131 height 15
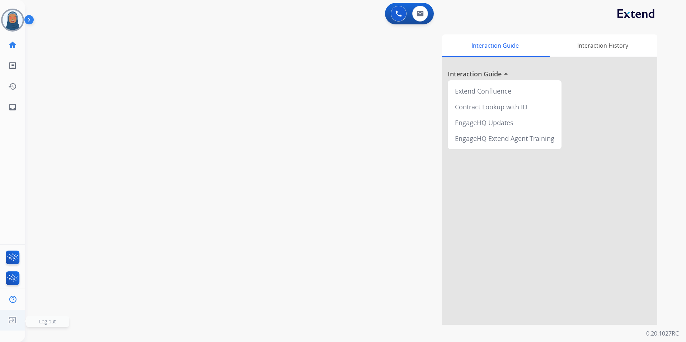
click at [12, 317] on img at bounding box center [12, 320] width 13 height 14
click at [44, 324] on span "Log out" at bounding box center [47, 321] width 17 height 7
